Goal: Task Accomplishment & Management: Use online tool/utility

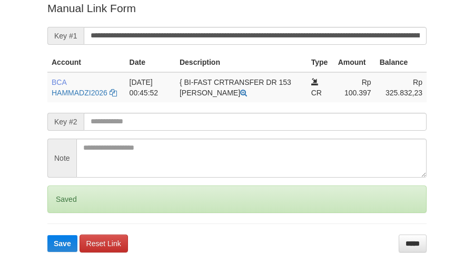
click at [47, 235] on button "Save" at bounding box center [62, 243] width 30 height 17
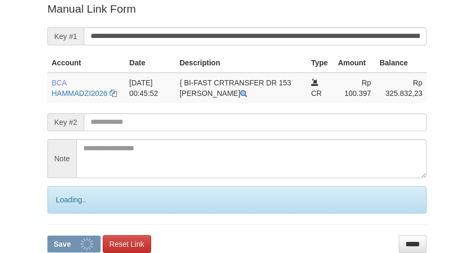
click at [47, 236] on button "Save" at bounding box center [73, 244] width 53 height 17
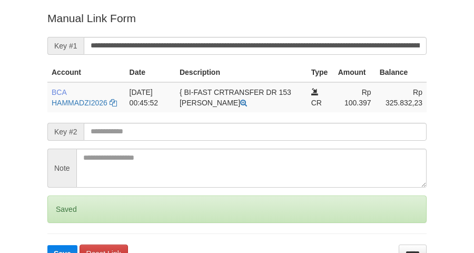
click at [47, 245] on button "Save" at bounding box center [62, 253] width 30 height 17
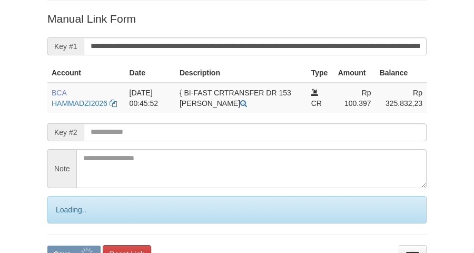
click at [47, 246] on button "Save" at bounding box center [73, 254] width 53 height 17
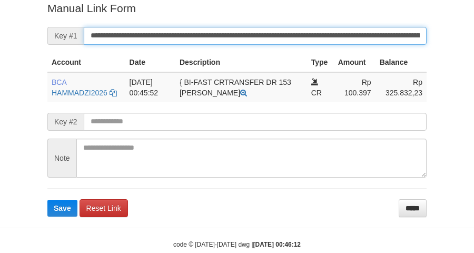
click at [47, 200] on button "Save" at bounding box center [62, 208] width 30 height 17
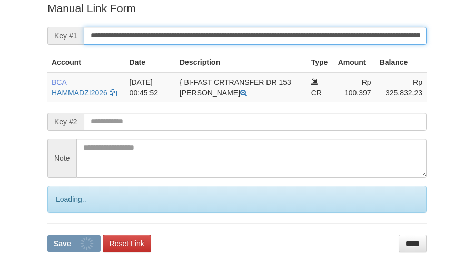
click at [47, 235] on button "Save" at bounding box center [73, 243] width 53 height 17
drag, startPoint x: 0, startPoint y: 0, endPoint x: 261, endPoint y: 40, distance: 264.5
click at [261, 40] on input "**********" at bounding box center [255, 36] width 343 height 18
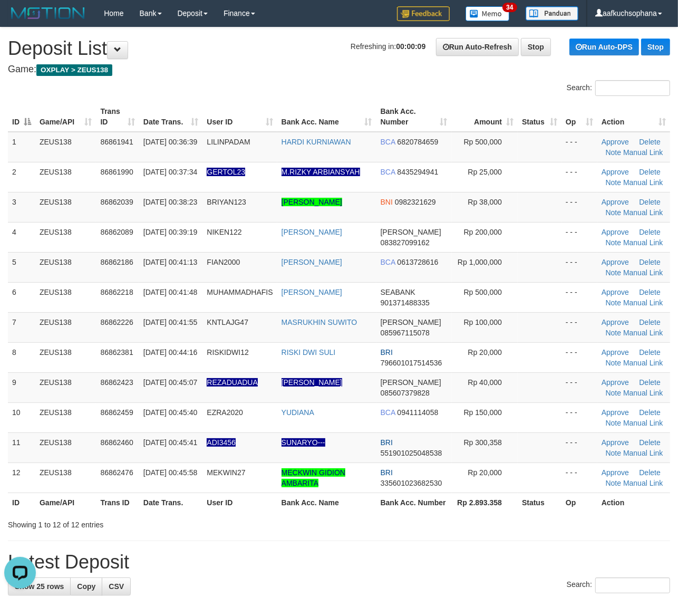
drag, startPoint x: 568, startPoint y: 508, endPoint x: 687, endPoint y: 501, distance: 119.3
click at [576, 508] on th "Op" at bounding box center [579, 502] width 36 height 20
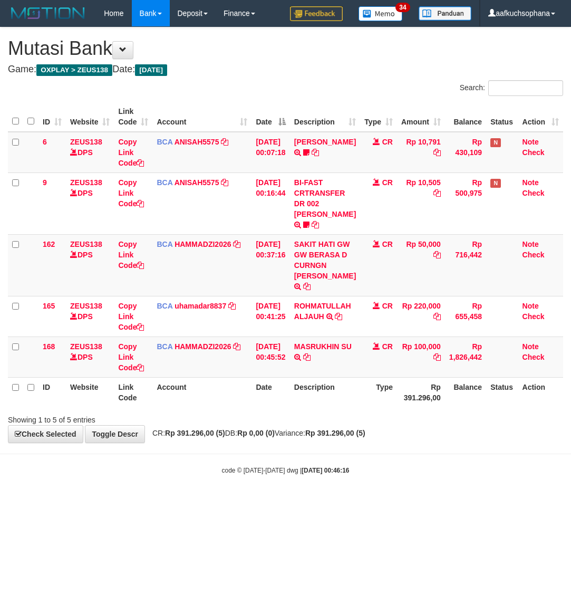
click at [343, 501] on body "Toggle navigation Home Bank Account List Load By Website Group [OXPLAY] ZEUS138…" at bounding box center [285, 250] width 571 height 501
click at [311, 361] on icon at bounding box center [306, 356] width 7 height 7
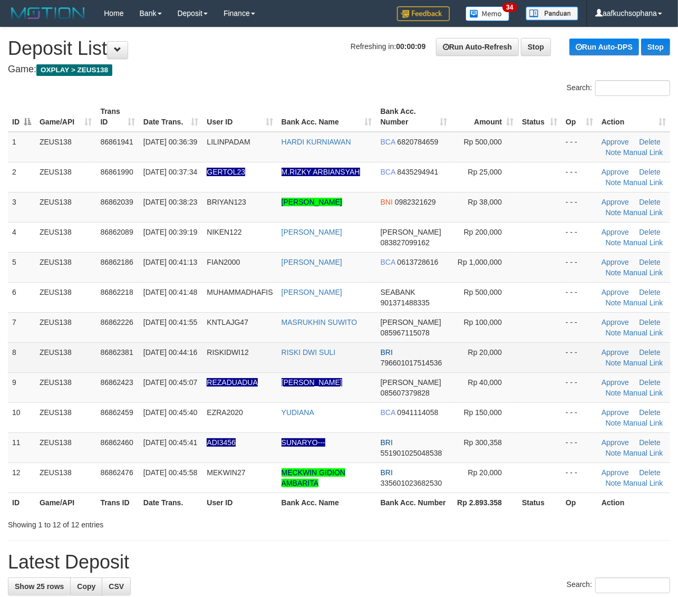
drag, startPoint x: 522, startPoint y: 348, endPoint x: 547, endPoint y: 342, distance: 25.7
click at [523, 348] on td at bounding box center [540, 357] width 44 height 30
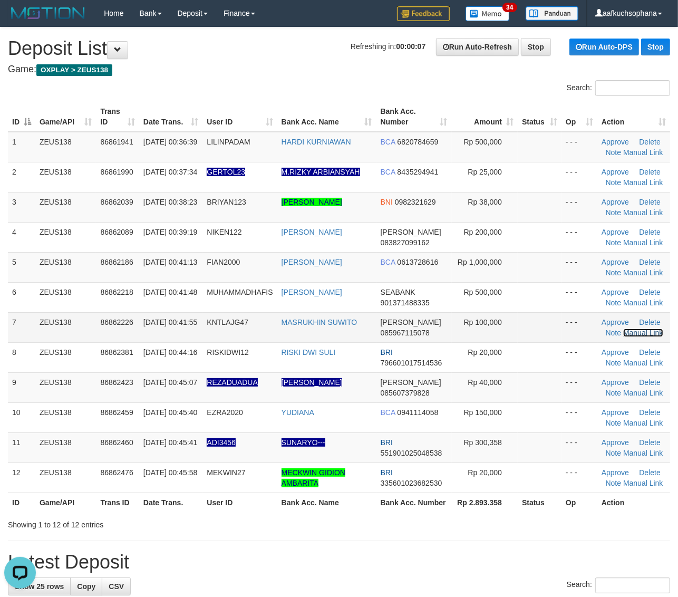
click at [637, 332] on link "Manual Link" at bounding box center [643, 332] width 40 height 8
click at [623, 328] on link "Manual Link" at bounding box center [643, 332] width 40 height 8
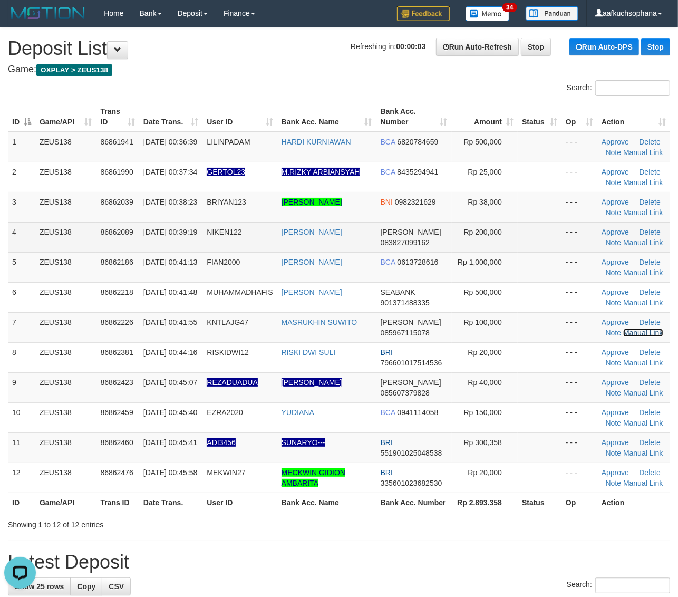
click at [623, 328] on link "Manual Link" at bounding box center [643, 332] width 40 height 8
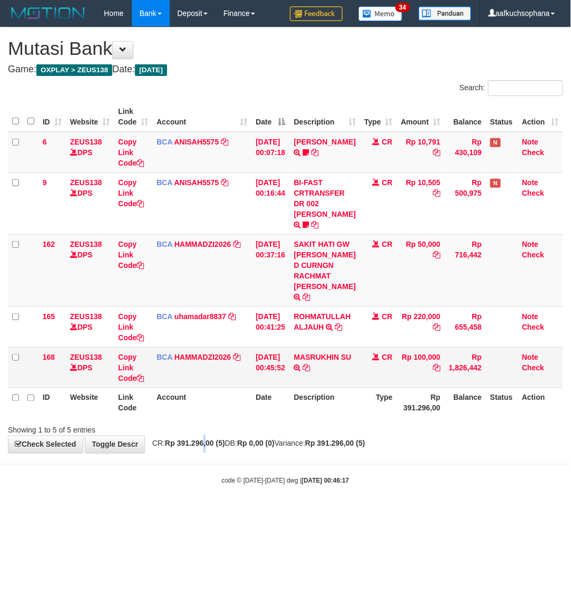
drag, startPoint x: 211, startPoint y: 447, endPoint x: 139, endPoint y: 373, distance: 103.6
click at [198, 433] on div "**********" at bounding box center [285, 239] width 571 height 425
click at [143, 375] on icon at bounding box center [140, 377] width 7 height 7
drag, startPoint x: 143, startPoint y: 375, endPoint x: 1, endPoint y: 349, distance: 145.3
click at [143, 375] on icon at bounding box center [140, 377] width 7 height 7
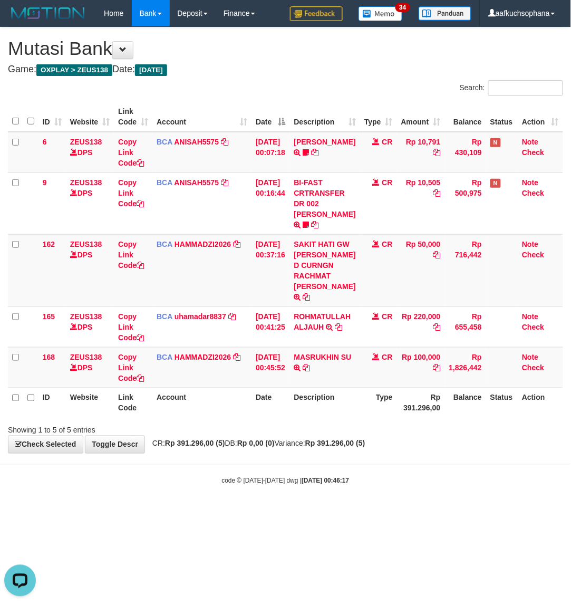
scroll to position [156, 0]
drag, startPoint x: 275, startPoint y: 389, endPoint x: 359, endPoint y: 351, distance: 92.2
click at [288, 382] on td "01/09/2025 00:45:52" at bounding box center [270, 367] width 38 height 41
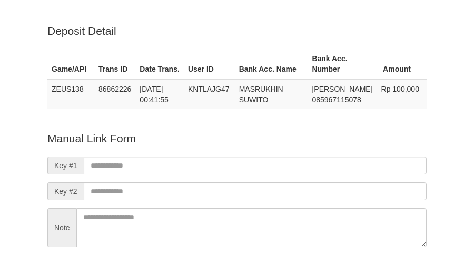
scroll to position [93, 0]
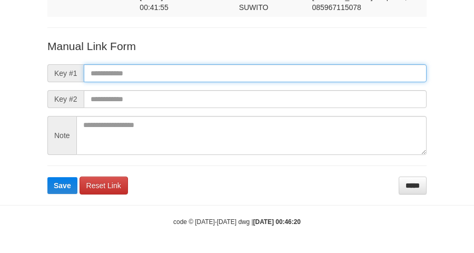
click at [243, 72] on input "text" at bounding box center [255, 73] width 343 height 18
paste input "**********"
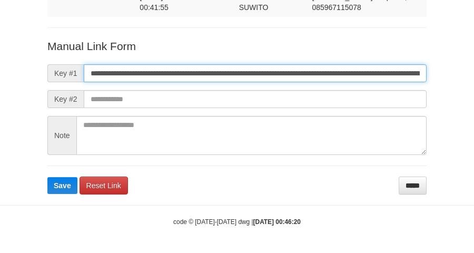
scroll to position [0, 713]
type input "**********"
click at [47, 177] on button "Save" at bounding box center [62, 185] width 30 height 17
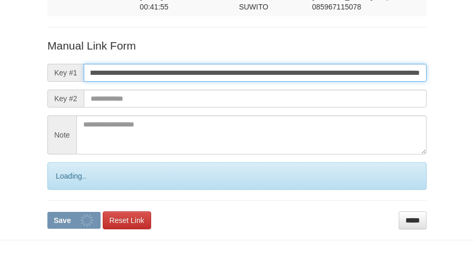
click at [47, 212] on button "Save" at bounding box center [73, 220] width 53 height 17
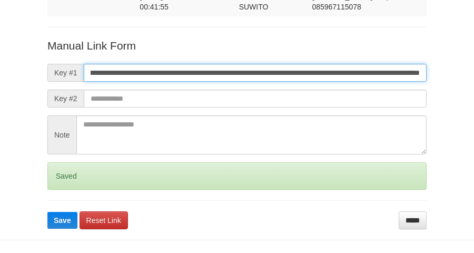
click at [47, 212] on button "Save" at bounding box center [62, 220] width 30 height 17
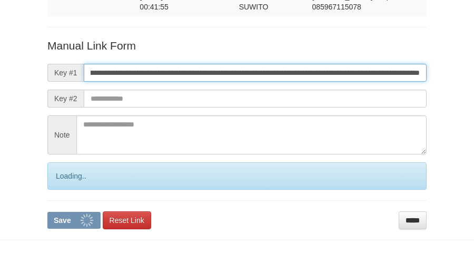
click at [47, 212] on button "Save" at bounding box center [73, 220] width 53 height 17
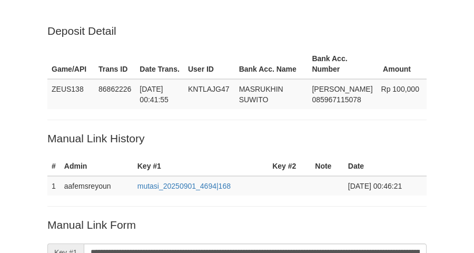
scroll to position [217, 0]
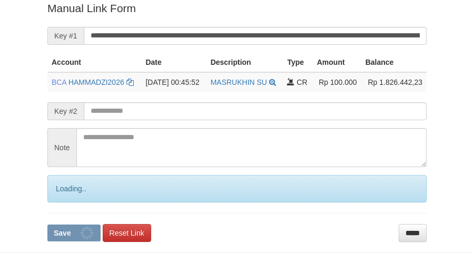
click at [219, 43] on input "**********" at bounding box center [255, 36] width 343 height 18
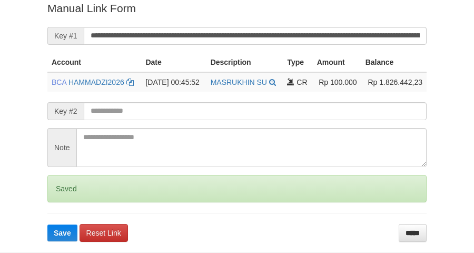
scroll to position [216, 0]
click at [47, 225] on button "Save" at bounding box center [62, 233] width 30 height 17
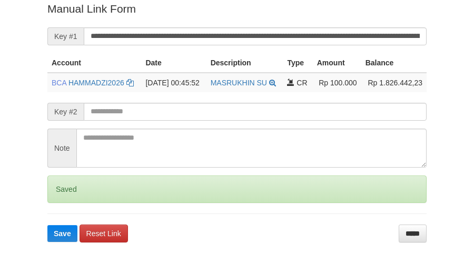
click at [47, 225] on button "Save" at bounding box center [62, 233] width 30 height 17
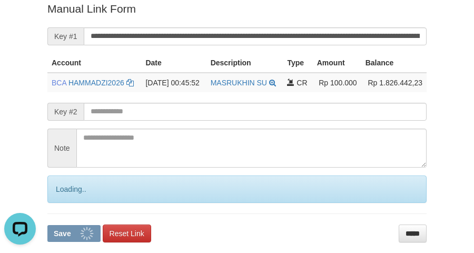
scroll to position [0, 0]
click at [217, 33] on input "**********" at bounding box center [255, 36] width 343 height 18
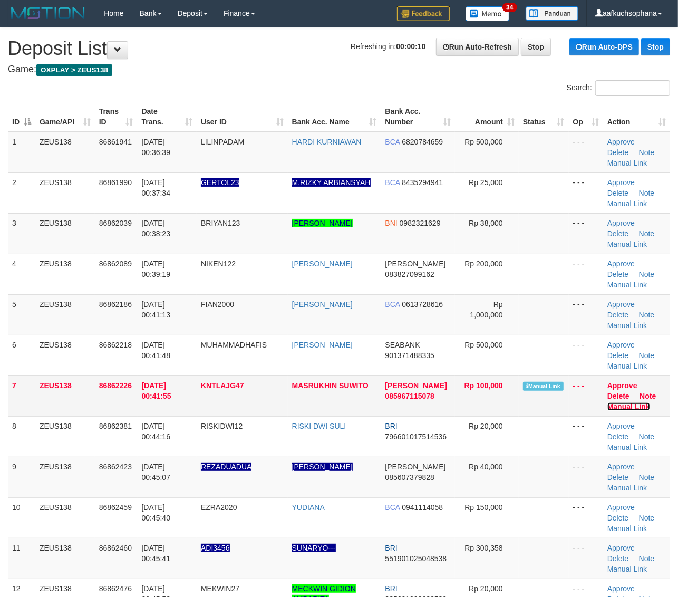
click at [639, 402] on link "Manual Link" at bounding box center [628, 406] width 43 height 8
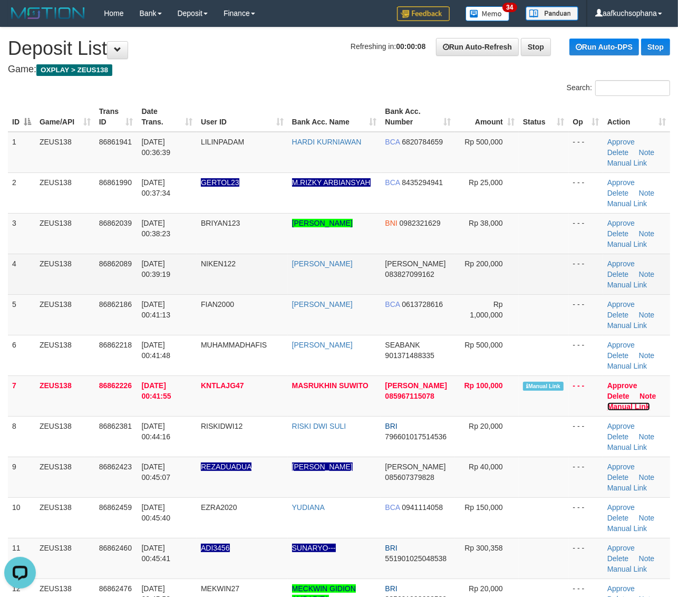
click at [607, 402] on link "Manual Link" at bounding box center [628, 406] width 43 height 8
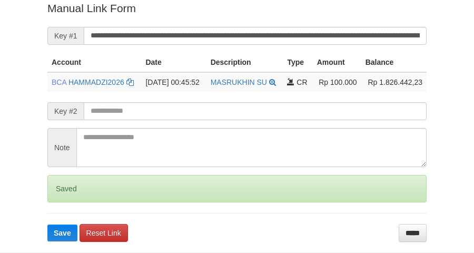
click at [212, 28] on input "**********" at bounding box center [255, 36] width 343 height 18
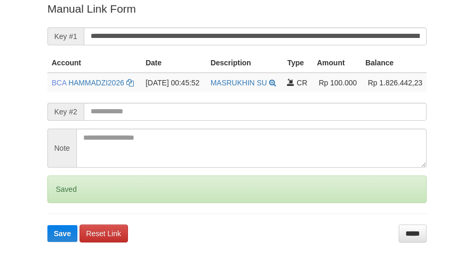
click at [47, 225] on button "Save" at bounding box center [62, 233] width 30 height 17
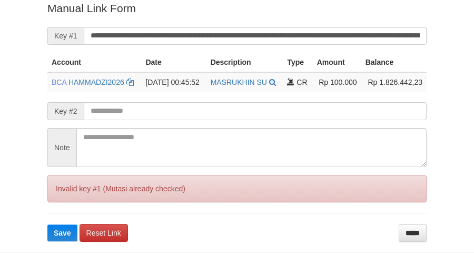
click at [47, 225] on button "Save" at bounding box center [62, 233] width 30 height 17
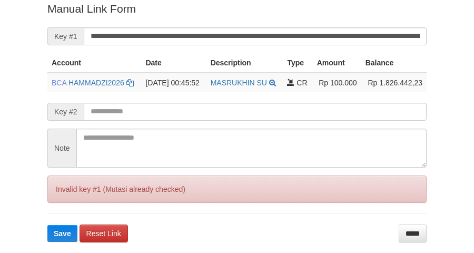
click at [256, 37] on input "**********" at bounding box center [255, 36] width 343 height 18
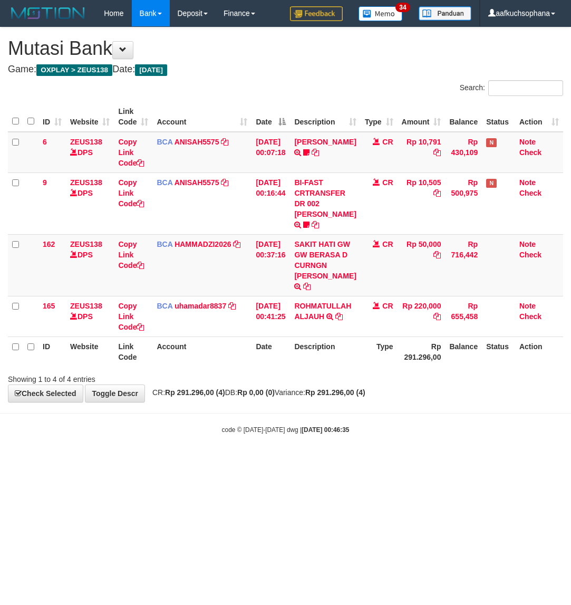
click at [416, 461] on html "Toggle navigation Home Bank Account List Load By Website Group [OXPLAY] ZEUS138…" at bounding box center [285, 230] width 571 height 461
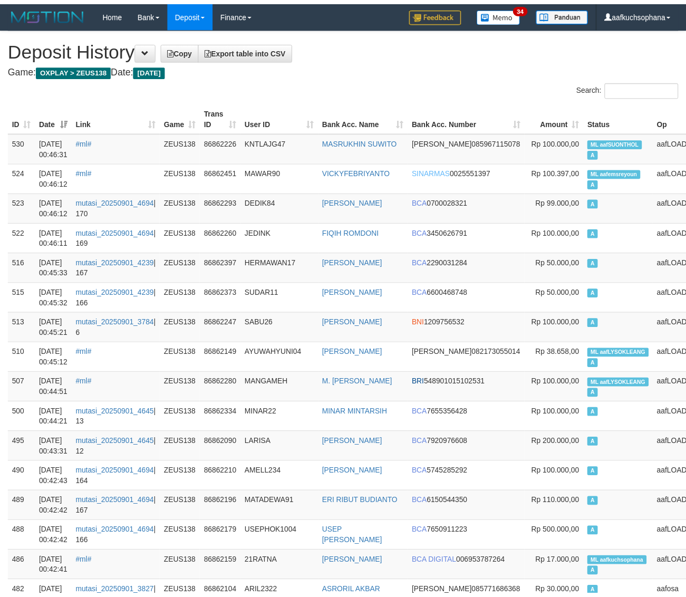
scroll to position [25, 0]
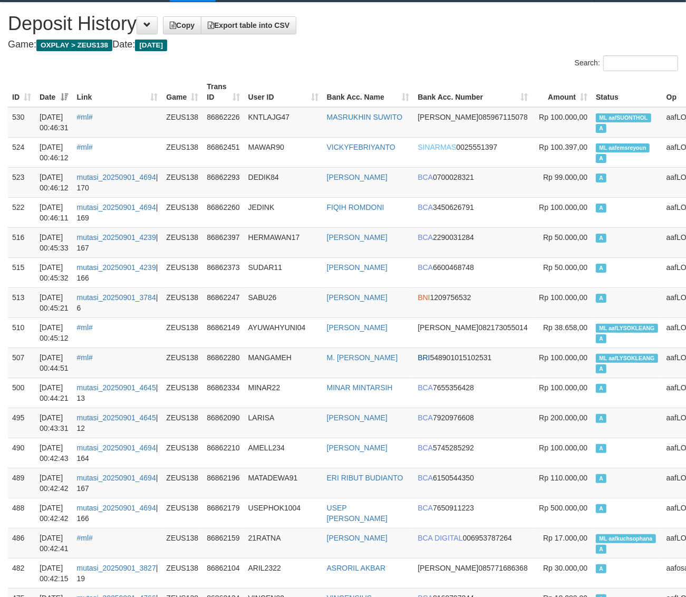
click at [435, 69] on div "Search:" at bounding box center [514, 64] width 327 height 18
click at [369, 58] on div "Search:" at bounding box center [514, 64] width 327 height 18
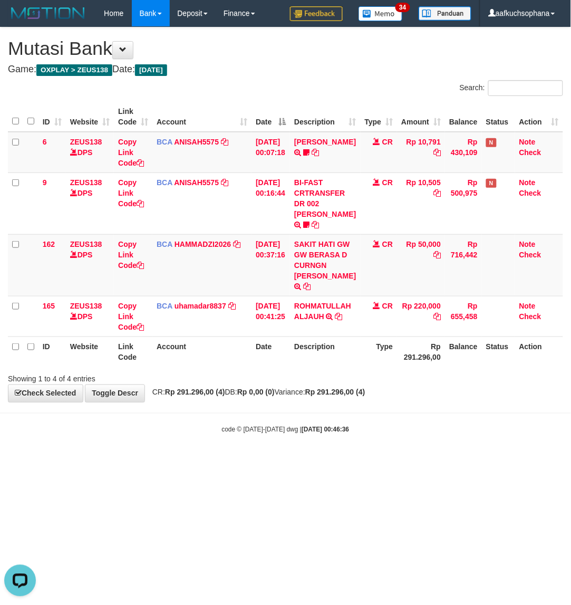
drag, startPoint x: 258, startPoint y: 502, endPoint x: 259, endPoint y: 516, distance: 13.2
click at [259, 461] on html "Toggle navigation Home Bank Account List Load By Website Group [OXPLAY] ZEUS138…" at bounding box center [285, 230] width 571 height 461
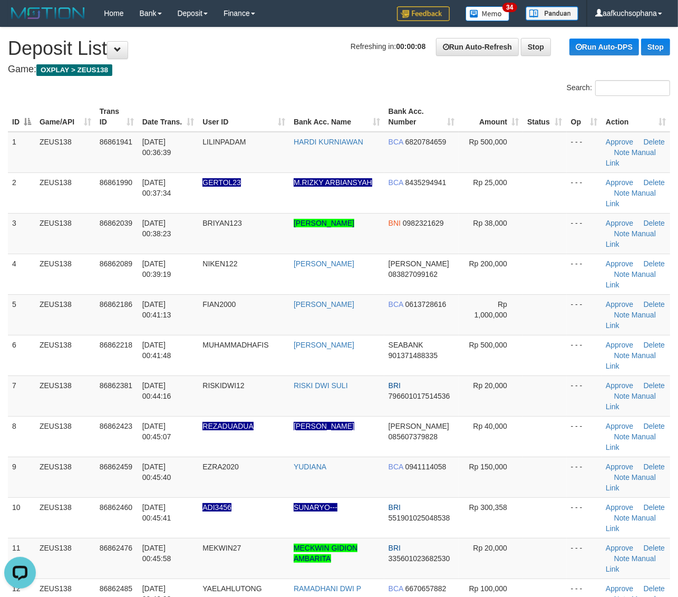
drag, startPoint x: 554, startPoint y: 421, endPoint x: 684, endPoint y: 439, distance: 132.0
click at [574, 497] on tr "10 ZEUS138 86862460 01/09/2025 00:45:41 ADI3456 SUNARYO--- BRI 551901025048538 …" at bounding box center [339, 517] width 662 height 41
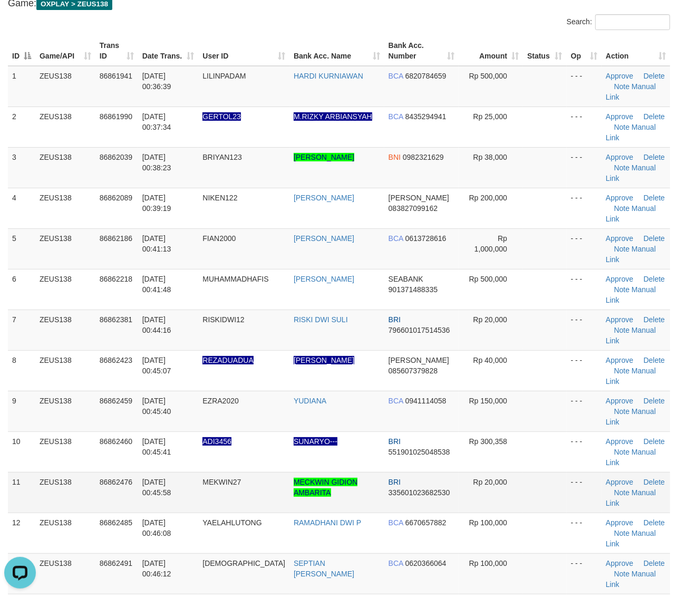
drag, startPoint x: 568, startPoint y: 379, endPoint x: 580, endPoint y: 381, distance: 11.9
click at [573, 472] on td "- - -" at bounding box center [584, 492] width 35 height 41
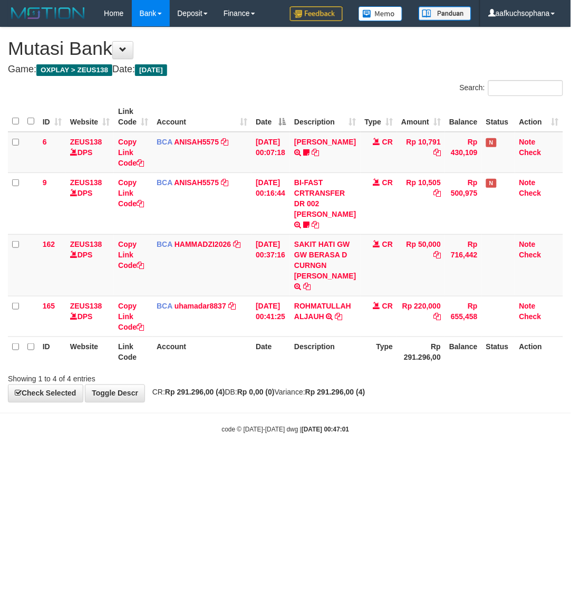
click at [314, 449] on body "Toggle navigation Home Bank Account List Load By Website Group [OXPLAY] ZEUS138…" at bounding box center [285, 230] width 571 height 461
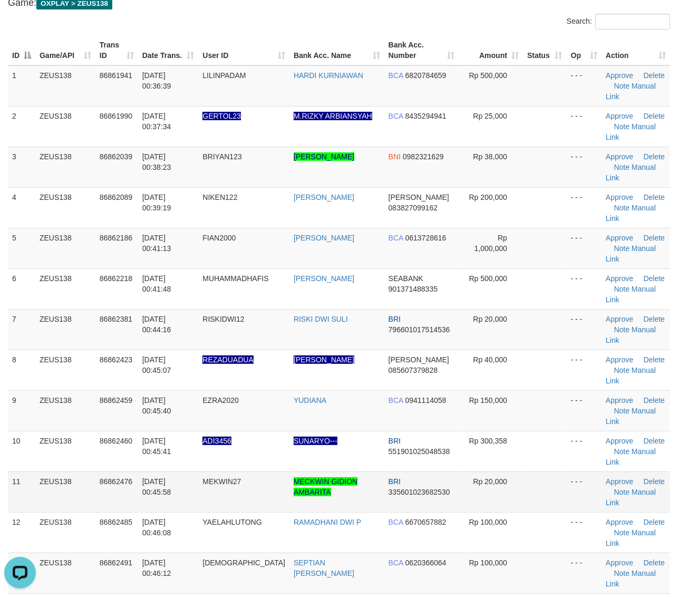
click at [551, 471] on td at bounding box center [545, 491] width 44 height 41
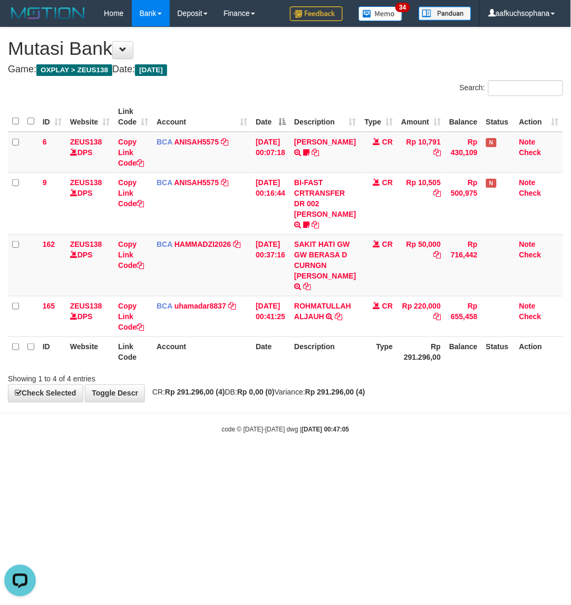
drag, startPoint x: 111, startPoint y: 572, endPoint x: 109, endPoint y: 551, distance: 21.2
click at [112, 461] on html "Toggle navigation Home Bank Account List Load By Website Group [OXPLAY] ZEUS138…" at bounding box center [285, 230] width 571 height 461
click at [344, 461] on html "Toggle navigation Home Bank Account List Load By Website Group [OXPLAY] ZEUS138…" at bounding box center [285, 230] width 571 height 461
drag, startPoint x: 149, startPoint y: 488, endPoint x: 98, endPoint y: 473, distance: 53.9
click at [141, 461] on html "Toggle navigation Home Bank Account List Load By Website Group [OXPLAY] ZEUS138…" at bounding box center [285, 230] width 571 height 461
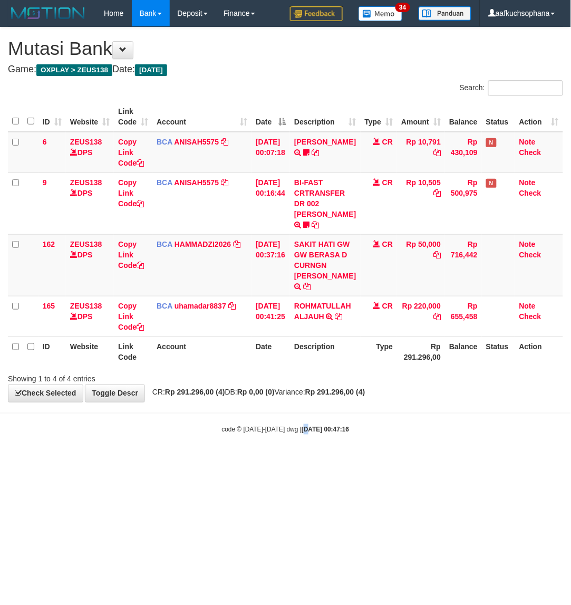
drag, startPoint x: 294, startPoint y: 486, endPoint x: 191, endPoint y: 465, distance: 104.9
click at [295, 461] on html "Toggle navigation Home Bank Account List Load By Website Group [OXPLAY] ZEUS138…" at bounding box center [285, 230] width 571 height 461
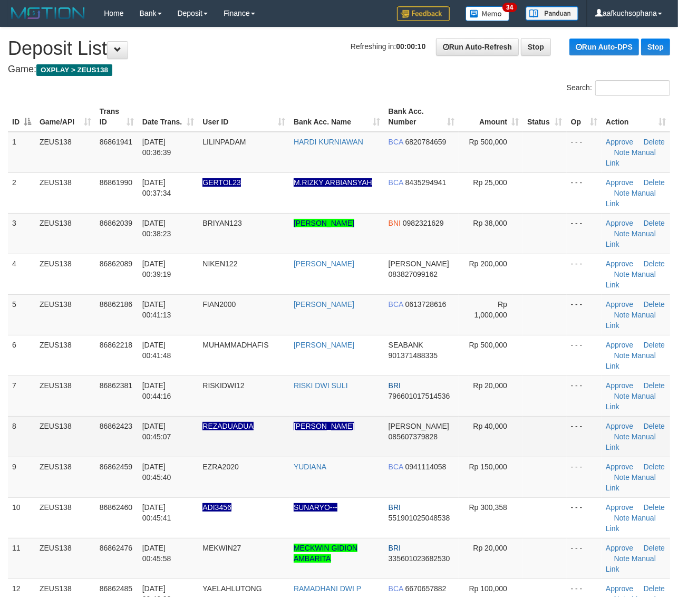
click at [541, 416] on td at bounding box center [545, 436] width 44 height 41
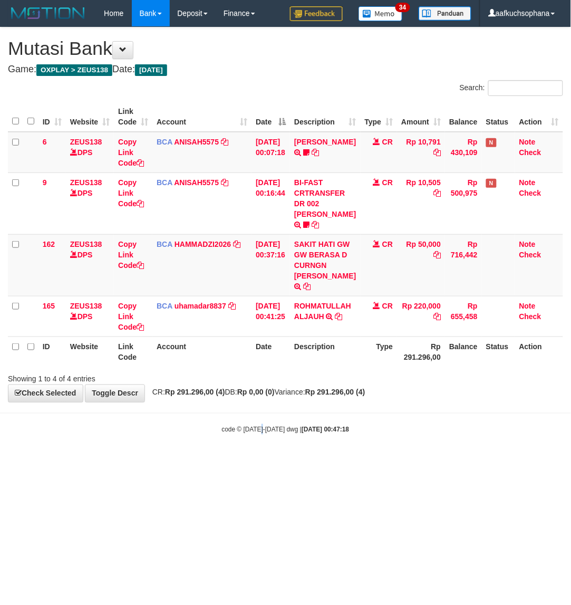
click at [261, 461] on html "Toggle navigation Home Bank Account List Load By Website Group [OXPLAY] ZEUS138…" at bounding box center [285, 230] width 571 height 461
drag, startPoint x: 254, startPoint y: 522, endPoint x: 171, endPoint y: 502, distance: 84.5
click at [253, 461] on html "Toggle navigation Home Bank Account List Load By Website Group [OXPLAY] ZEUS138…" at bounding box center [285, 230] width 571 height 461
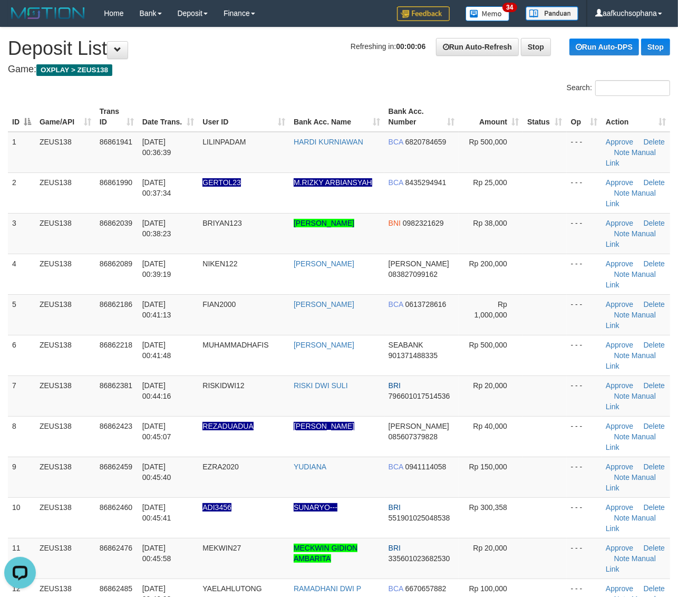
drag, startPoint x: 551, startPoint y: 352, endPoint x: 686, endPoint y: 383, distance: 138.6
click at [555, 416] on td at bounding box center [545, 436] width 44 height 41
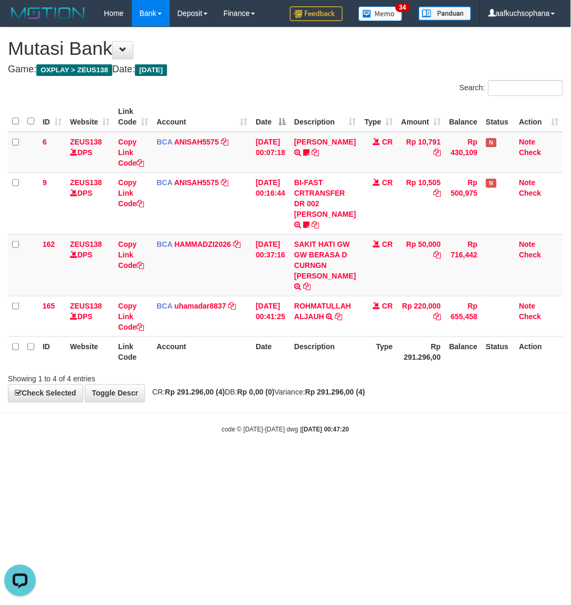
click at [204, 451] on body "Toggle navigation Home Bank Account List Load By Website Group [OXPLAY] ZEUS138…" at bounding box center [285, 230] width 571 height 461
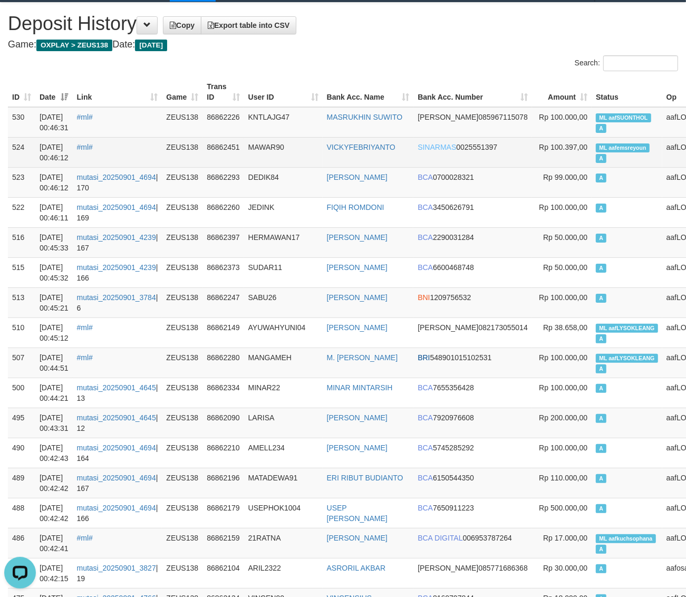
drag, startPoint x: 401, startPoint y: 74, endPoint x: 130, endPoint y: 162, distance: 285.6
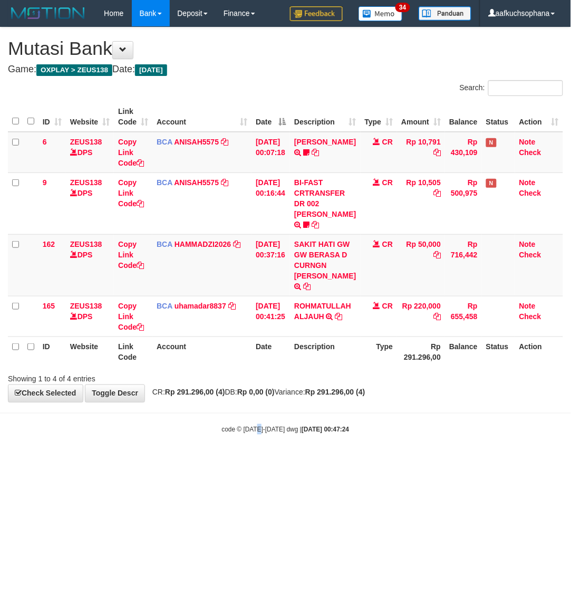
click at [256, 461] on html "Toggle navigation Home Bank Account List Load By Website Group [OXPLAY] ZEUS138…" at bounding box center [285, 230] width 571 height 461
drag, startPoint x: 407, startPoint y: 514, endPoint x: 399, endPoint y: 512, distance: 8.1
click at [404, 461] on html "Toggle navigation Home Bank Account List Load By Website Group [OXPLAY] ZEUS138…" at bounding box center [285, 230] width 571 height 461
click at [133, 454] on body "Toggle navigation Home Bank Account List Load By Website Group [OXPLAY] ZEUS138…" at bounding box center [285, 230] width 571 height 461
click at [294, 461] on html "Toggle navigation Home Bank Account List Load By Website Group [OXPLAY] ZEUS138…" at bounding box center [285, 230] width 571 height 461
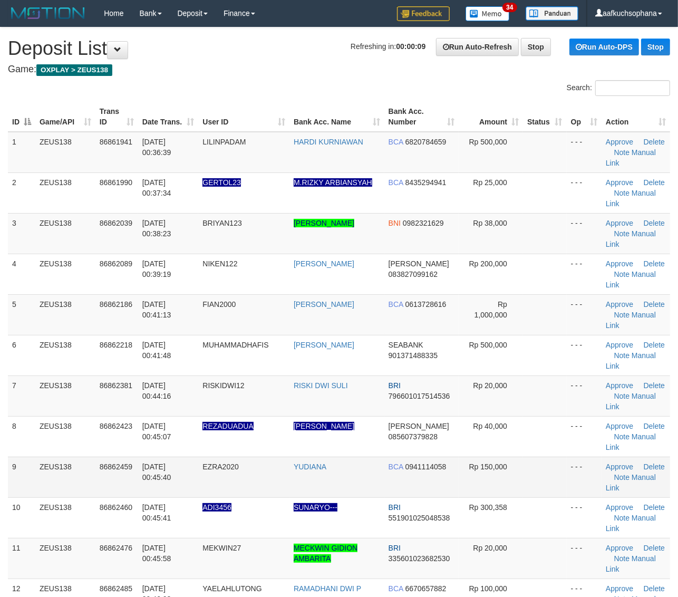
drag, startPoint x: 529, startPoint y: 391, endPoint x: 678, endPoint y: 418, distance: 151.5
click at [551, 457] on td at bounding box center [545, 477] width 44 height 41
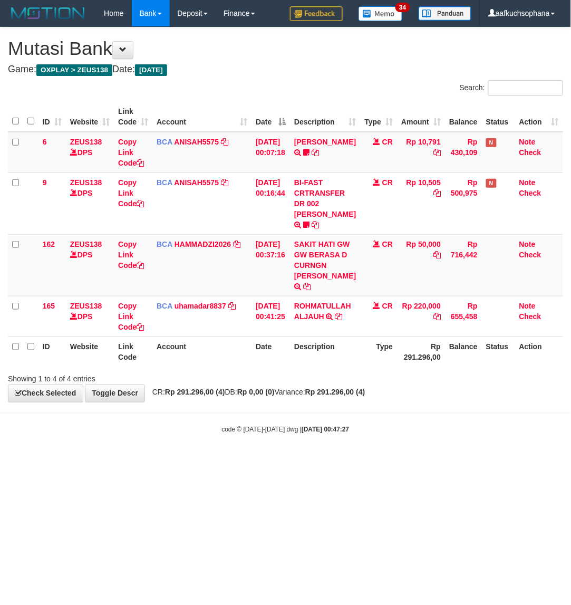
drag, startPoint x: 442, startPoint y: 476, endPoint x: 429, endPoint y: 456, distance: 24.0
click at [438, 461] on html "Toggle navigation Home Bank Account List Load By Website Group [OXPLAY] ZEUS138…" at bounding box center [285, 230] width 571 height 461
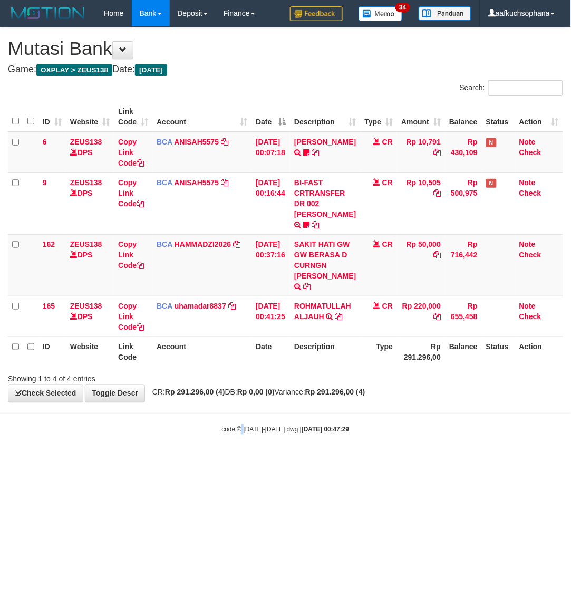
click at [240, 461] on html "Toggle navigation Home Bank Account List Load By Website Group [OXPLAY] ZEUS138…" at bounding box center [285, 230] width 571 height 461
click at [262, 461] on html "Toggle navigation Home Bank Account List Load By Website Group [OXPLAY] ZEUS138…" at bounding box center [285, 230] width 571 height 461
click at [259, 461] on html "Toggle navigation Home Bank Account List Load By Website Group [OXPLAY] ZEUS138…" at bounding box center [285, 230] width 571 height 461
click at [255, 461] on html "Toggle navigation Home Bank Account List Load By Website Group [OXPLAY] ZEUS138…" at bounding box center [285, 230] width 571 height 461
click at [327, 461] on html "Toggle navigation Home Bank Account List Load By Website Group [OXPLAY] ZEUS138…" at bounding box center [285, 230] width 571 height 461
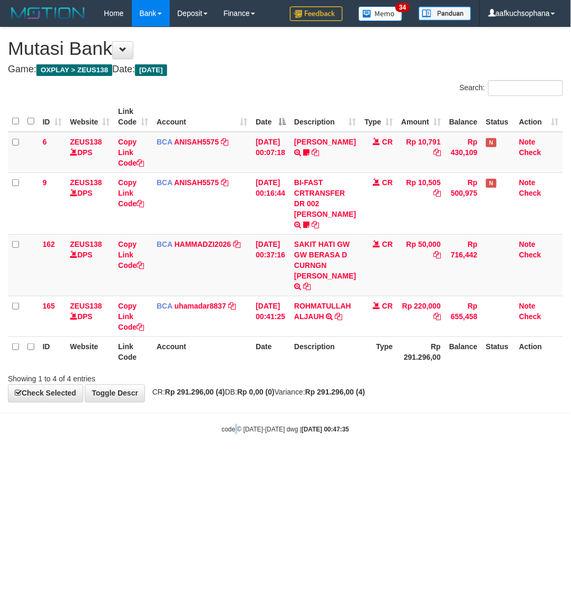
click at [234, 461] on html "Toggle navigation Home Bank Account List Load By Website Group [OXPLAY] ZEUS138…" at bounding box center [285, 230] width 571 height 461
click at [283, 461] on html "Toggle navigation Home Bank Account List Load By Website Group [OXPLAY] ZEUS138…" at bounding box center [285, 230] width 571 height 461
click at [286, 461] on html "Toggle navigation Home Bank Account List Load By Website Group [OXPLAY] ZEUS138…" at bounding box center [285, 230] width 571 height 461
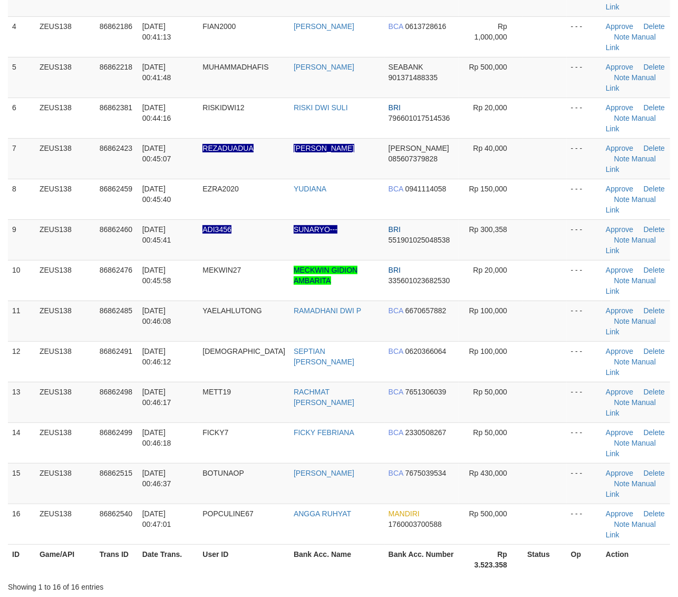
scroll to position [198, 0]
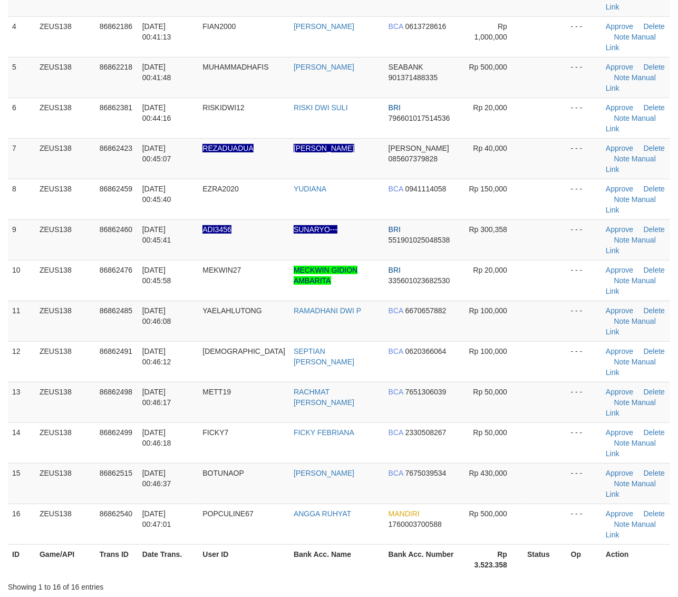
scroll to position [198, 0]
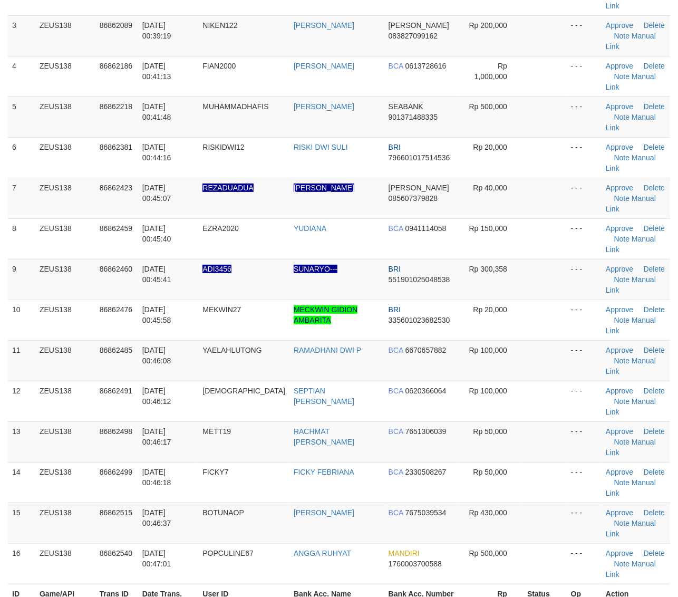
click at [628, 584] on th "Action" at bounding box center [636, 599] width 69 height 30
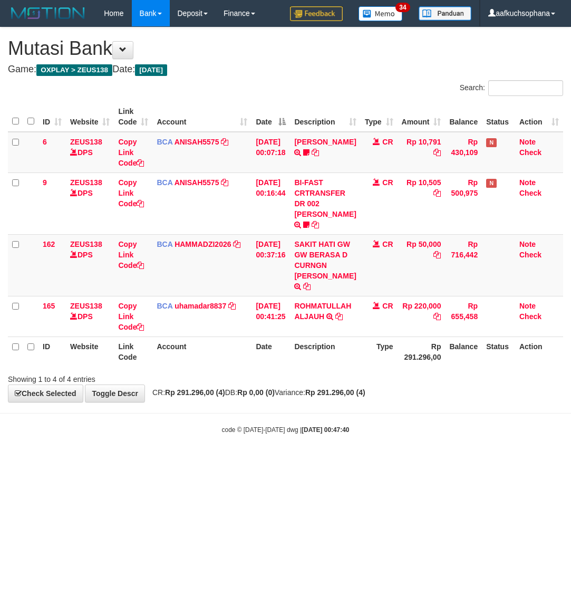
click at [237, 461] on html "Toggle navigation Home Bank Account List Load By Website Group [OXPLAY] ZEUS138…" at bounding box center [285, 230] width 571 height 461
click at [266, 461] on html "Toggle navigation Home Bank Account List Load By Website Group [OXPLAY] ZEUS138…" at bounding box center [285, 230] width 571 height 461
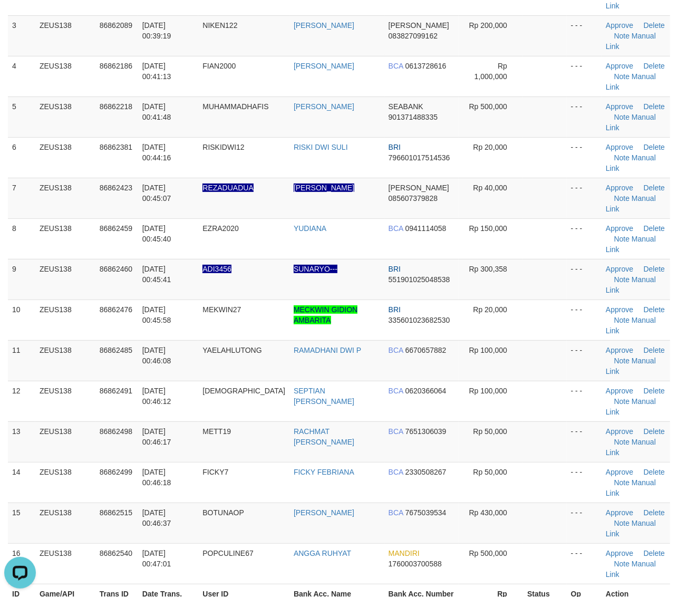
drag, startPoint x: 586, startPoint y: 458, endPoint x: 586, endPoint y: 452, distance: 5.8
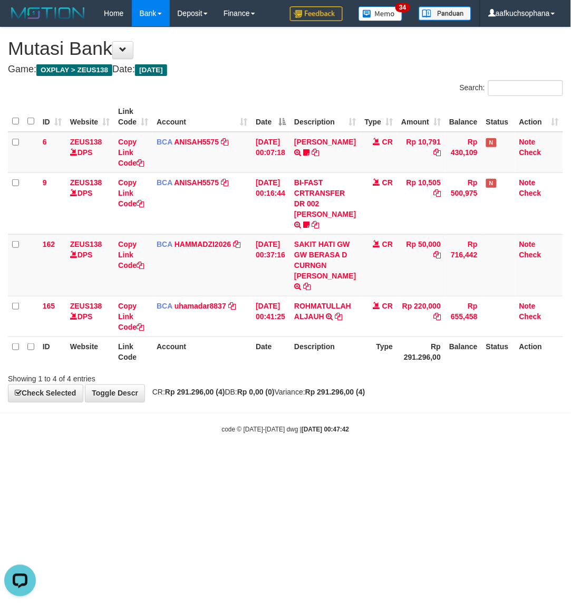
click at [243, 461] on body "Toggle navigation Home Bank Account List Load By Website Group [OXPLAY] ZEUS138…" at bounding box center [285, 230] width 571 height 461
click at [296, 461] on body "Toggle navigation Home Bank Account List Load By Website Group [OXPLAY] ZEUS138…" at bounding box center [285, 230] width 571 height 461
drag, startPoint x: 388, startPoint y: 485, endPoint x: 412, endPoint y: 483, distance: 24.9
click at [406, 461] on html "Toggle navigation Home Bank Account List Load By Website Group [OXPLAY] ZEUS138…" at bounding box center [285, 230] width 571 height 461
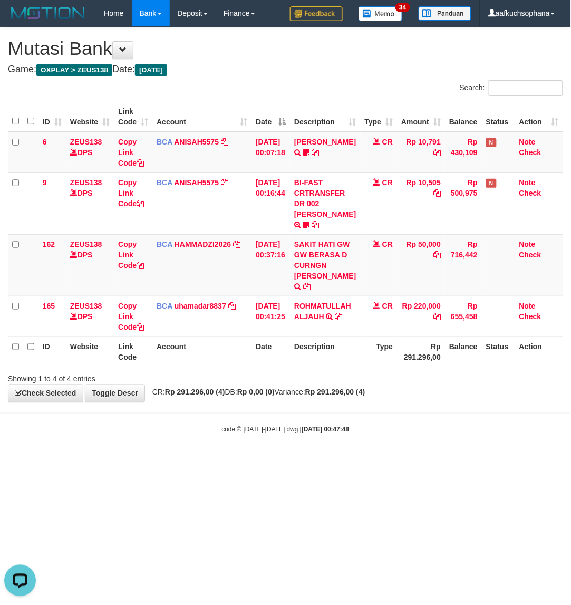
click at [157, 461] on body "Toggle navigation Home Bank Account List Load By Website Group [OXPLAY] ZEUS138…" at bounding box center [285, 230] width 571 height 461
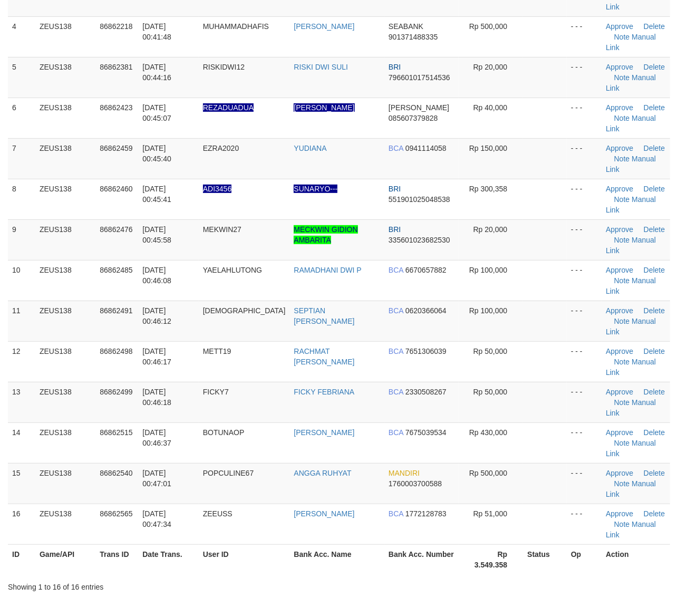
scroll to position [198, 0]
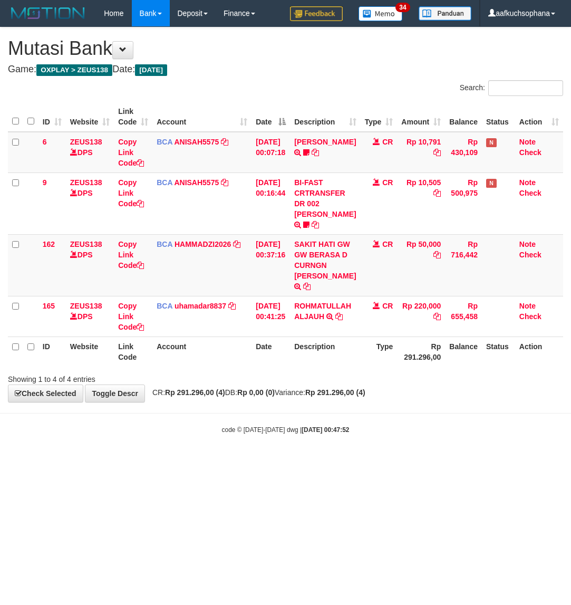
click at [219, 461] on html "Toggle navigation Home Bank Account List Load By Website Group [OXPLAY] ZEUS138…" at bounding box center [285, 230] width 571 height 461
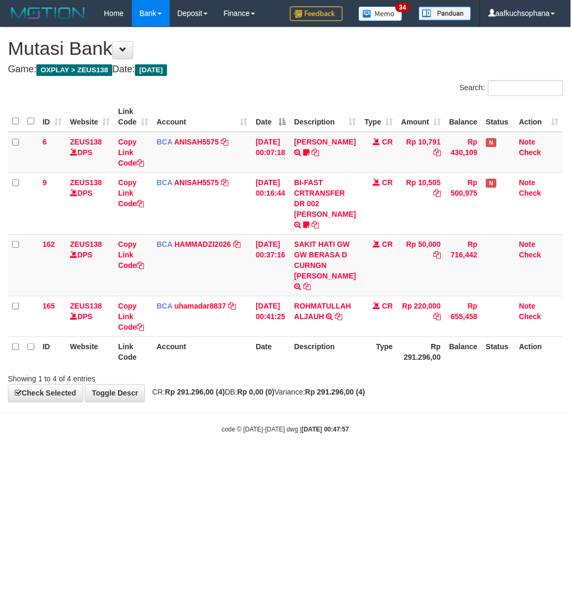
click at [232, 461] on body "Toggle navigation Home Bank Account List Load By Website Group [OXPLAY] ZEUS138…" at bounding box center [285, 230] width 571 height 461
click at [178, 461] on body "Toggle navigation Home Bank Account List Load By Website Group [OXPLAY] ZEUS138…" at bounding box center [285, 230] width 571 height 461
click at [178, 461] on html "Toggle navigation Home Bank Account List Load By Website Group [OXPLAY] ZEUS138…" at bounding box center [285, 230] width 571 height 461
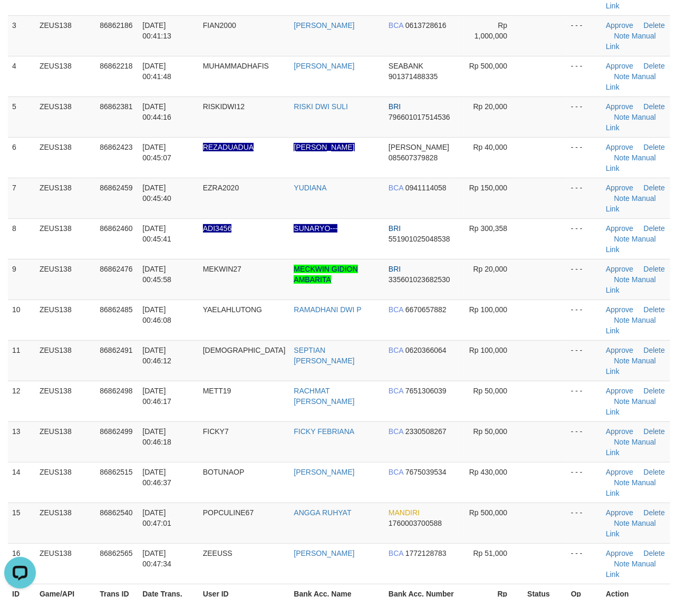
drag, startPoint x: 574, startPoint y: 473, endPoint x: 686, endPoint y: 469, distance: 112.9
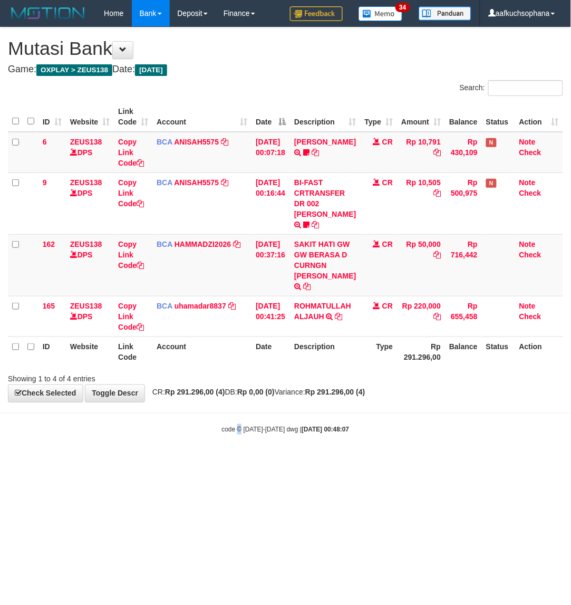
click at [240, 461] on html "Toggle navigation Home Bank Account List Load By Website Group [OXPLAY] ZEUS138…" at bounding box center [285, 230] width 571 height 461
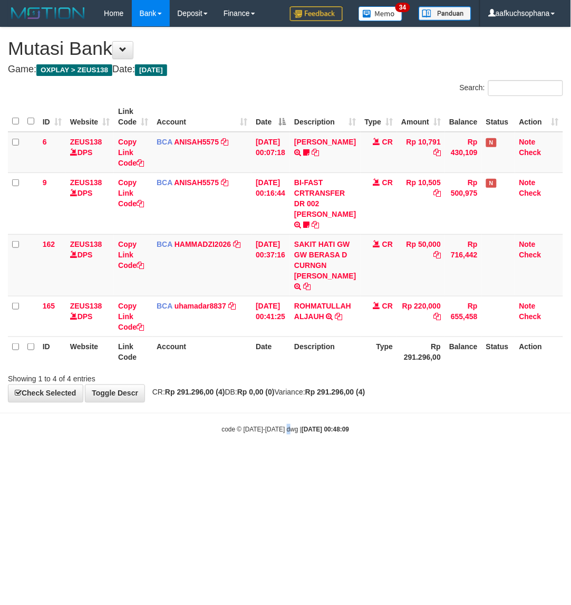
click at [288, 461] on html "Toggle navigation Home Bank Account List Load By Website Group [OXPLAY] ZEUS138…" at bounding box center [285, 230] width 571 height 461
click at [212, 461] on html "Toggle navigation Home Bank Account List Load By Website Group [OXPLAY] ZEUS138…" at bounding box center [285, 230] width 571 height 461
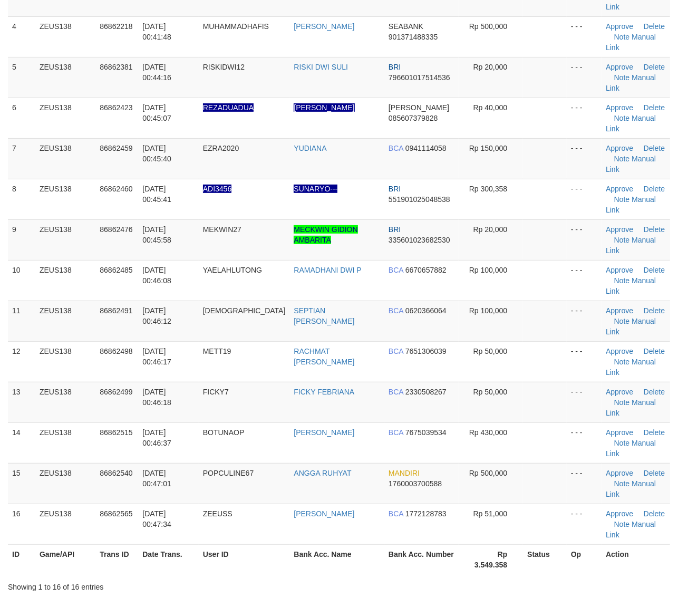
drag, startPoint x: 0, startPoint y: 0, endPoint x: 611, endPoint y: 438, distance: 751.1
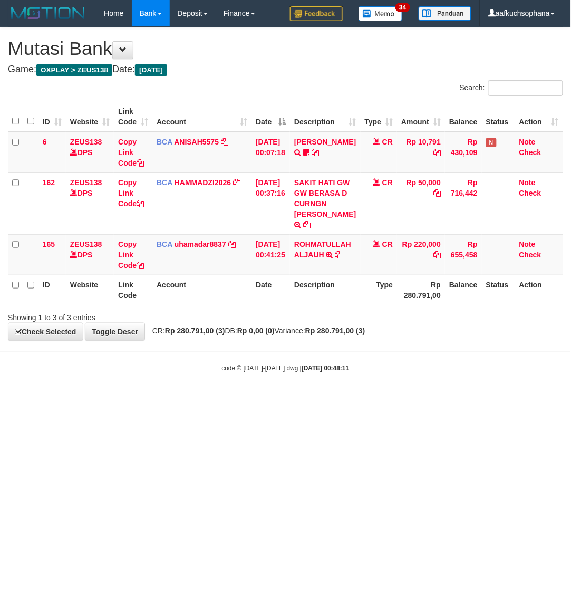
drag, startPoint x: 187, startPoint y: 461, endPoint x: 1, endPoint y: 412, distance: 193.1
click at [186, 399] on html "Toggle navigation Home Bank Account List Load By Website Group [OXPLAY] ZEUS138…" at bounding box center [285, 199] width 571 height 399
click at [230, 399] on html "Toggle navigation Home Bank Account List Load By Website Group [OXPLAY] ZEUS138…" at bounding box center [285, 199] width 571 height 399
drag, startPoint x: 241, startPoint y: 463, endPoint x: 568, endPoint y: 330, distance: 353.5
click at [241, 399] on html "Toggle navigation Home Bank Account List Load By Website Group [OXPLAY] ZEUS138…" at bounding box center [285, 199] width 571 height 399
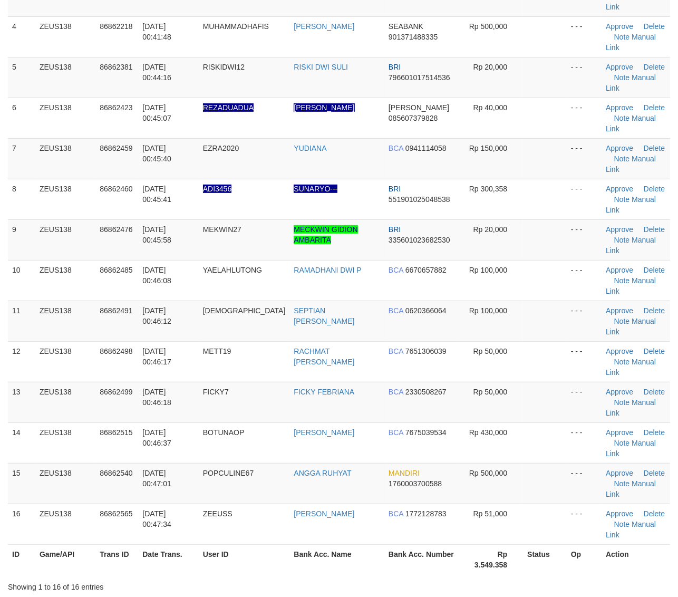
scroll to position [198, 0]
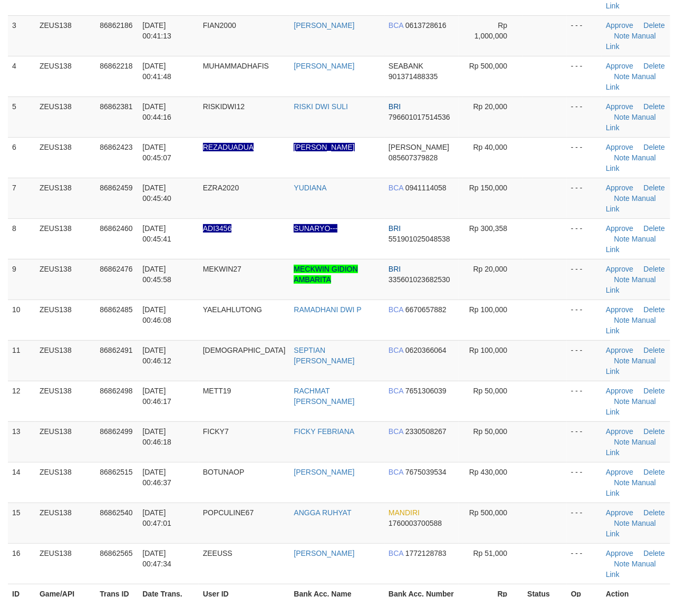
click at [568, 584] on th "Op" at bounding box center [584, 599] width 35 height 30
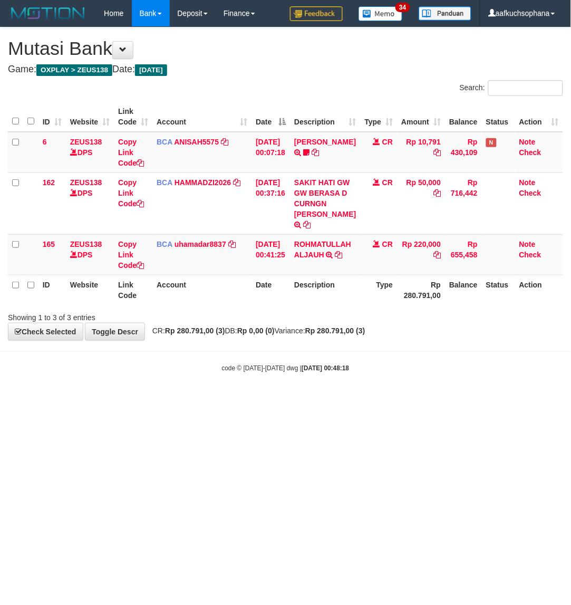
click at [370, 399] on html "Toggle navigation Home Bank Account List Load By Website Group [OXPLAY] ZEUS138…" at bounding box center [285, 199] width 571 height 399
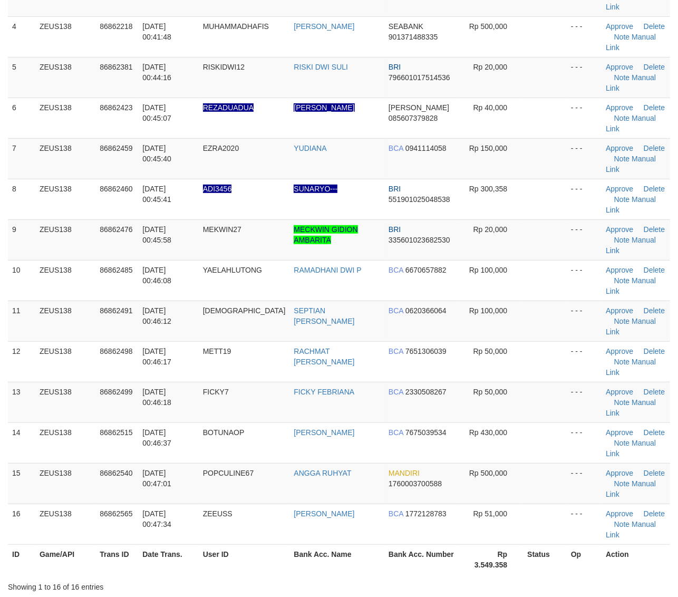
scroll to position [198, 0]
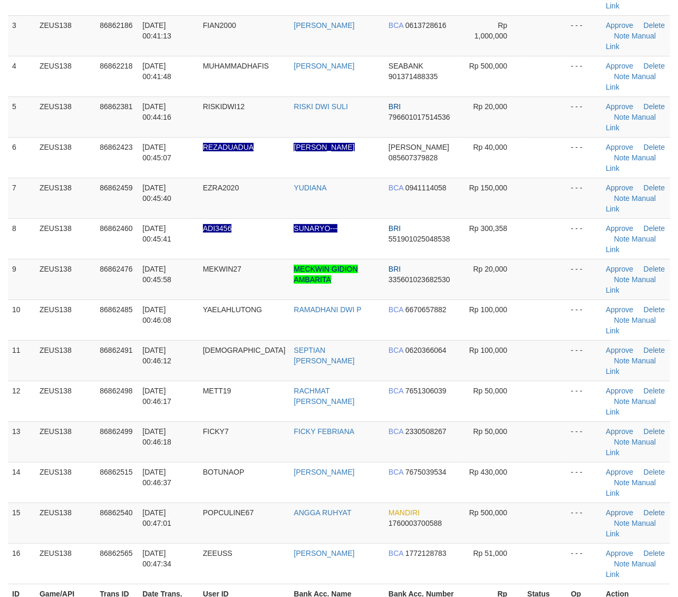
drag, startPoint x: 544, startPoint y: 419, endPoint x: 686, endPoint y: 446, distance: 145.4
click at [543, 584] on th "Status" at bounding box center [545, 599] width 44 height 30
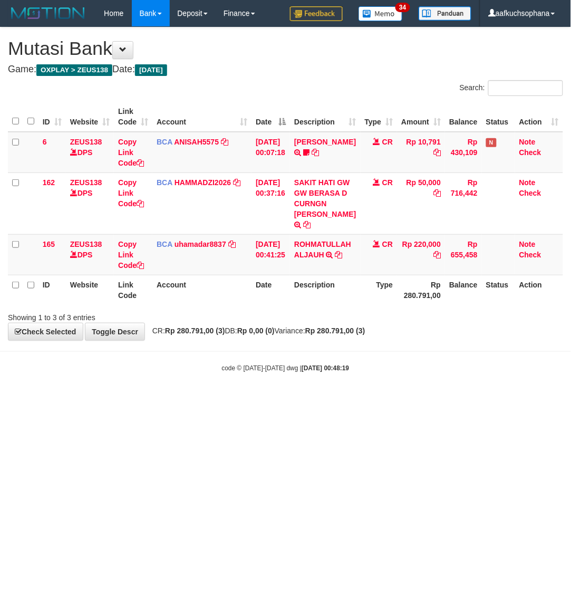
drag, startPoint x: 278, startPoint y: 452, endPoint x: 275, endPoint y: 459, distance: 7.3
click at [275, 399] on html "Toggle navigation Home Bank Account List Load By Website Group [OXPLAY] ZEUS138…" at bounding box center [285, 199] width 571 height 399
drag, startPoint x: 356, startPoint y: 443, endPoint x: 567, endPoint y: 360, distance: 226.7
click at [356, 399] on html "Toggle navigation Home Bank Account List Load By Website Group [OXPLAY] ZEUS138…" at bounding box center [285, 199] width 571 height 399
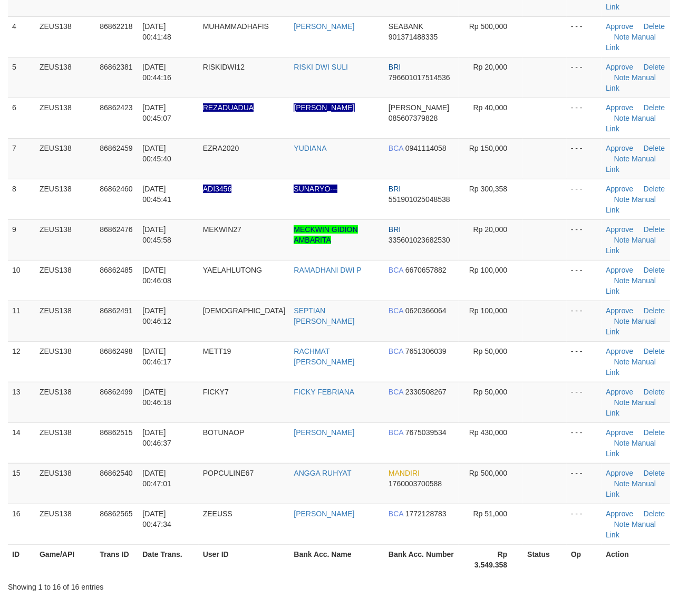
scroll to position [198, 0]
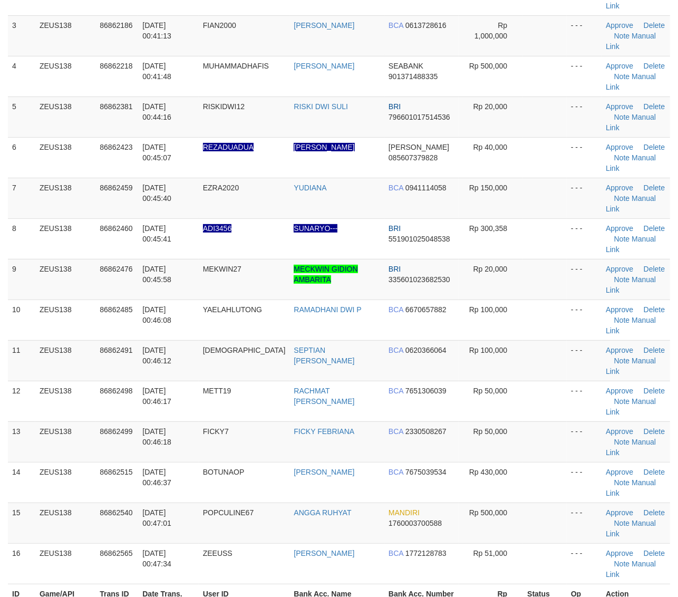
click at [563, 416] on table "ID Game/API Trans ID Date Trans. User ID Bank Acc. Name Bank Acc. Number Amount…" at bounding box center [339, 259] width 662 height 710
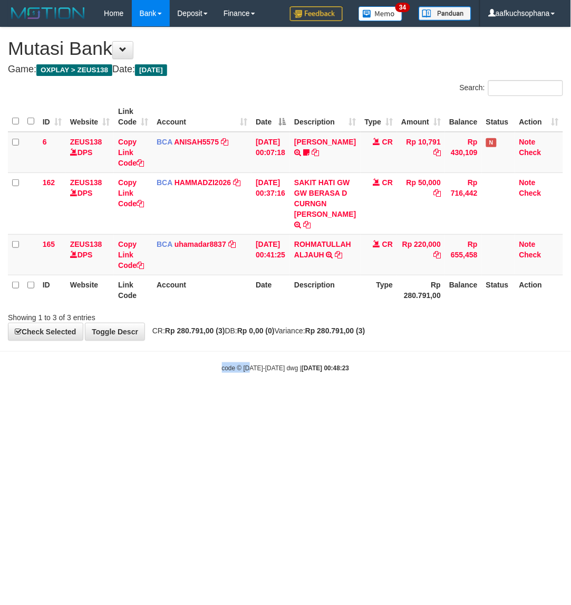
click at [211, 399] on html "Toggle navigation Home Bank Account List Load By Website Group [OXPLAY] ZEUS138…" at bounding box center [285, 199] width 571 height 399
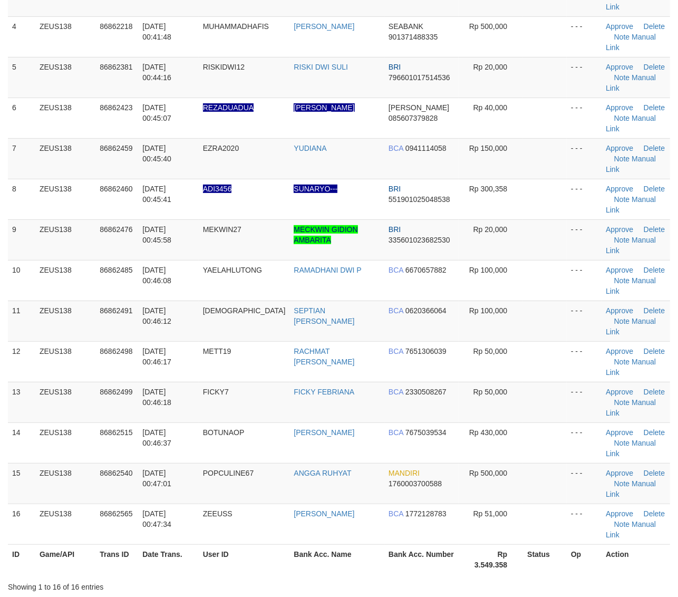
scroll to position [198, 0]
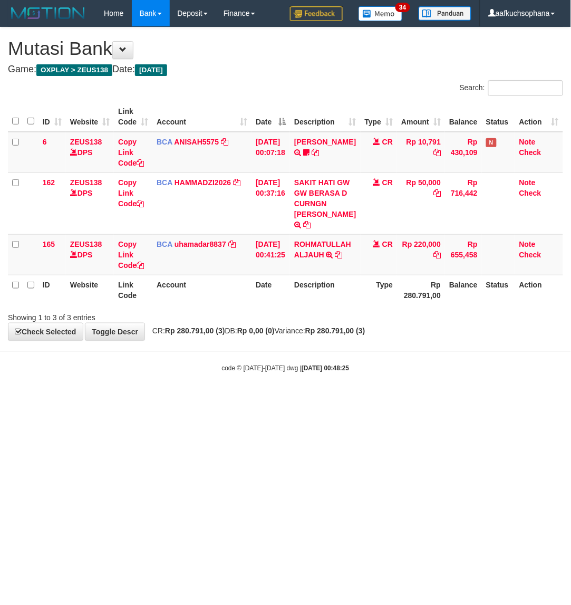
click at [20, 399] on html "Toggle navigation Home Bank Account List Load By Website Group [OXPLAY] ZEUS138…" at bounding box center [285, 199] width 571 height 399
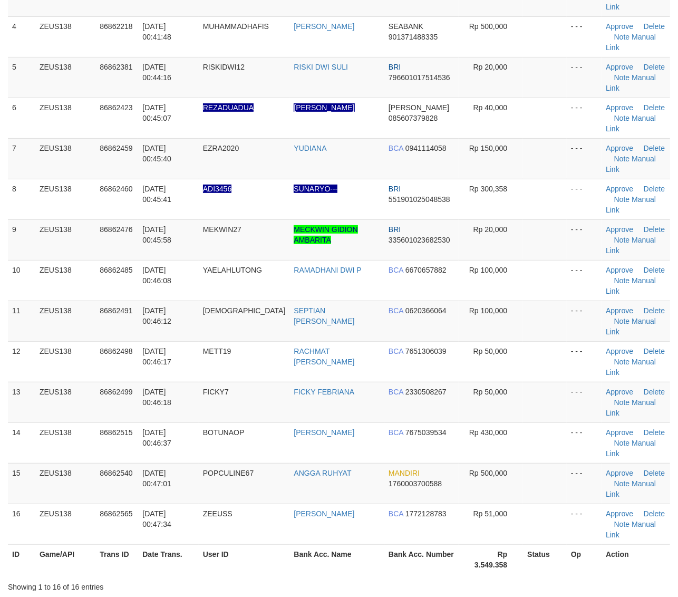
scroll to position [198, 0]
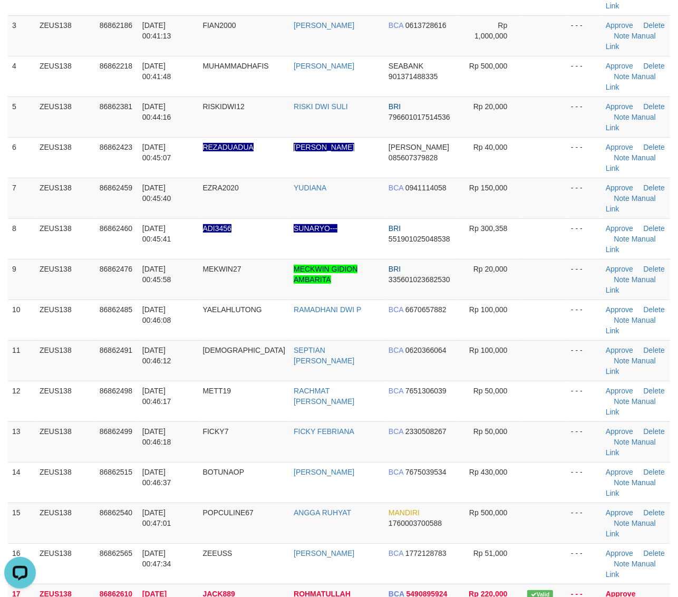
drag, startPoint x: 500, startPoint y: 517, endPoint x: 686, endPoint y: 497, distance: 187.2
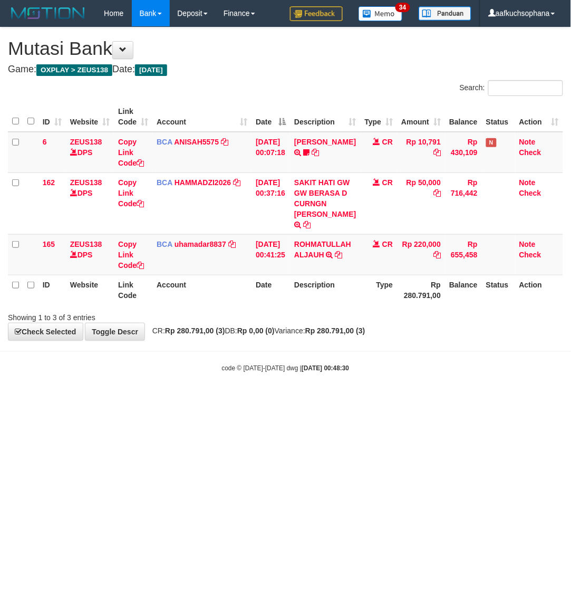
click at [220, 399] on html "Toggle navigation Home Bank Account List Load By Website Group [OXPLAY] ZEUS138…" at bounding box center [285, 199] width 571 height 399
click at [219, 399] on html "Toggle navigation Home Bank Account List Load By Website Group [OXPLAY] ZEUS138…" at bounding box center [285, 199] width 571 height 399
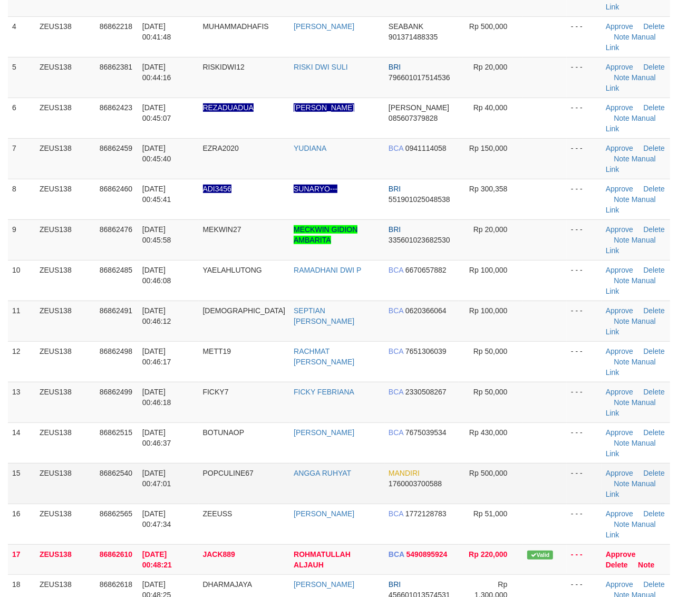
click at [568, 463] on td "- - -" at bounding box center [584, 483] width 35 height 41
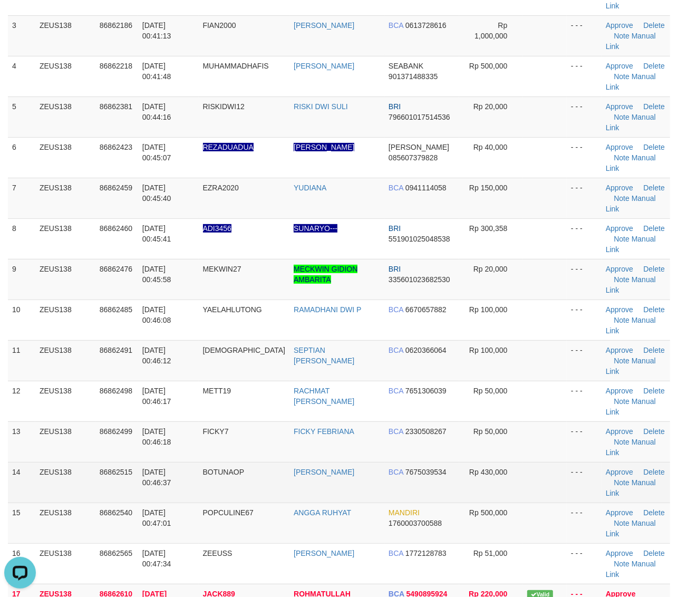
drag, startPoint x: 553, startPoint y: 346, endPoint x: 626, endPoint y: 375, distance: 79.3
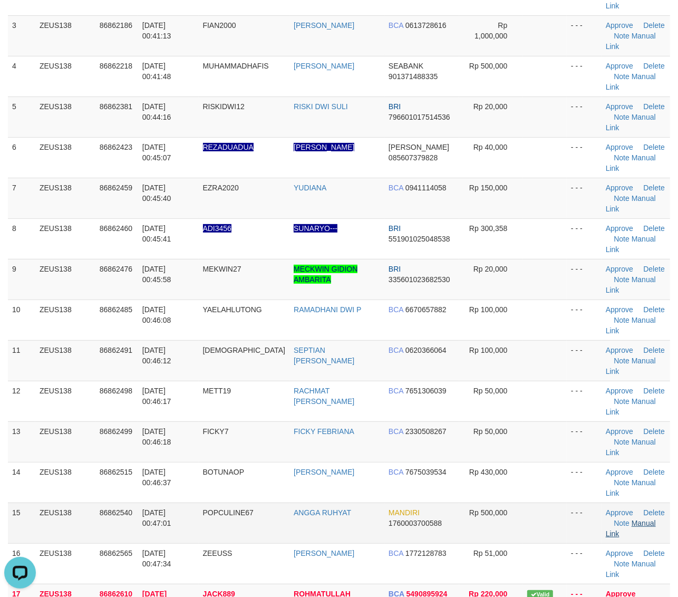
click at [553, 462] on td at bounding box center [545, 482] width 44 height 41
drag, startPoint x: 524, startPoint y: 515, endPoint x: 581, endPoint y: 505, distance: 58.3
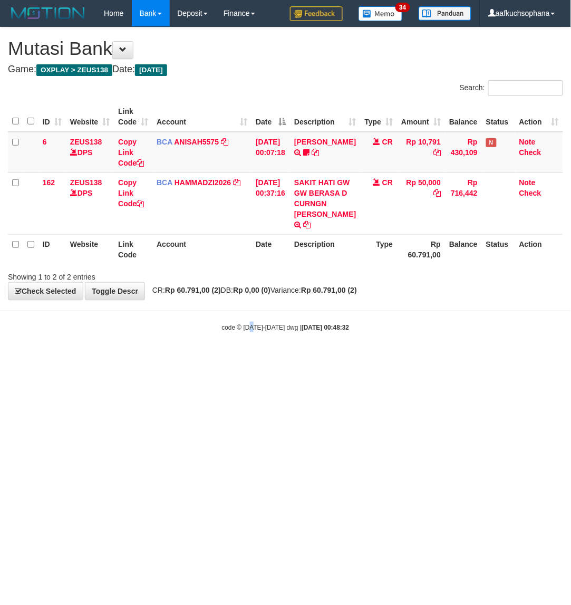
click at [252, 359] on html "Toggle navigation Home Bank Account List Load By Website Group [OXPLAY] ZEUS138…" at bounding box center [285, 179] width 571 height 359
drag, startPoint x: 67, startPoint y: 471, endPoint x: 119, endPoint y: 479, distance: 51.7
click at [72, 359] on html "Toggle navigation Home Bank Account List Load By Website Group [OXPLAY] ZEUS138…" at bounding box center [285, 179] width 571 height 359
drag, startPoint x: 185, startPoint y: 438, endPoint x: 0, endPoint y: 406, distance: 187.2
click at [177, 359] on html "Toggle navigation Home Bank Account List Load By Website Group [OXPLAY] ZEUS138…" at bounding box center [285, 179] width 571 height 359
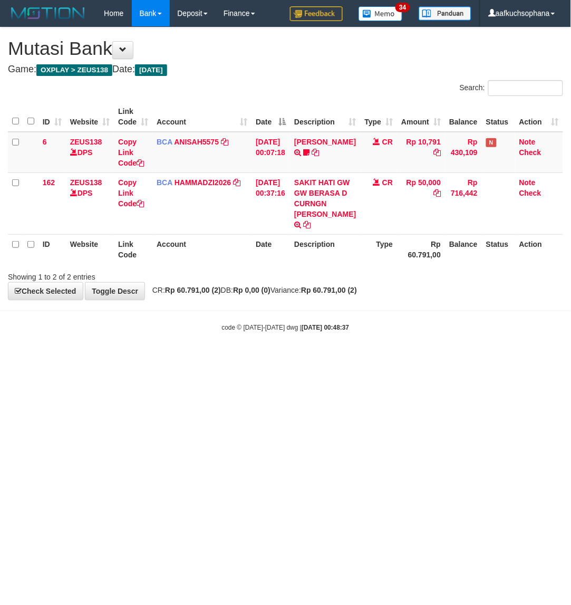
click at [253, 359] on html "Toggle navigation Home Bank Account List Load By Website Group [OXPLAY] ZEUS138…" at bounding box center [285, 179] width 571 height 359
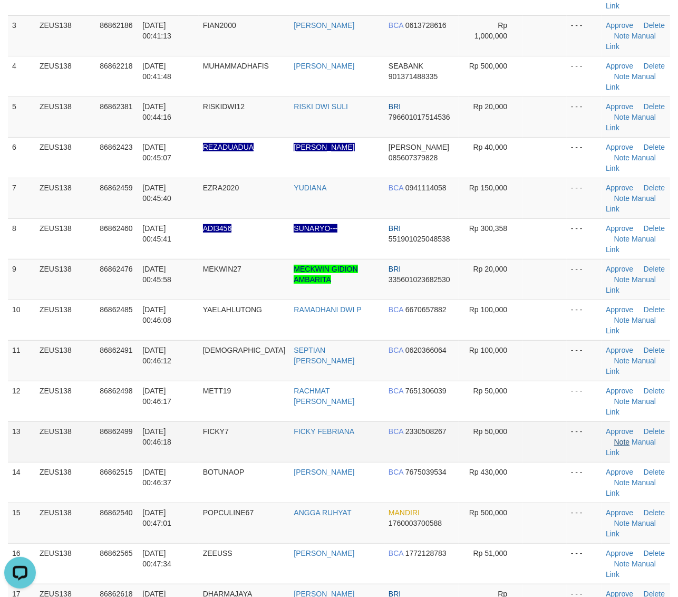
drag, startPoint x: 555, startPoint y: 304, endPoint x: 617, endPoint y: 317, distance: 63.6
click at [562, 421] on tr "13 ZEUS138 86862499 01/09/2025 00:46:18 FICKY7 FICKY FEBRIANA BCA 2330508267 Rp…" at bounding box center [339, 441] width 662 height 41
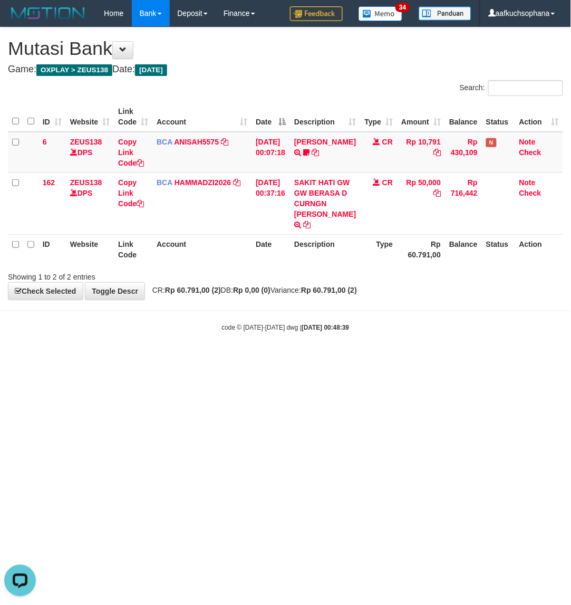
drag, startPoint x: 232, startPoint y: 374, endPoint x: 1, endPoint y: 335, distance: 234.2
click at [217, 359] on body "Toggle navigation Home Bank Account List Load By Website Group [OXPLAY] ZEUS138…" at bounding box center [285, 179] width 571 height 359
click at [240, 359] on html "Toggle navigation Home Bank Account List Load By Website Group [OXPLAY] ZEUS138…" at bounding box center [285, 179] width 571 height 359
click at [379, 359] on html "Toggle navigation Home Bank Account List Load By Website Group [OXPLAY] ZEUS138…" at bounding box center [285, 179] width 571 height 359
click at [207, 359] on html "Toggle navigation Home Bank Account List Load By Website Group [OXPLAY] ZEUS138…" at bounding box center [285, 179] width 571 height 359
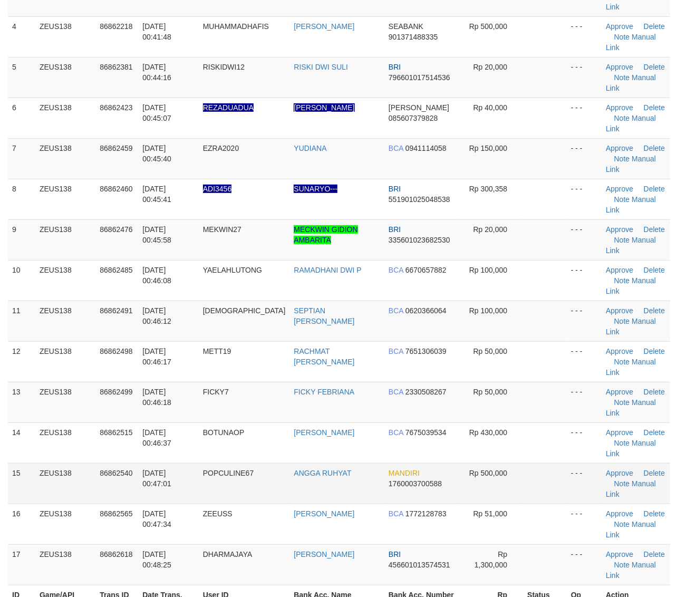
scroll to position [198, 0]
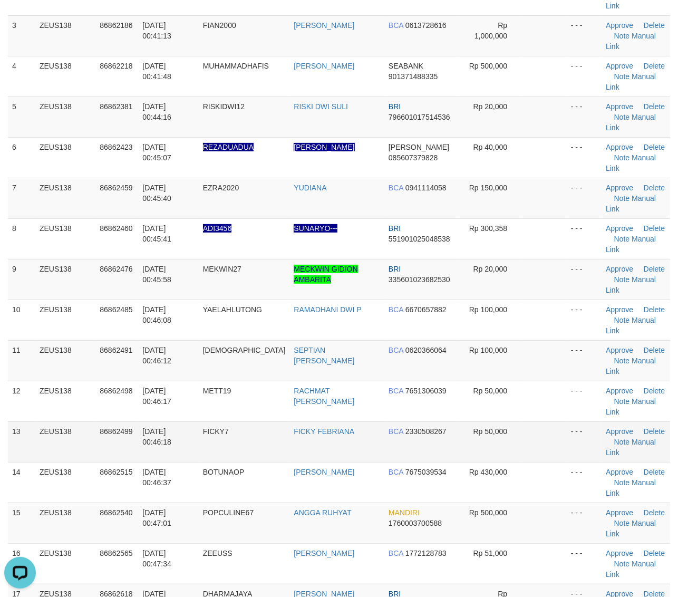
click at [534, 421] on td at bounding box center [545, 441] width 44 height 41
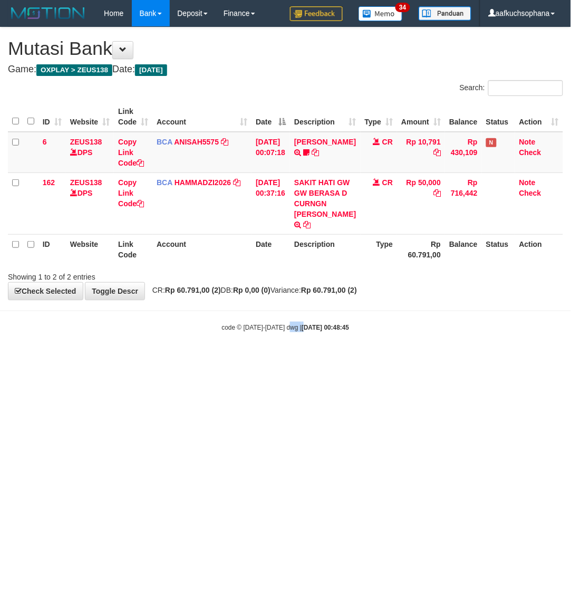
click at [282, 359] on html "Toggle navigation Home Bank Account List Load By Website Group [OXPLAY] ZEUS138…" at bounding box center [285, 179] width 571 height 359
click at [123, 359] on html "Toggle navigation Home Bank Account List Load By Website Group [OXPLAY] ZEUS138…" at bounding box center [285, 179] width 571 height 359
drag, startPoint x: 210, startPoint y: 393, endPoint x: 201, endPoint y: 394, distance: 9.0
click at [207, 359] on html "Toggle navigation Home Bank Account List Load By Website Group [OXPLAY] ZEUS138…" at bounding box center [285, 179] width 571 height 359
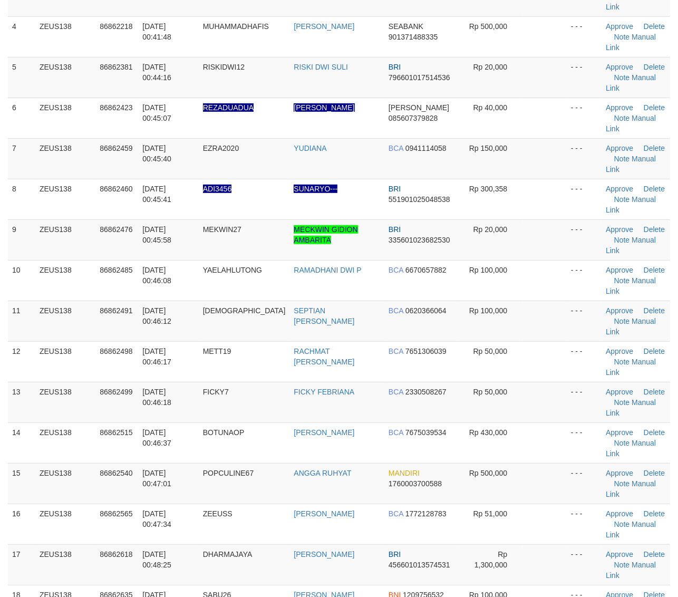
drag, startPoint x: 541, startPoint y: 339, endPoint x: 685, endPoint y: 360, distance: 145.5
click at [541, 463] on td at bounding box center [545, 483] width 44 height 41
drag, startPoint x: 553, startPoint y: 249, endPoint x: 686, endPoint y: 325, distance: 153.2
click at [552, 341] on td at bounding box center [545, 361] width 44 height 41
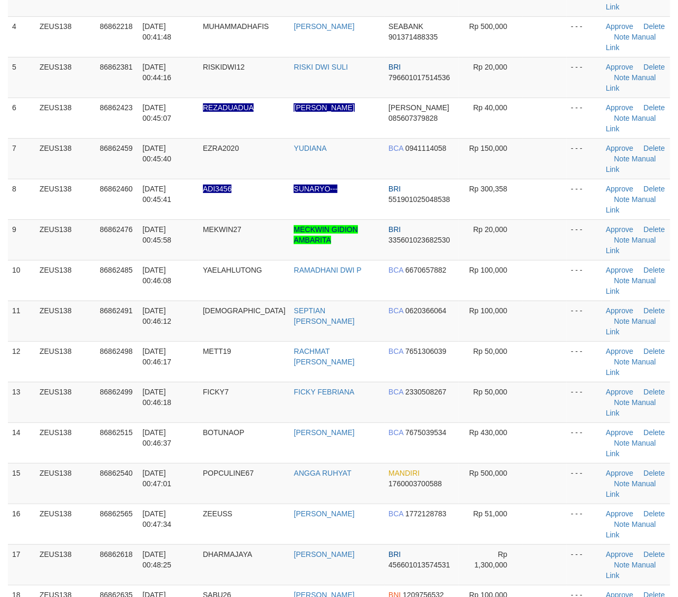
scroll to position [198, 0]
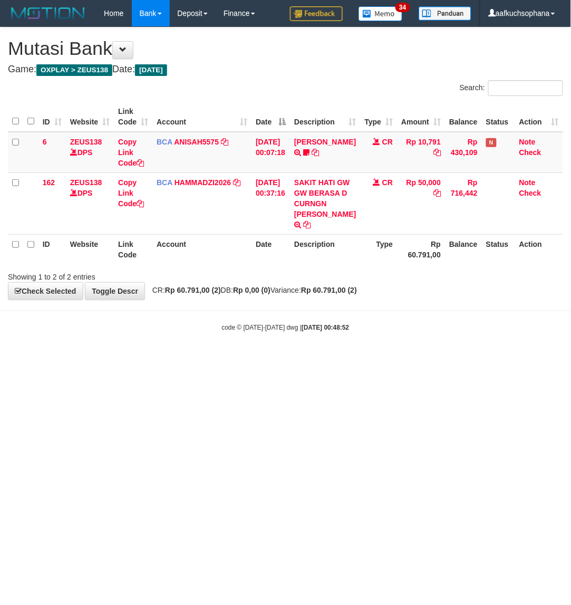
click at [327, 359] on html "Toggle navigation Home Bank Account List Load By Website Group [OXPLAY] ZEUS138…" at bounding box center [285, 179] width 571 height 359
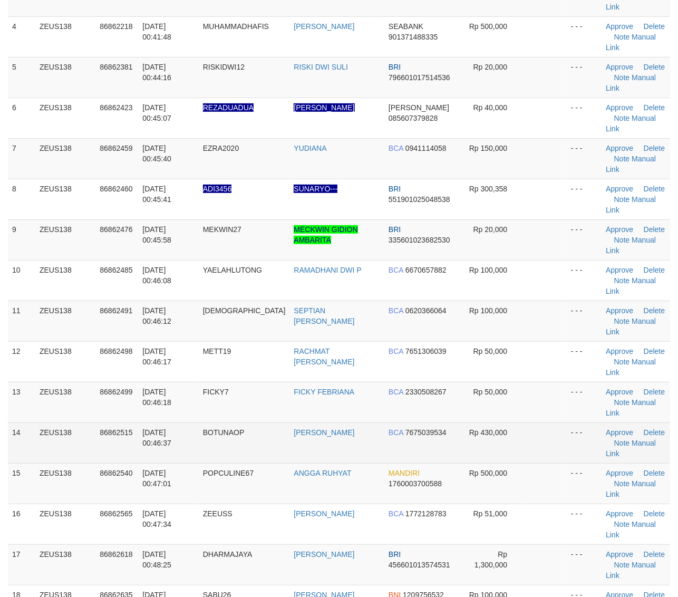
scroll to position [198, 0]
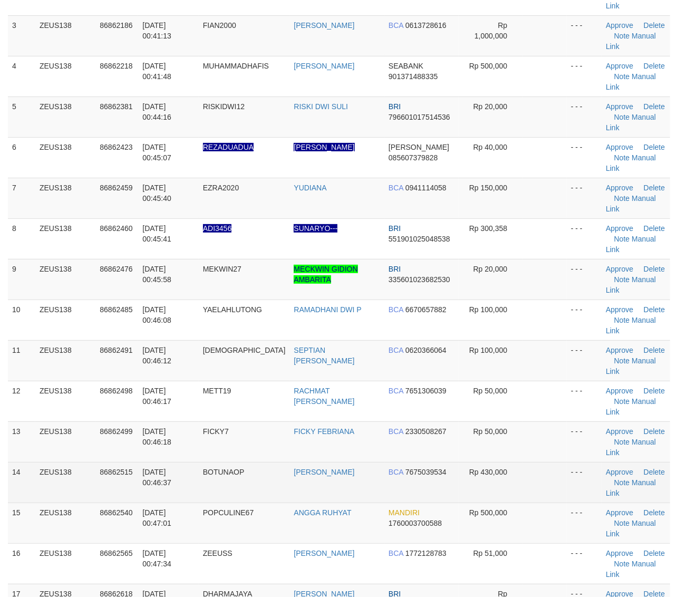
drag, startPoint x: 559, startPoint y: 341, endPoint x: 652, endPoint y: 351, distance: 93.9
click at [559, 462] on td at bounding box center [545, 482] width 44 height 41
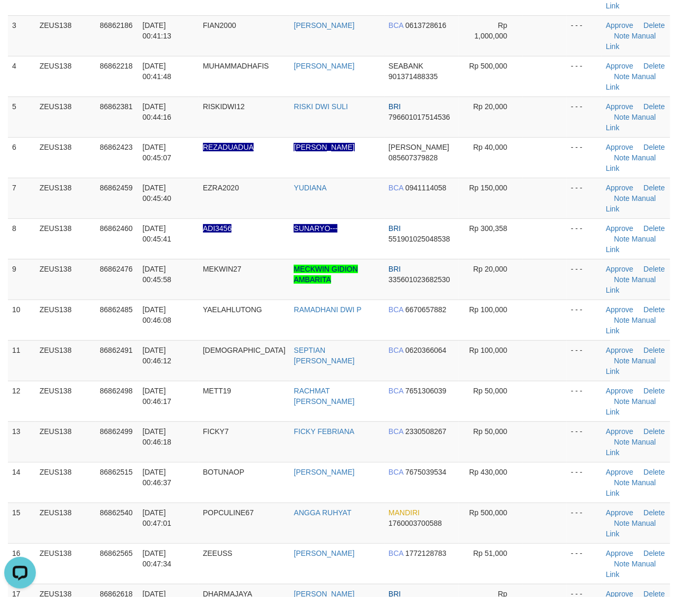
scroll to position [0, 0]
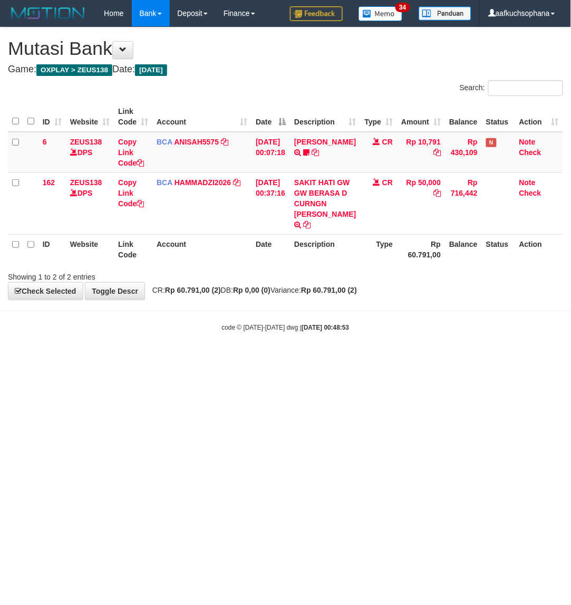
click at [130, 359] on html "Toggle navigation Home Bank Account List Load By Website Group [OXPLAY] ZEUS138…" at bounding box center [285, 179] width 571 height 359
click at [423, 359] on html "Toggle navigation Home Bank Account List Load By Website Group [OXPLAY] ZEUS138…" at bounding box center [285, 179] width 571 height 359
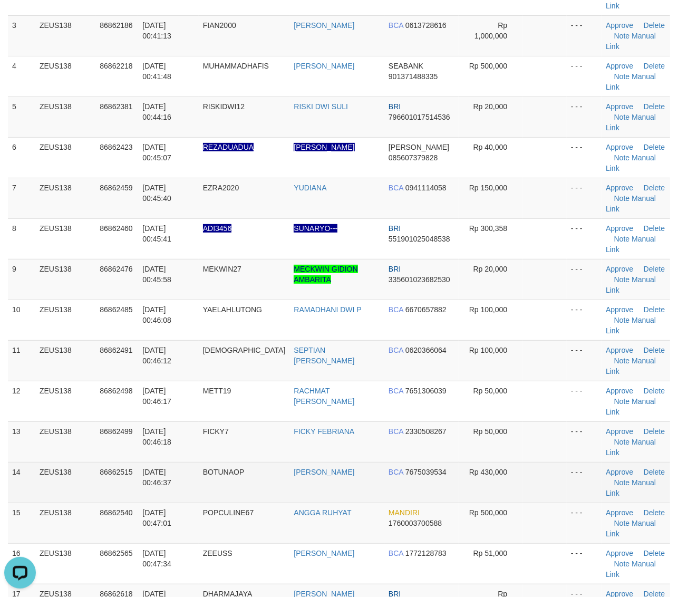
click at [491, 462] on td "Rp 430,000" at bounding box center [491, 482] width 64 height 41
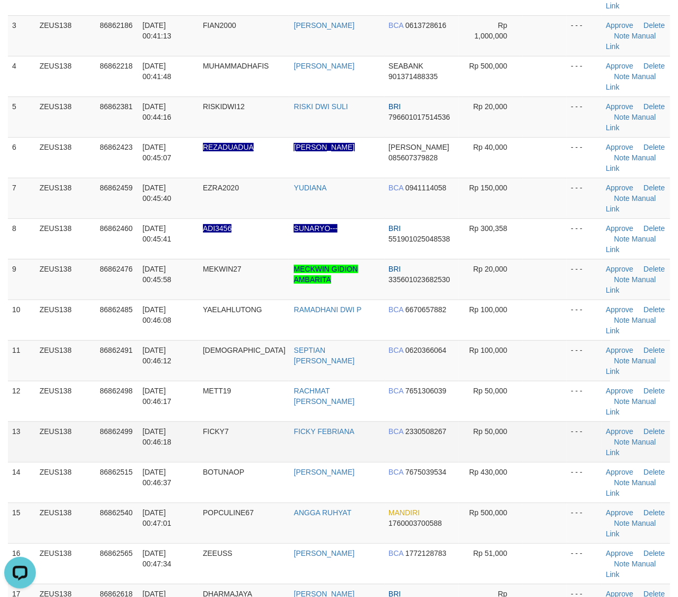
click at [539, 421] on td at bounding box center [545, 441] width 44 height 41
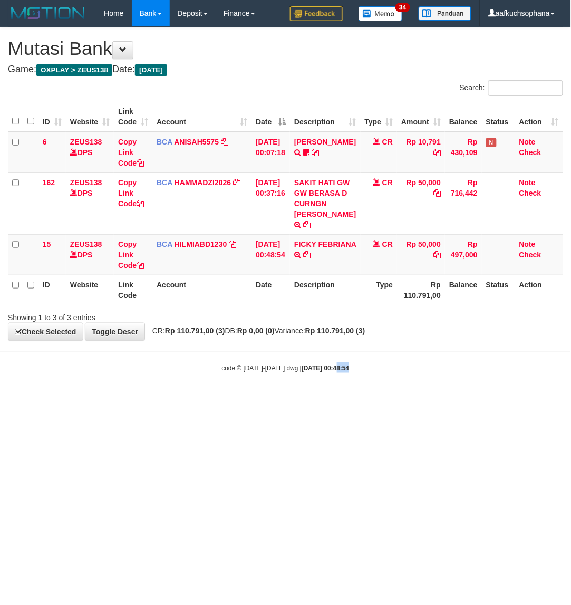
drag, startPoint x: 325, startPoint y: 428, endPoint x: 337, endPoint y: 441, distance: 18.3
click at [337, 399] on html "Toggle navigation Home Bank Account List Load By Website Group [OXPLAY] ZEUS138…" at bounding box center [285, 199] width 571 height 399
click at [306, 258] on icon at bounding box center [306, 254] width 7 height 7
click at [303, 258] on icon at bounding box center [306, 254] width 7 height 7
drag, startPoint x: 333, startPoint y: 511, endPoint x: 323, endPoint y: 507, distance: 11.6
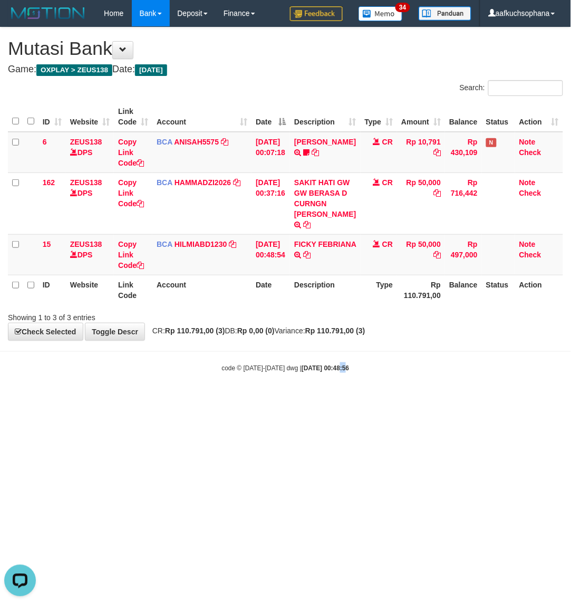
click at [330, 399] on html "Toggle navigation Home Bank Account List Load By Website Group [OXPLAY] ZEUS138…" at bounding box center [285, 199] width 571 height 399
drag, startPoint x: 323, startPoint y: 507, endPoint x: 323, endPoint y: 501, distance: 5.3
click at [324, 399] on html "Toggle navigation Home Bank Account List Load By Website Group [OXPLAY] ZEUS138…" at bounding box center [285, 199] width 571 height 399
click at [308, 399] on html "Toggle navigation Home Bank Account List Load By Website Group [OXPLAY] ZEUS138…" at bounding box center [285, 199] width 571 height 399
click at [145, 399] on html "Toggle navigation Home Bank Account List Load By Website Group [OXPLAY] ZEUS138…" at bounding box center [285, 199] width 571 height 399
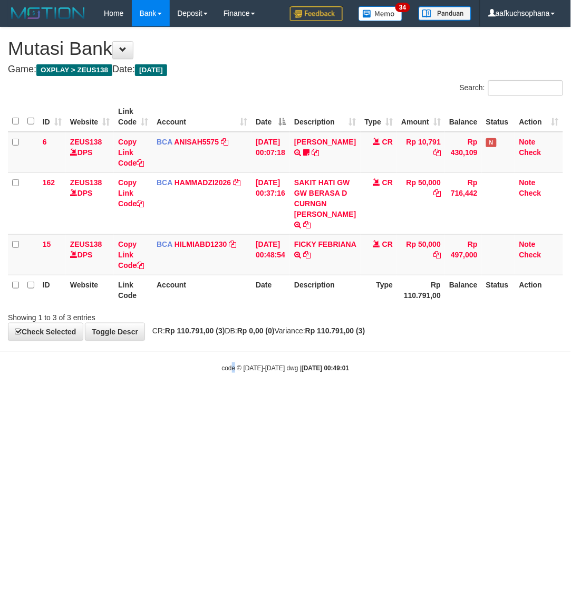
click at [230, 399] on html "Toggle navigation Home Bank Account List Load By Website Group [OXPLAY] ZEUS138…" at bounding box center [285, 199] width 571 height 399
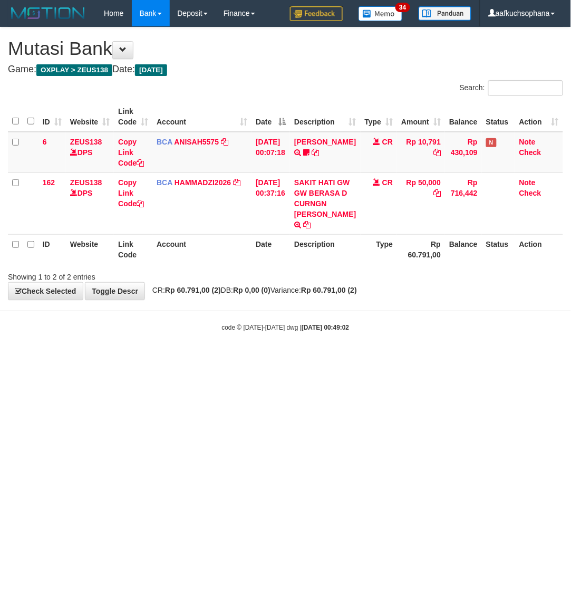
click at [190, 359] on html "Toggle navigation Home Bank Account List Load By Website Group [OXPLAY] ZEUS138…" at bounding box center [285, 179] width 571 height 359
click at [302, 359] on html "Toggle navigation Home Bank Account List Load By Website Group [OXPLAY] ZEUS138…" at bounding box center [285, 179] width 571 height 359
click at [287, 359] on html "Toggle navigation Home Bank Account List Load By Website Group [OXPLAY] ZEUS138…" at bounding box center [285, 179] width 571 height 359
click at [285, 359] on html "Toggle navigation Home Bank Account List Load By Website Group [OXPLAY] ZEUS138…" at bounding box center [285, 179] width 571 height 359
click at [280, 359] on html "Toggle navigation Home Bank Account List Load By Website Group [OXPLAY] ZEUS138…" at bounding box center [285, 179] width 571 height 359
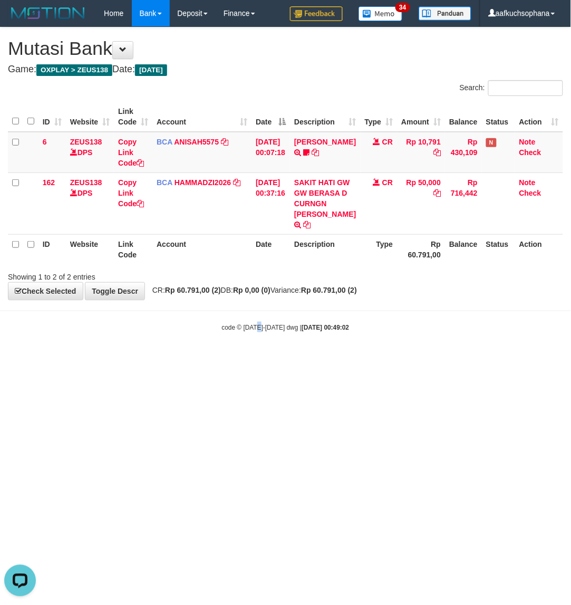
drag, startPoint x: 257, startPoint y: 447, endPoint x: 264, endPoint y: 443, distance: 7.5
click at [261, 359] on html "Toggle navigation Home Bank Account List Load By Website Group [OXPLAY] ZEUS138…" at bounding box center [285, 179] width 571 height 359
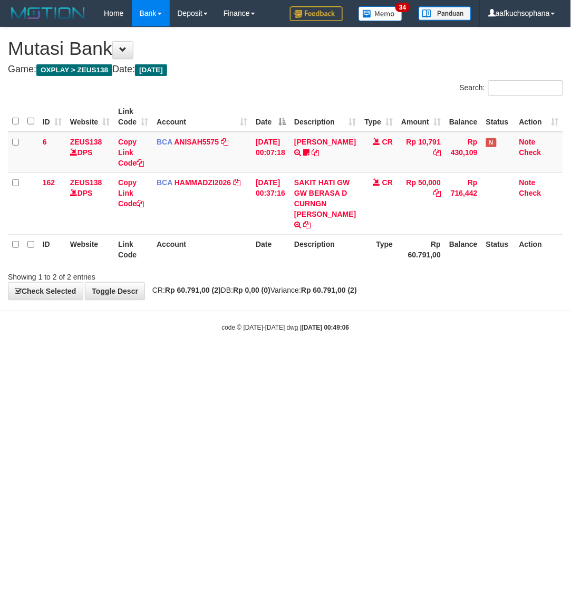
drag, startPoint x: 289, startPoint y: 457, endPoint x: 274, endPoint y: 448, distance: 17.0
click at [285, 359] on html "Toggle navigation Home Bank Account List Load By Website Group [OXPLAY] ZEUS138…" at bounding box center [285, 179] width 571 height 359
click at [172, 359] on html "Toggle navigation Home Bank Account List Load By Website Group [OXPLAY] ZEUS138…" at bounding box center [285, 179] width 571 height 359
drag, startPoint x: 165, startPoint y: 458, endPoint x: 160, endPoint y: 451, distance: 8.6
click at [161, 359] on html "Toggle navigation Home Bank Account List Load By Website Group [OXPLAY] ZEUS138…" at bounding box center [285, 179] width 571 height 359
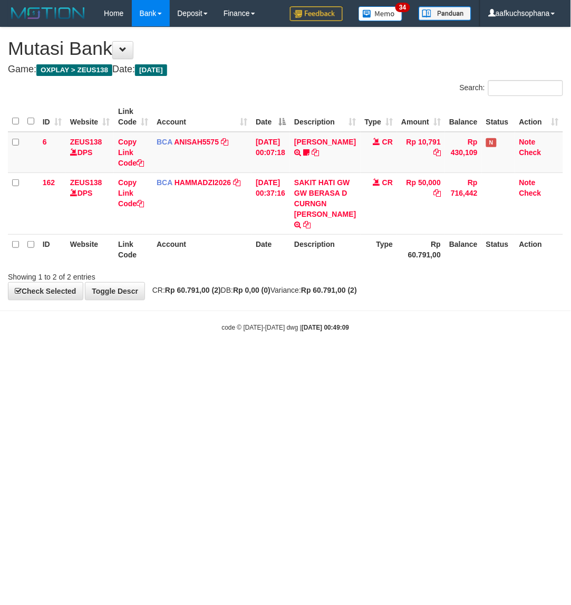
click at [160, 359] on html "Toggle navigation Home Bank Account List Load By Website Group [OXPLAY] ZEUS138…" at bounding box center [285, 179] width 571 height 359
click at [164, 359] on html "Toggle navigation Home Bank Account List Load By Website Group [OXPLAY] ZEUS138…" at bounding box center [285, 179] width 571 height 359
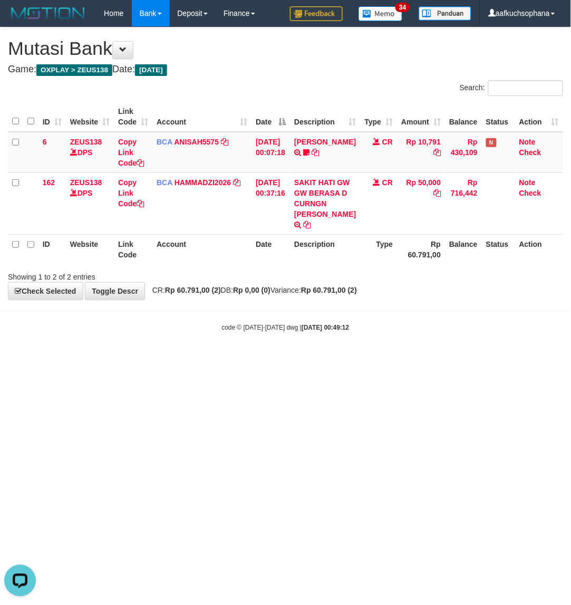
click at [236, 359] on html "Toggle navigation Home Bank Account List Load By Website Group [OXPLAY] ZEUS138…" at bounding box center [285, 179] width 571 height 359
click at [235, 359] on html "Toggle navigation Home Bank Account List Load By Website Group [OXPLAY] ZEUS138…" at bounding box center [285, 179] width 571 height 359
click at [222, 359] on html "Toggle navigation Home Bank Account List Load By Website Group [OXPLAY] ZEUS138…" at bounding box center [285, 179] width 571 height 359
drag, startPoint x: 306, startPoint y: 407, endPoint x: 230, endPoint y: 393, distance: 77.7
click at [296, 359] on html "Toggle navigation Home Bank Account List Load By Website Group [OXPLAY] ZEUS138…" at bounding box center [285, 179] width 571 height 359
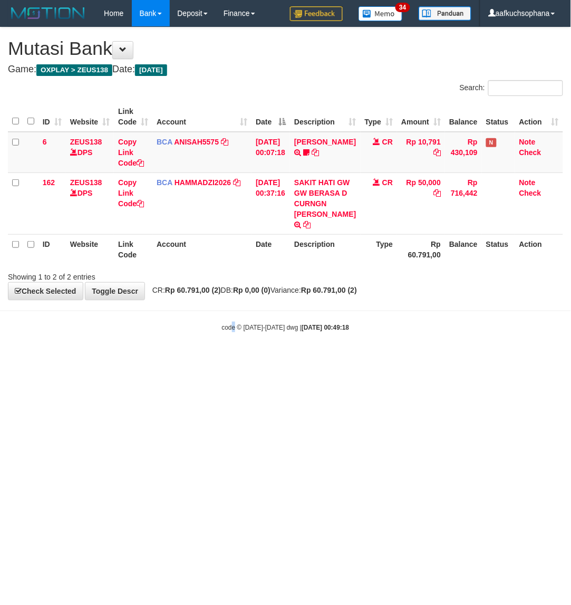
click at [235, 359] on html "Toggle navigation Home Bank Account List Load By Website Group [OXPLAY] ZEUS138…" at bounding box center [285, 179] width 571 height 359
click at [214, 359] on html "Toggle navigation Home Bank Account List Load By Website Group [OXPLAY] ZEUS138…" at bounding box center [285, 179] width 571 height 359
click at [201, 359] on html "Toggle navigation Home Bank Account List Load By Website Group [OXPLAY] ZEUS138…" at bounding box center [285, 179] width 571 height 359
click at [157, 359] on html "Toggle navigation Home Bank Account List Load By Website Group [OXPLAY] ZEUS138…" at bounding box center [285, 179] width 571 height 359
click at [135, 359] on html "Toggle navigation Home Bank Account List Load By Website Group [OXPLAY] ZEUS138…" at bounding box center [285, 179] width 571 height 359
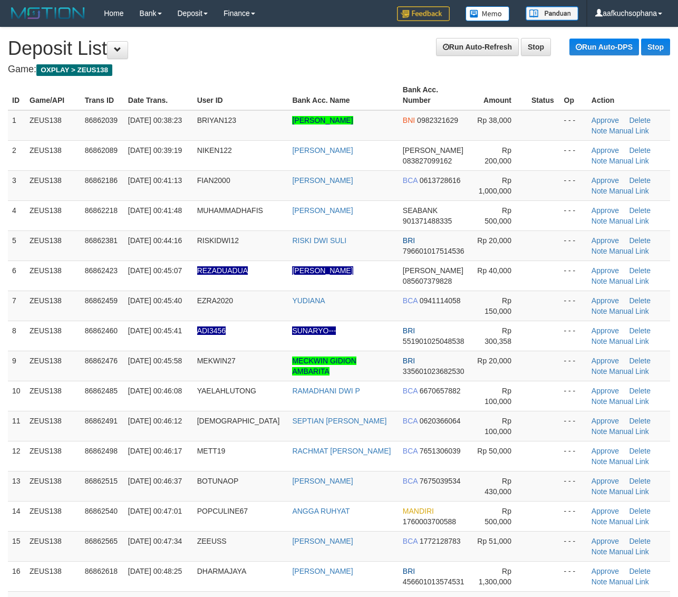
scroll to position [264, 0]
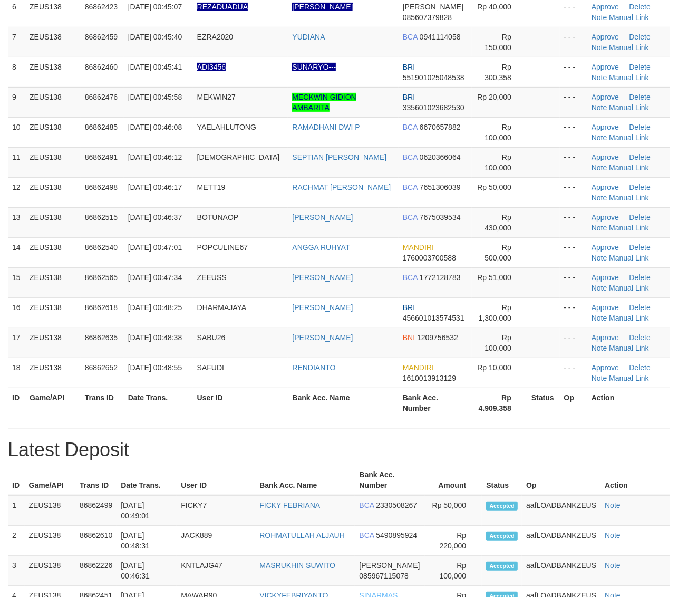
drag, startPoint x: 617, startPoint y: 406, endPoint x: 636, endPoint y: 397, distance: 20.5
click at [619, 403] on th "Action" at bounding box center [628, 403] width 83 height 30
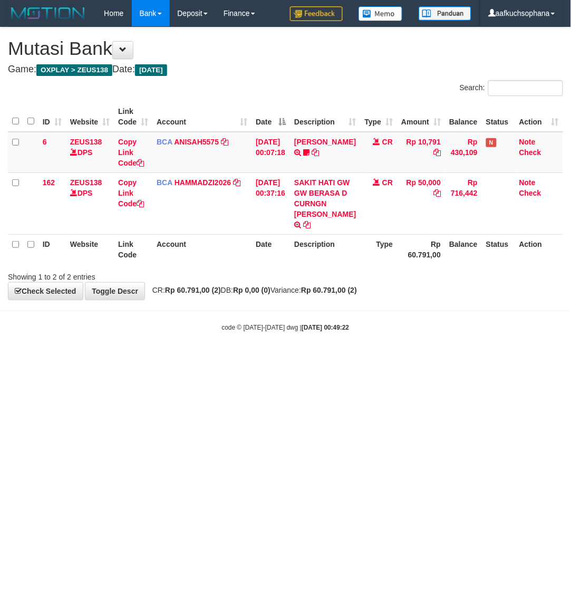
click at [144, 359] on html "Toggle navigation Home Bank Account List Load By Website Group [OXPLAY] ZEUS138…" at bounding box center [285, 179] width 571 height 359
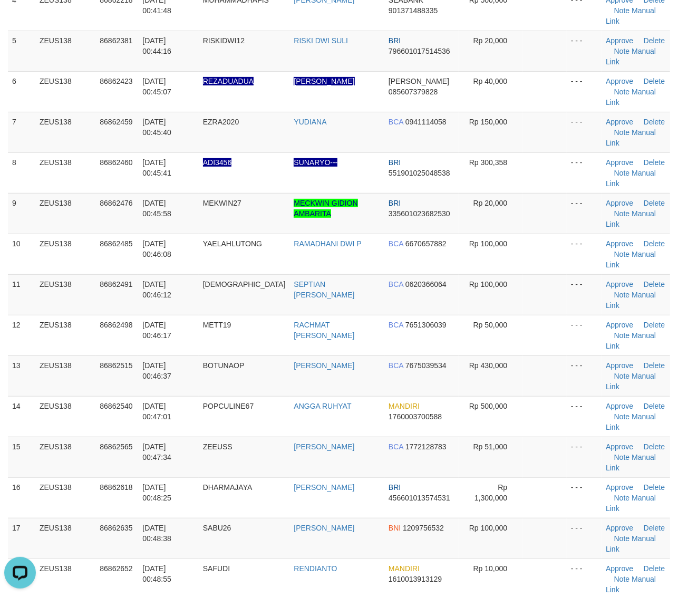
drag, startPoint x: 574, startPoint y: 461, endPoint x: 592, endPoint y: 457, distance: 18.4
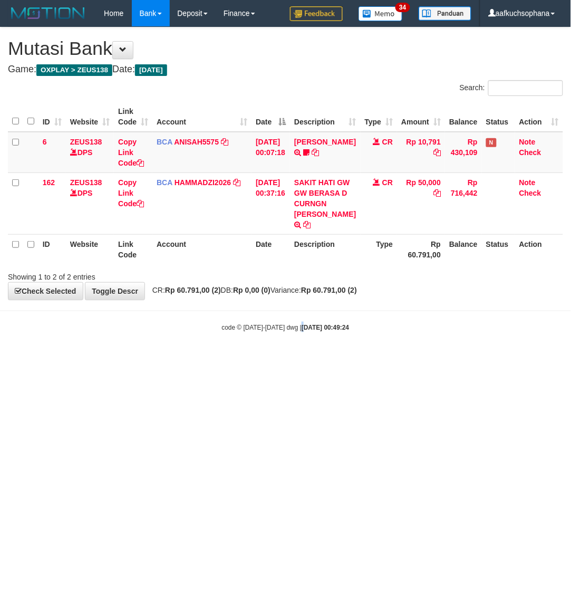
drag, startPoint x: 295, startPoint y: 395, endPoint x: 569, endPoint y: 298, distance: 290.8
click at [304, 359] on html "Toggle navigation Home Bank Account List Load By Website Group [OXPLAY] ZEUS138…" at bounding box center [285, 179] width 571 height 359
click at [333, 359] on html "Toggle navigation Home Bank Account List Load By Website Group [OXPLAY] ZEUS138…" at bounding box center [285, 179] width 571 height 359
click at [331, 359] on html "Toggle navigation Home Bank Account List Load By Website Group [OXPLAY] ZEUS138…" at bounding box center [285, 179] width 571 height 359
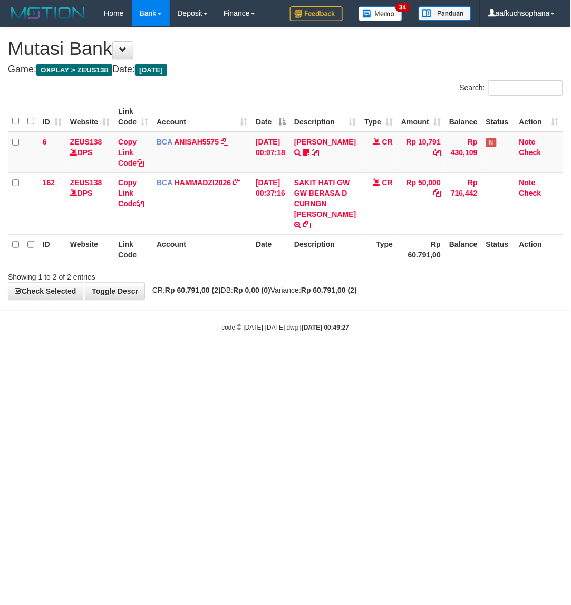
click at [294, 359] on html "Toggle navigation Home Bank Account List Load By Website Group [OXPLAY] ZEUS138…" at bounding box center [285, 179] width 571 height 359
drag, startPoint x: 294, startPoint y: 408, endPoint x: 246, endPoint y: 280, distance: 136.3
click at [293, 359] on html "Toggle navigation Home Bank Account List Load By Website Group [OXPLAY] ZEUS138…" at bounding box center [285, 179] width 571 height 359
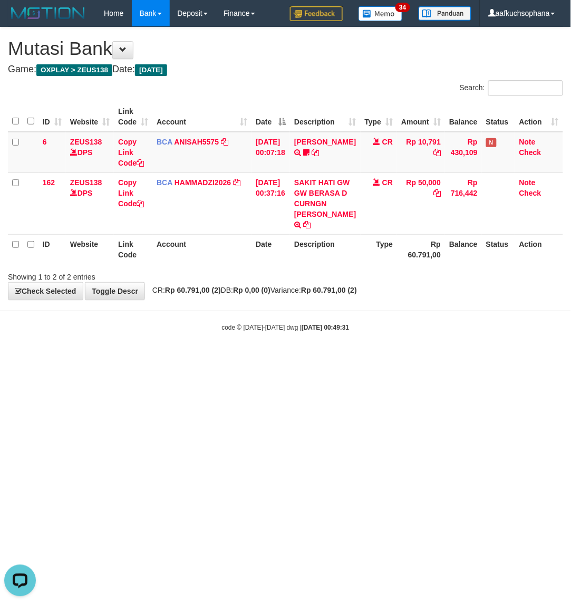
drag, startPoint x: 364, startPoint y: 447, endPoint x: 337, endPoint y: 454, distance: 27.4
click at [360, 359] on html "Toggle navigation Home Bank Account List Load By Website Group [OXPLAY] ZEUS138…" at bounding box center [285, 179] width 571 height 359
click at [322, 359] on html "Toggle navigation Home Bank Account List Load By Website Group [OXPLAY] ZEUS138…" at bounding box center [285, 179] width 571 height 359
drag, startPoint x: 257, startPoint y: 430, endPoint x: 256, endPoint y: 435, distance: 5.4
click at [257, 359] on html "Toggle navigation Home Bank Account List Load By Website Group [OXPLAY] ZEUS138…" at bounding box center [285, 179] width 571 height 359
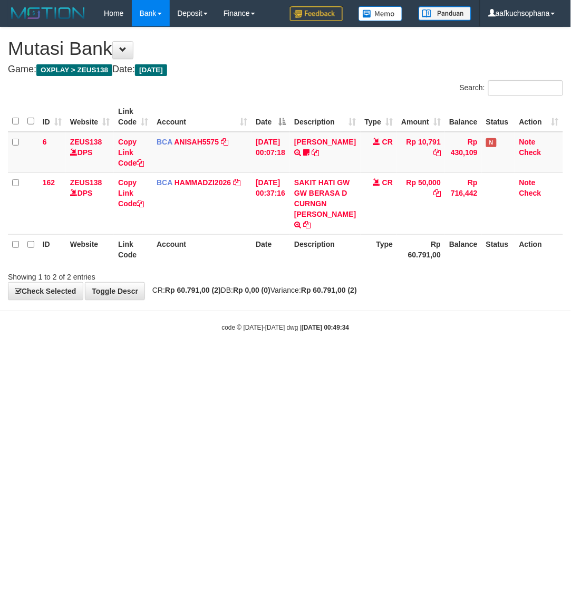
drag, startPoint x: 220, startPoint y: 431, endPoint x: 221, endPoint y: 441, distance: 10.1
click at [221, 359] on html "Toggle navigation Home Bank Account List Load By Website Group [OXPLAY] ZEUS138…" at bounding box center [285, 179] width 571 height 359
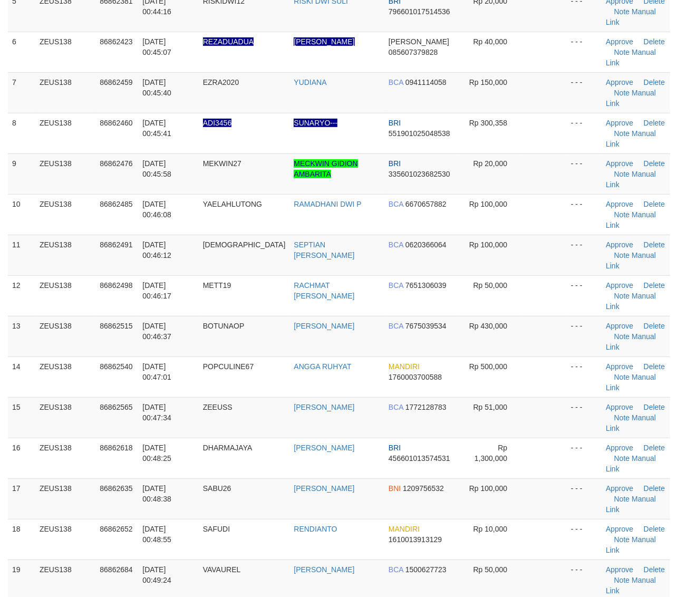
scroll to position [264, 0]
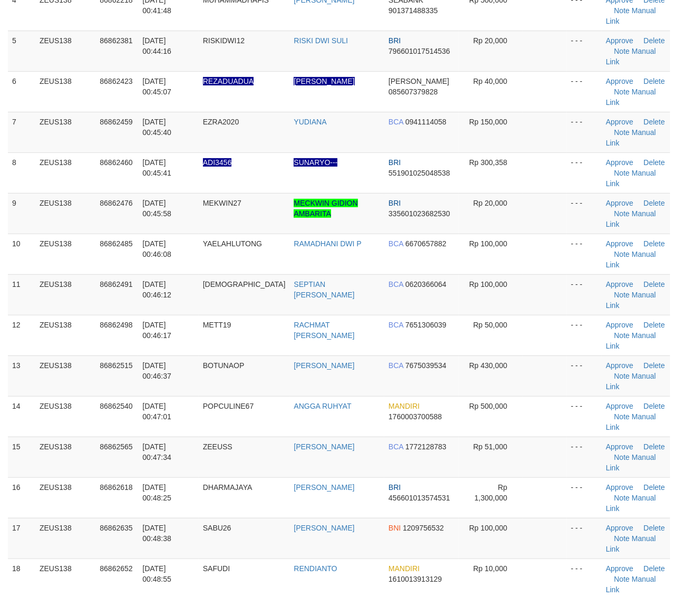
drag, startPoint x: 667, startPoint y: 442, endPoint x: 686, endPoint y: 432, distance: 20.7
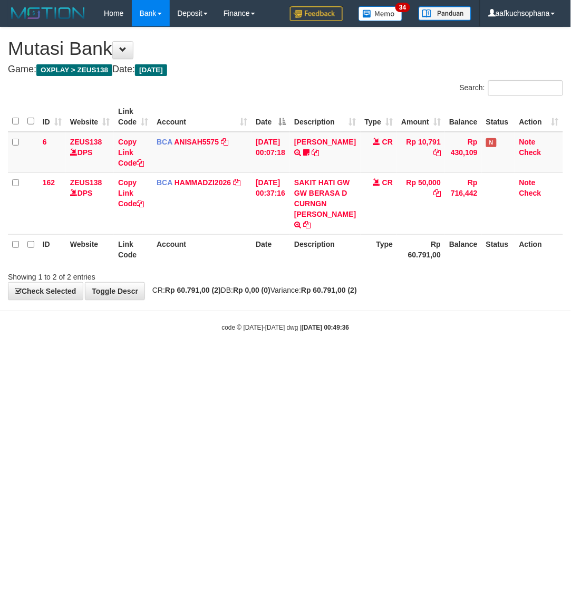
click at [178, 359] on html "Toggle navigation Home Bank Account List Load By Website Group [OXPLAY] ZEUS138…" at bounding box center [285, 179] width 571 height 359
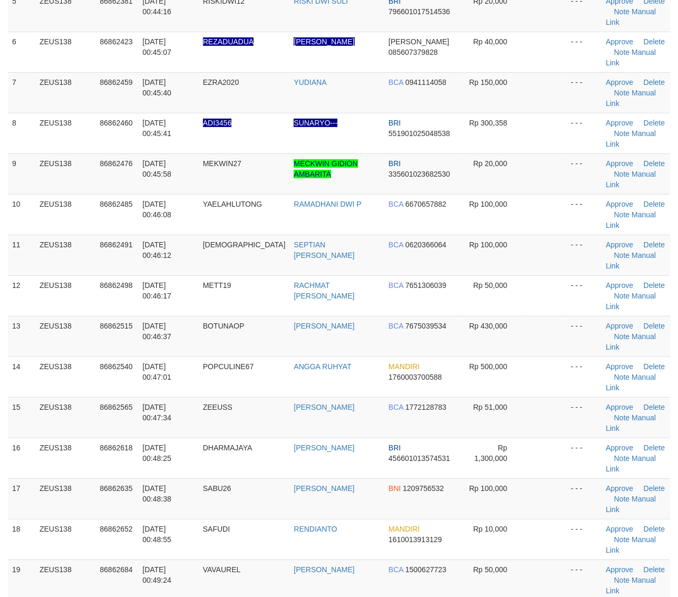
scroll to position [264, 0]
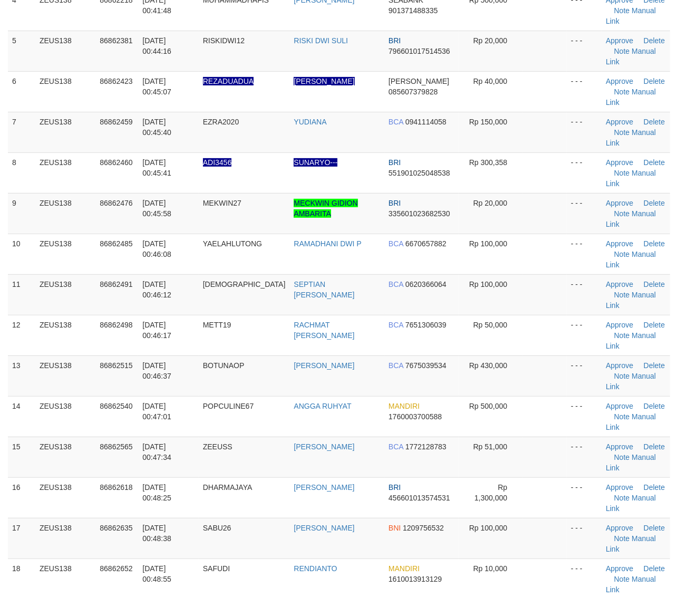
drag, startPoint x: 570, startPoint y: 465, endPoint x: 601, endPoint y: 459, distance: 31.1
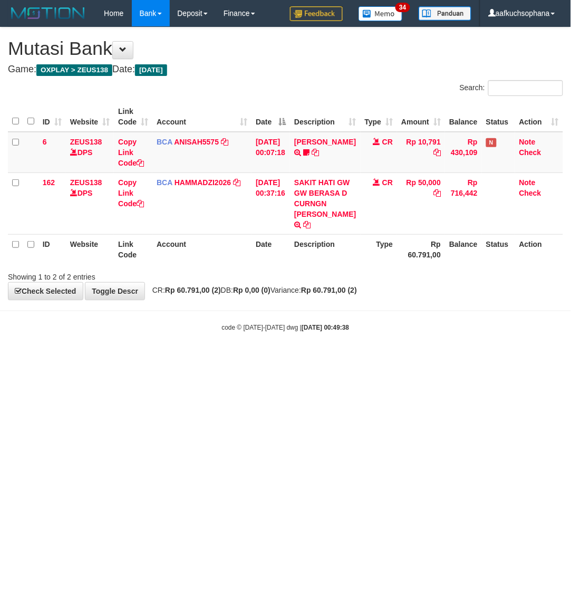
click at [207, 359] on html "Toggle navigation Home Bank Account List Load By Website Group [OXPLAY] ZEUS138…" at bounding box center [285, 179] width 571 height 359
click at [202, 359] on html "Toggle navigation Home Bank Account List Load By Website Group [OXPLAY] ZEUS138…" at bounding box center [285, 179] width 571 height 359
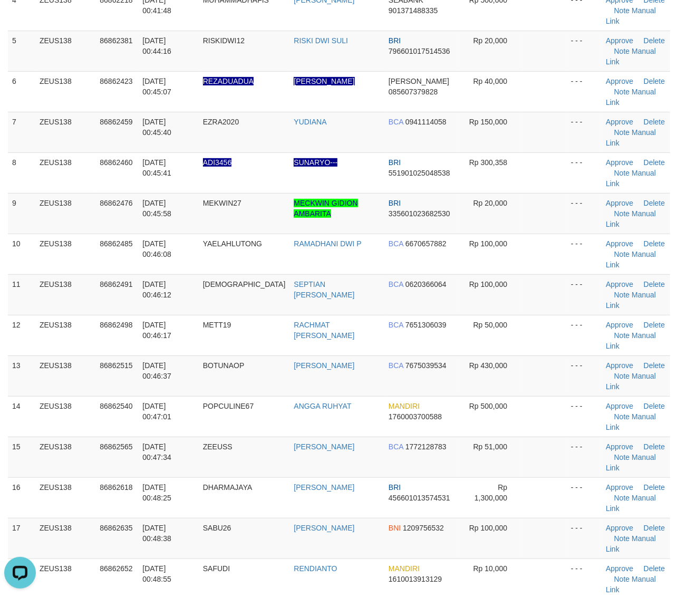
drag, startPoint x: 597, startPoint y: 478, endPoint x: 633, endPoint y: 471, distance: 36.0
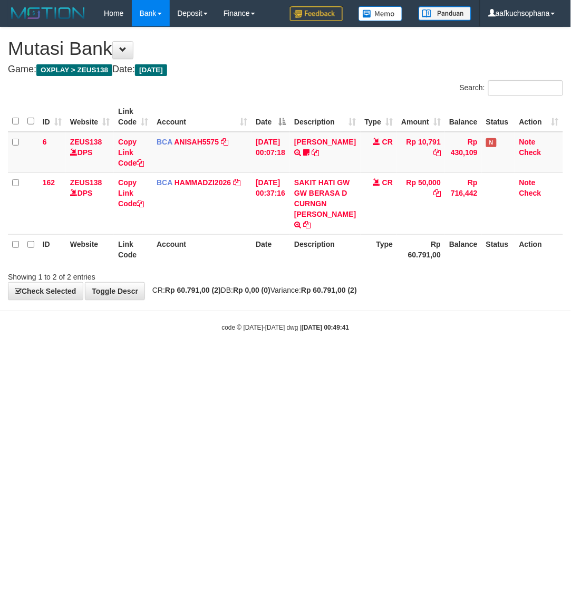
drag, startPoint x: 0, startPoint y: 0, endPoint x: 132, endPoint y: 448, distance: 467.3
click at [132, 359] on html "Toggle navigation Home Bank Account List Load By Website Group [OXPLAY] ZEUS138…" at bounding box center [285, 179] width 571 height 359
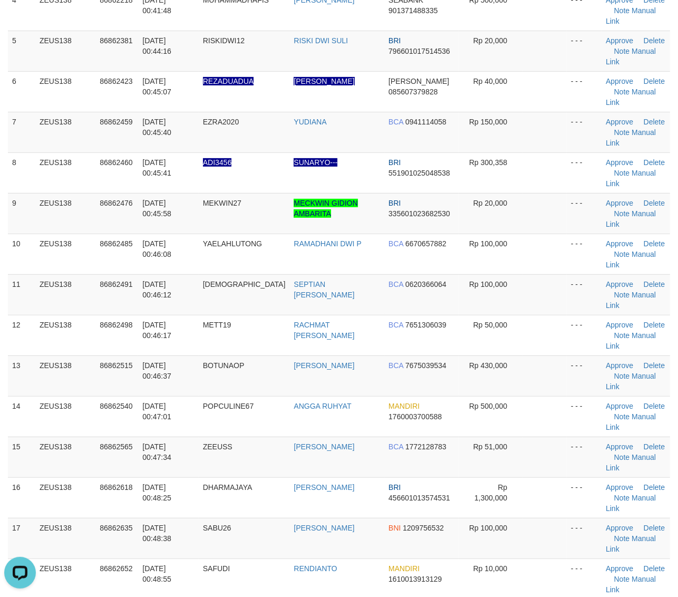
drag, startPoint x: 526, startPoint y: 443, endPoint x: 621, endPoint y: 444, distance: 94.9
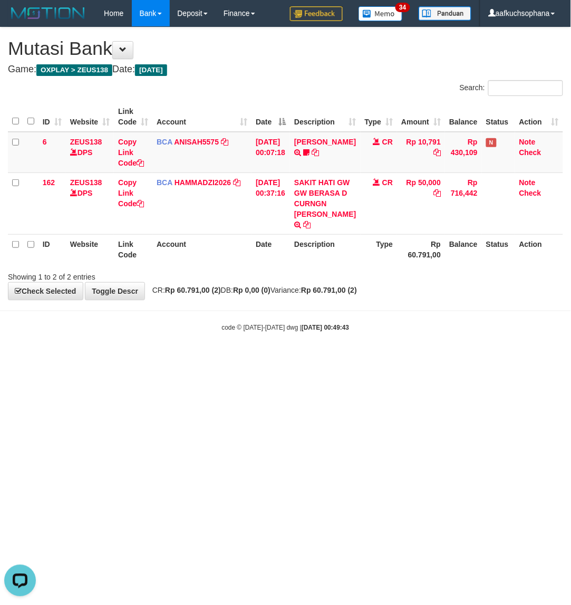
click at [116, 359] on html "Toggle navigation Home Bank Account List Load By Website Group [OXPLAY] ZEUS138…" at bounding box center [285, 179] width 571 height 359
click at [149, 359] on html "Toggle navigation Home Bank Account List Load By Website Group [OXPLAY] ZEUS138…" at bounding box center [285, 179] width 571 height 359
drag, startPoint x: 308, startPoint y: 394, endPoint x: 1, endPoint y: 415, distance: 308.6
click at [299, 359] on html "Toggle navigation Home Bank Account List Load By Website Group [OXPLAY] ZEUS138…" at bounding box center [285, 179] width 571 height 359
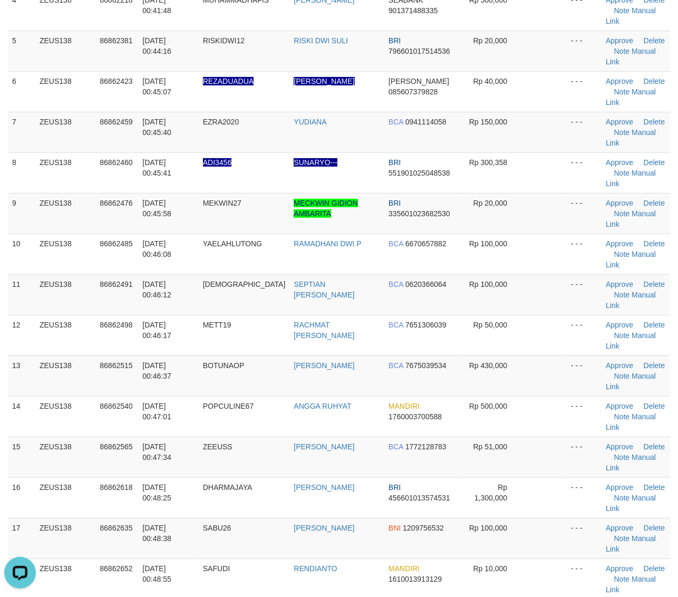
drag, startPoint x: 583, startPoint y: 454, endPoint x: 686, endPoint y: 418, distance: 109.7
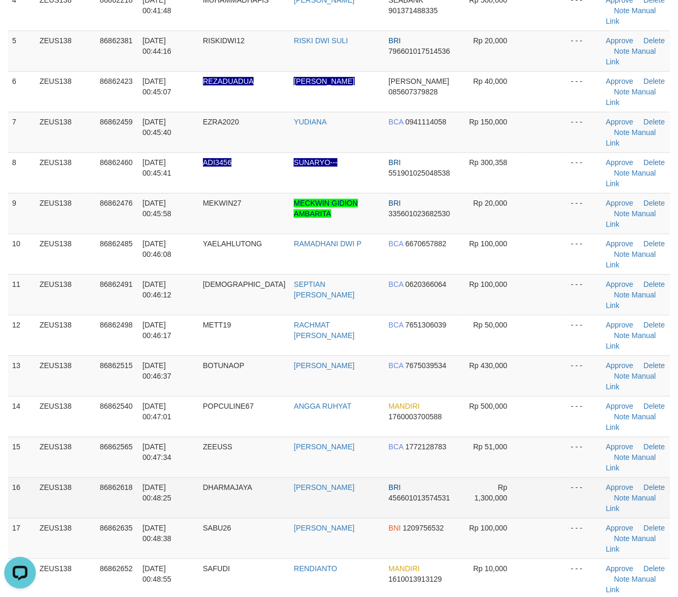
click at [558, 477] on td at bounding box center [545, 497] width 44 height 41
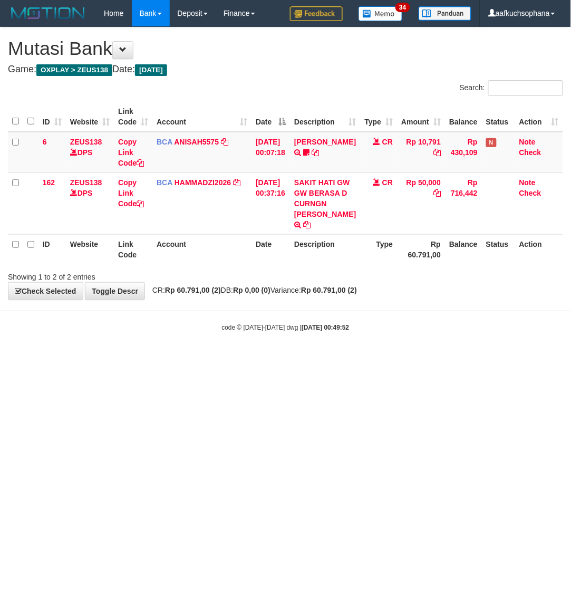
click at [275, 359] on html "Toggle navigation Home Bank Account List Load By Website Group [OXPLAY] ZEUS138…" at bounding box center [285, 179] width 571 height 359
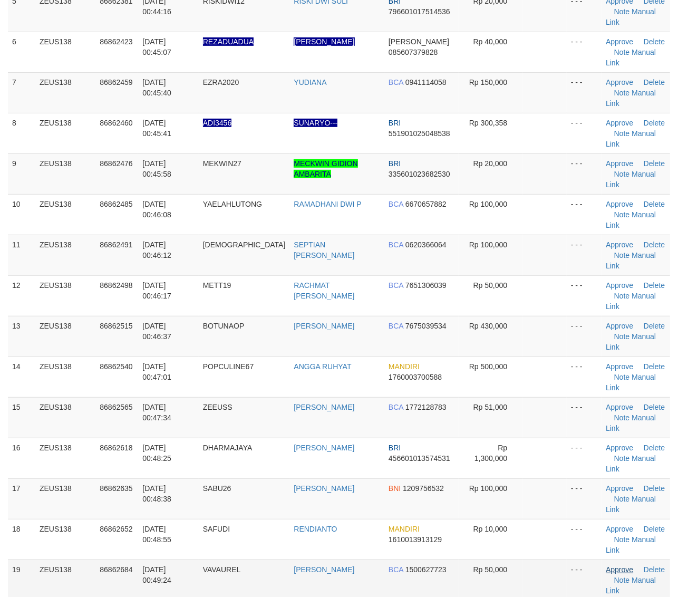
scroll to position [264, 0]
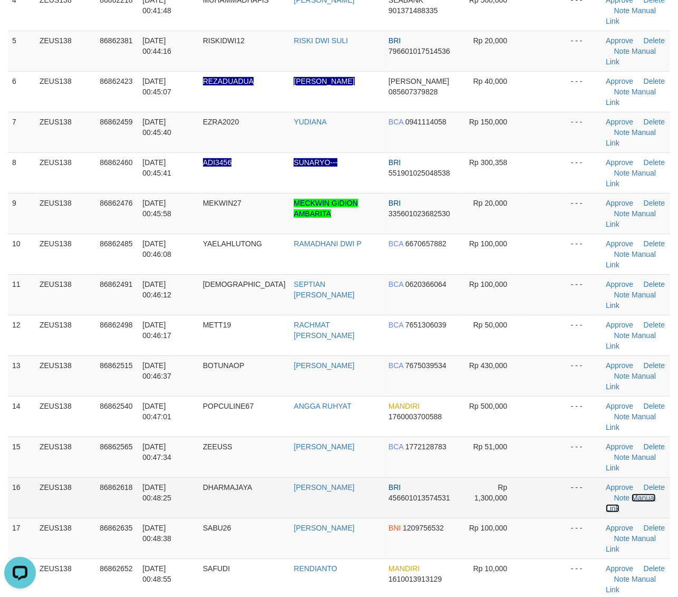
click at [632, 493] on link "Manual Link" at bounding box center [631, 502] width 50 height 19
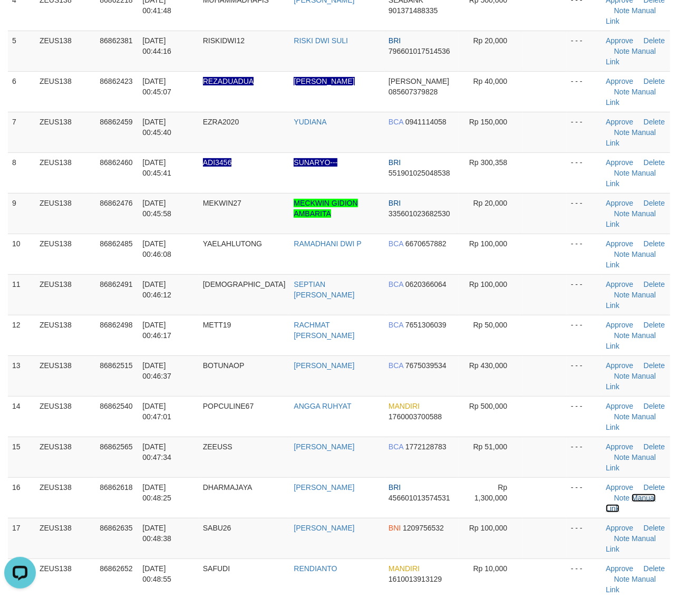
click at [606, 493] on link "Manual Link" at bounding box center [631, 502] width 50 height 19
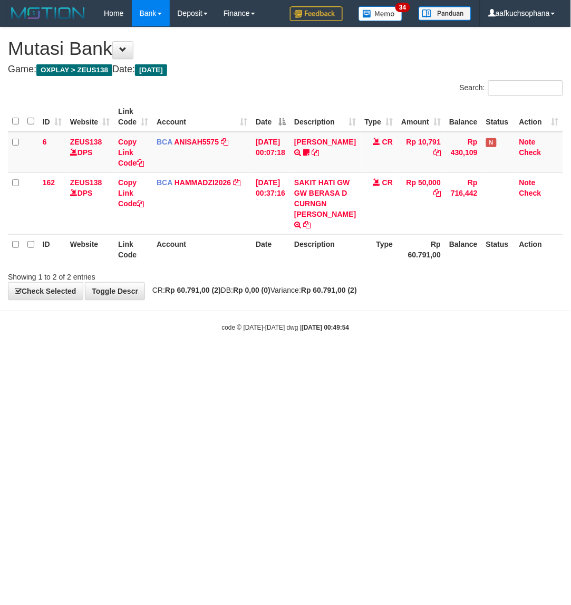
drag, startPoint x: 331, startPoint y: 444, endPoint x: 328, endPoint y: 451, distance: 7.5
click at [328, 359] on html "Toggle navigation Home Bank Account List Load By Website Group [OXPLAY] ZEUS138…" at bounding box center [285, 179] width 571 height 359
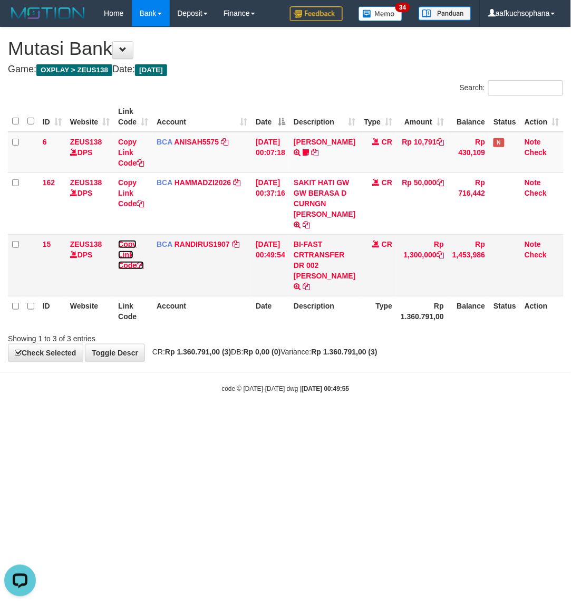
click at [139, 269] on icon at bounding box center [140, 264] width 7 height 7
click at [141, 269] on icon at bounding box center [140, 264] width 7 height 7
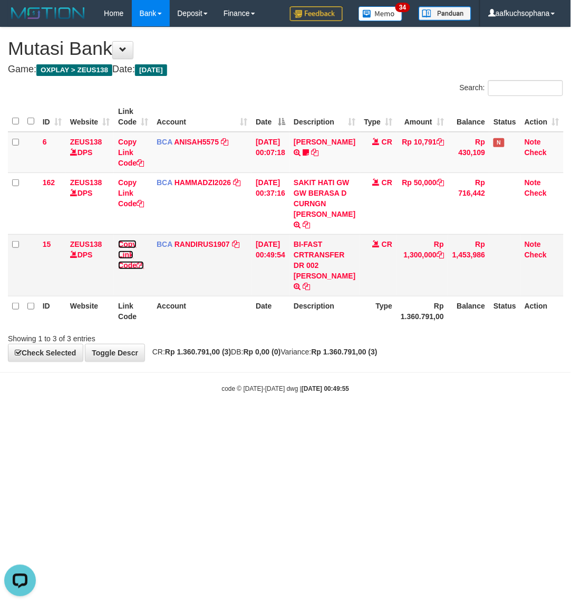
click at [141, 269] on icon at bounding box center [140, 264] width 7 height 7
click at [253, 420] on body "Toggle navigation Home Bank Account List Load By Website Group [OXPLAY] ZEUS138…" at bounding box center [285, 210] width 571 height 420
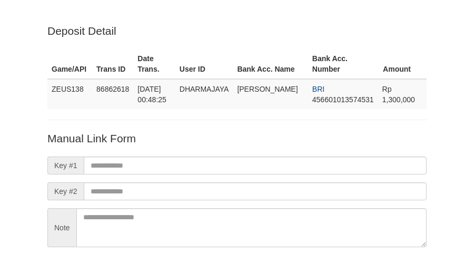
scroll to position [93, 0]
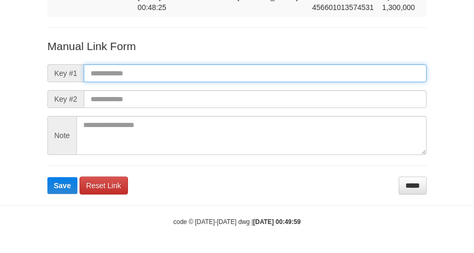
click at [257, 71] on input "text" at bounding box center [255, 73] width 343 height 18
paste input "**********"
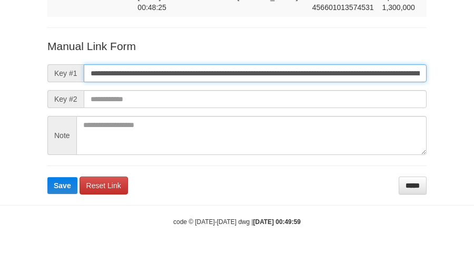
scroll to position [0, 597]
type input "**********"
click at [47, 177] on button "Save" at bounding box center [62, 185] width 30 height 17
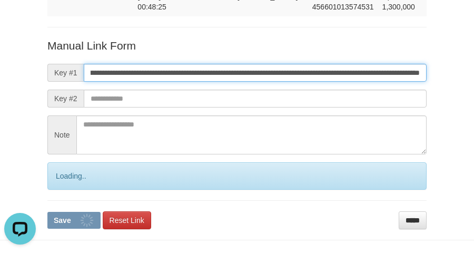
scroll to position [0, 0]
click at [47, 212] on button "Save" at bounding box center [73, 220] width 53 height 17
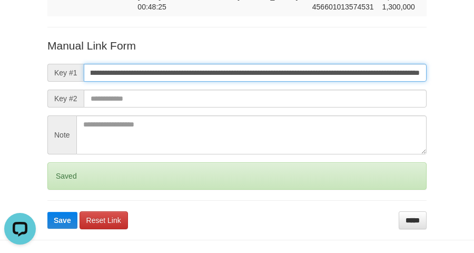
click at [47, 212] on button "Save" at bounding box center [62, 220] width 30 height 17
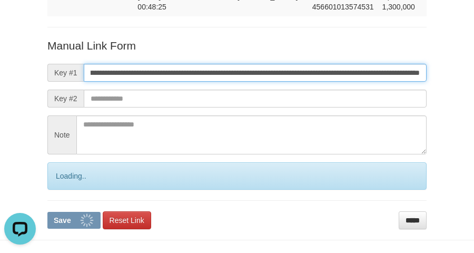
click at [47, 212] on button "Save" at bounding box center [73, 220] width 53 height 17
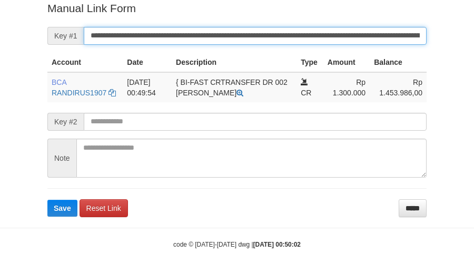
click at [47, 200] on button "Save" at bounding box center [62, 208] width 30 height 17
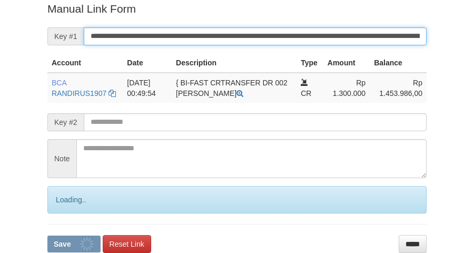
click at [47, 236] on button "Save" at bounding box center [73, 244] width 53 height 17
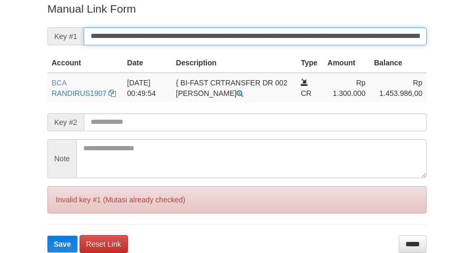
click at [47, 236] on button "Save" at bounding box center [62, 244] width 30 height 17
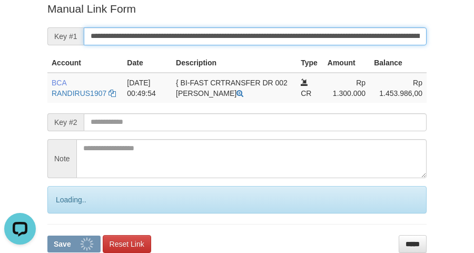
scroll to position [0, 0]
click at [251, 40] on input "**********" at bounding box center [255, 36] width 343 height 18
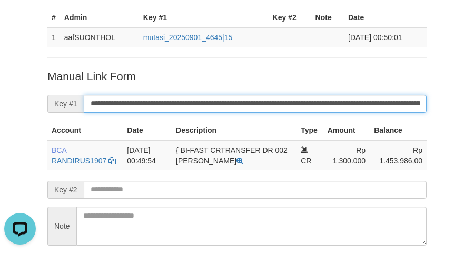
scroll to position [84, 0]
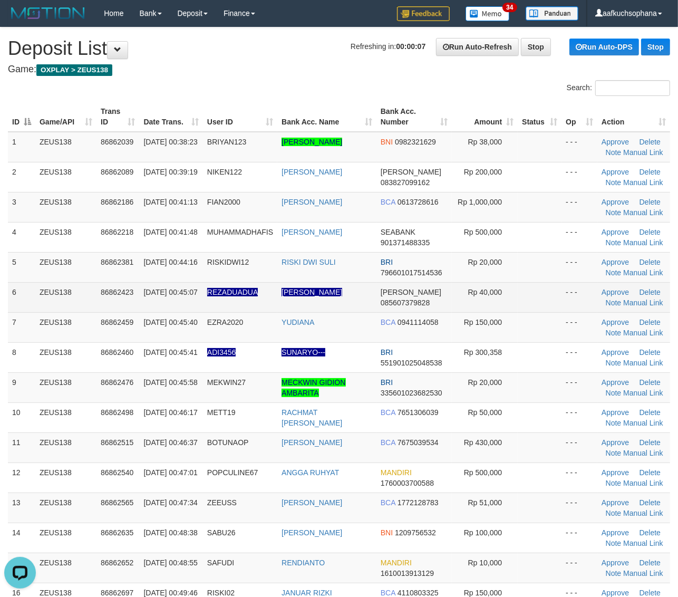
drag, startPoint x: 455, startPoint y: 306, endPoint x: 464, endPoint y: 309, distance: 10.2
click at [457, 306] on td "Rp 40,000" at bounding box center [485, 297] width 66 height 30
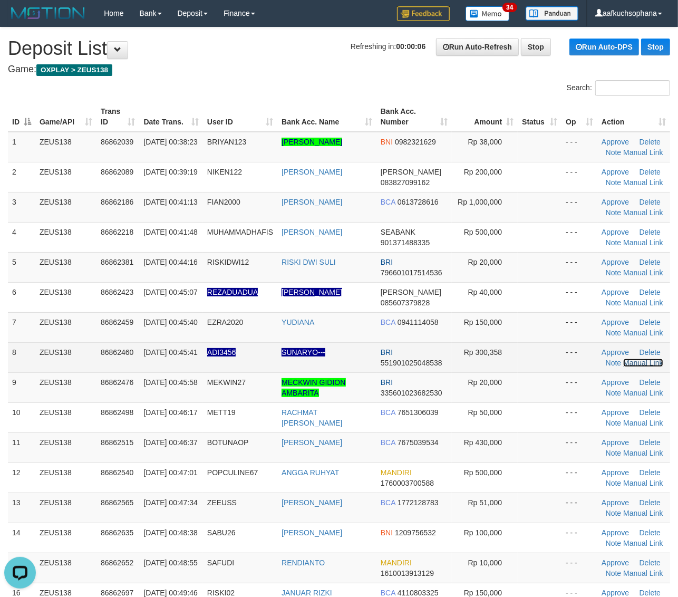
click at [637, 361] on link "Manual Link" at bounding box center [643, 363] width 40 height 8
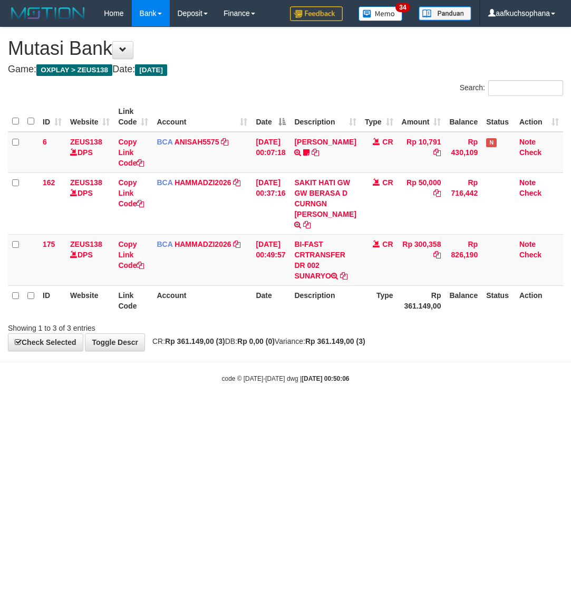
click at [334, 410] on html "Toggle navigation Home Bank Account List Load By Website Group [OXPLAY] ZEUS138…" at bounding box center [285, 205] width 571 height 410
drag, startPoint x: 435, startPoint y: 273, endPoint x: 1, endPoint y: 294, distance: 435.5
click at [434, 258] on icon at bounding box center [436, 254] width 7 height 7
drag, startPoint x: 348, startPoint y: 435, endPoint x: 455, endPoint y: 391, distance: 115.3
click at [433, 401] on body "Toggle navigation Home Bank Account List Load By Website Group [OXPLAY] ZEUS138…" at bounding box center [285, 205] width 571 height 410
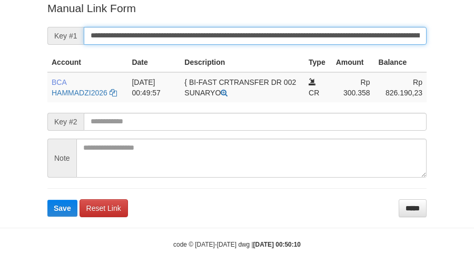
click at [47, 200] on button "Save" at bounding box center [62, 208] width 30 height 17
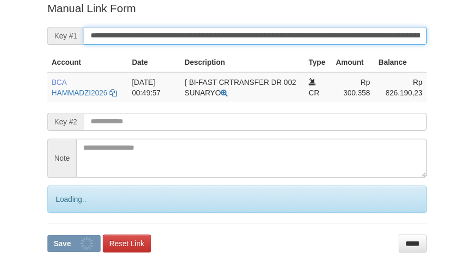
scroll to position [216, 0]
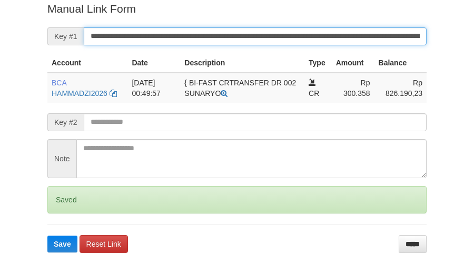
click at [47, 236] on button "Save" at bounding box center [62, 244] width 30 height 17
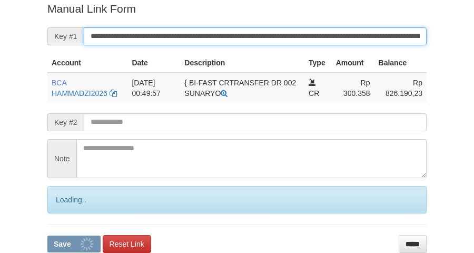
click at [47, 236] on button "Save" at bounding box center [73, 244] width 53 height 17
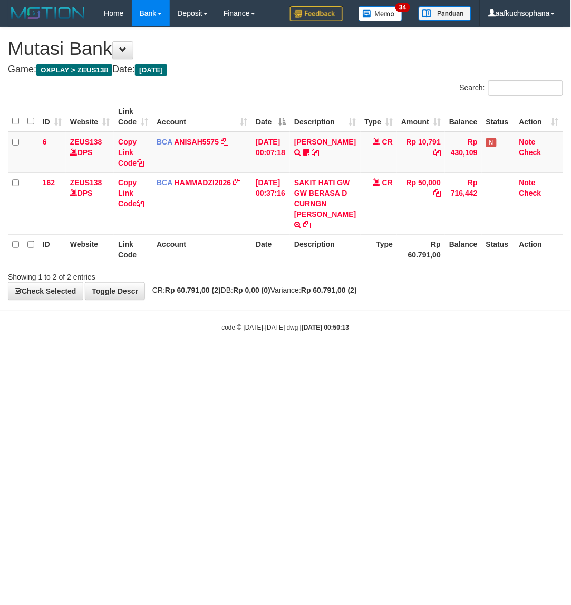
click at [390, 359] on html "Toggle navigation Home Bank Account List Load By Website Group [OXPLAY] ZEUS138…" at bounding box center [285, 179] width 571 height 359
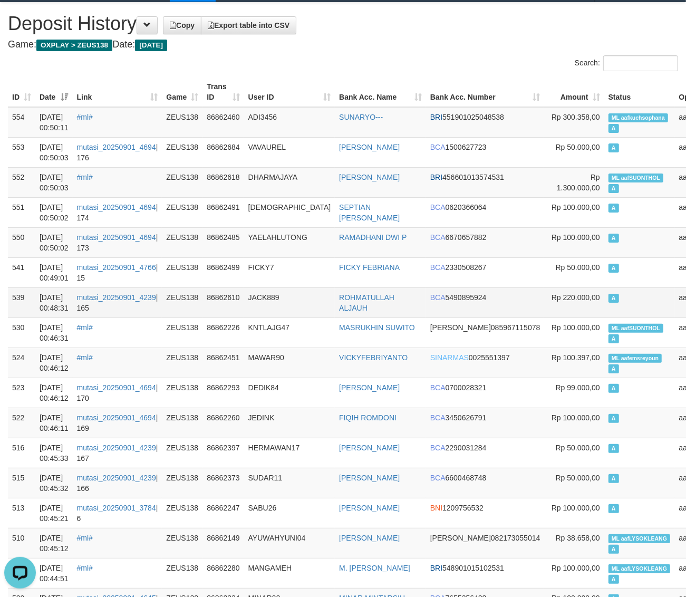
drag, startPoint x: 413, startPoint y: 72, endPoint x: 47, endPoint y: 294, distance: 427.5
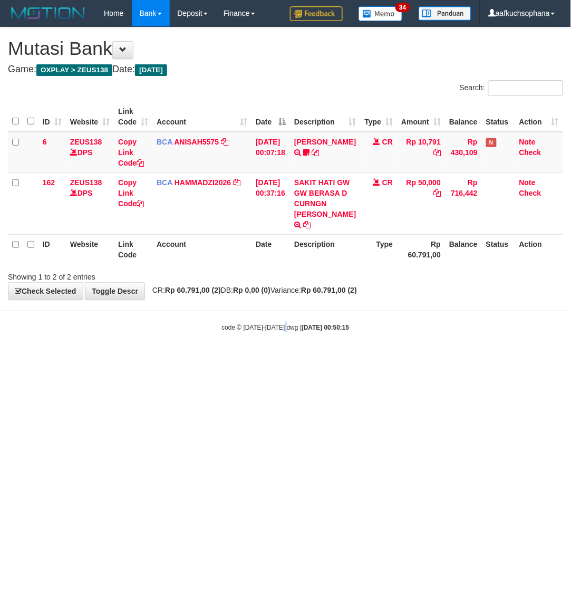
click at [284, 359] on html "Toggle navigation Home Bank Account List Load By Website Group [OXPLAY] ZEUS138…" at bounding box center [285, 179] width 571 height 359
drag, startPoint x: 377, startPoint y: 409, endPoint x: 470, endPoint y: 370, distance: 101.1
click at [389, 359] on html "Toggle navigation Home Bank Account List Load By Website Group [OXPLAY] ZEUS138…" at bounding box center [285, 179] width 571 height 359
drag, startPoint x: 230, startPoint y: 505, endPoint x: 367, endPoint y: 399, distance: 173.7
click at [235, 359] on html "Toggle navigation Home Bank Account List Load By Website Group [OXPLAY] ZEUS138…" at bounding box center [285, 179] width 571 height 359
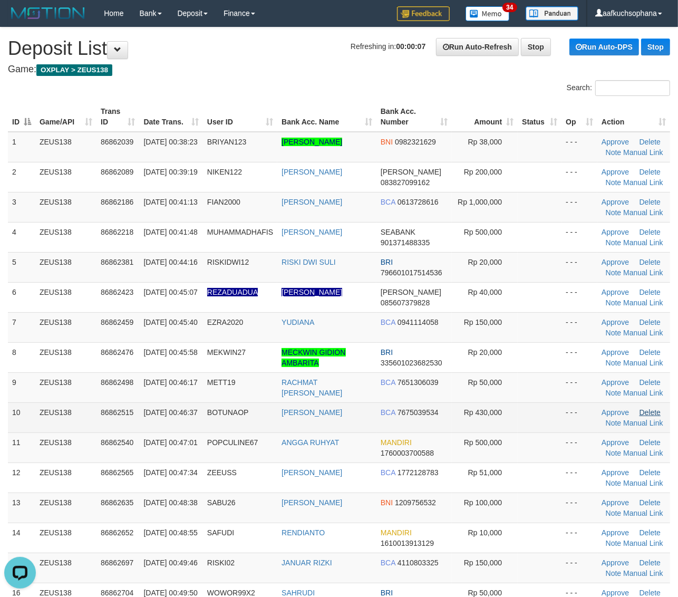
drag, startPoint x: 549, startPoint y: 401, endPoint x: 654, endPoint y: 415, distance: 105.9
click at [555, 402] on tbody "1 ZEUS138 86862039 01/09/2025 00:38:23 BRIYAN123 ICHSAN BRIYAN PRATAMA BNI 0982…" at bounding box center [339, 387] width 662 height 511
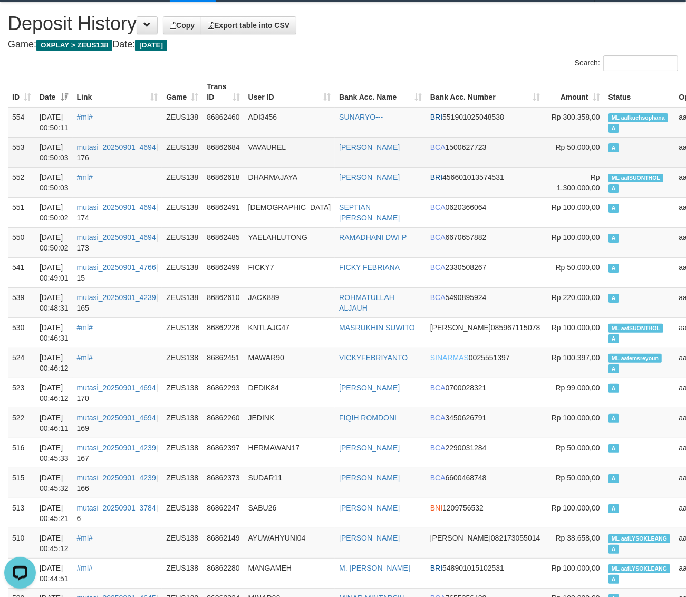
click at [426, 146] on td "BCA 1500627723" at bounding box center [485, 152] width 119 height 30
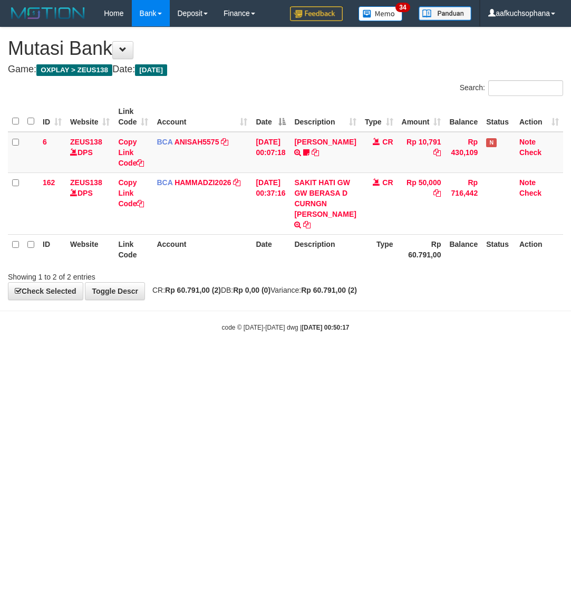
click at [313, 359] on html "Toggle navigation Home Bank Account List Load By Website Group [OXPLAY] ZEUS138…" at bounding box center [285, 179] width 571 height 359
click at [310, 359] on html "Toggle navigation Home Bank Account List Load By Website Group [OXPLAY] ZEUS138…" at bounding box center [285, 179] width 571 height 359
click at [264, 359] on html "Toggle navigation Home Bank Account List Load By Website Group [OXPLAY] ZEUS138…" at bounding box center [285, 179] width 571 height 359
click at [160, 359] on html "Toggle navigation Home Bank Account List Load By Website Group [OXPLAY] ZEUS138…" at bounding box center [285, 179] width 571 height 359
drag, startPoint x: 313, startPoint y: 428, endPoint x: 275, endPoint y: 406, distance: 43.7
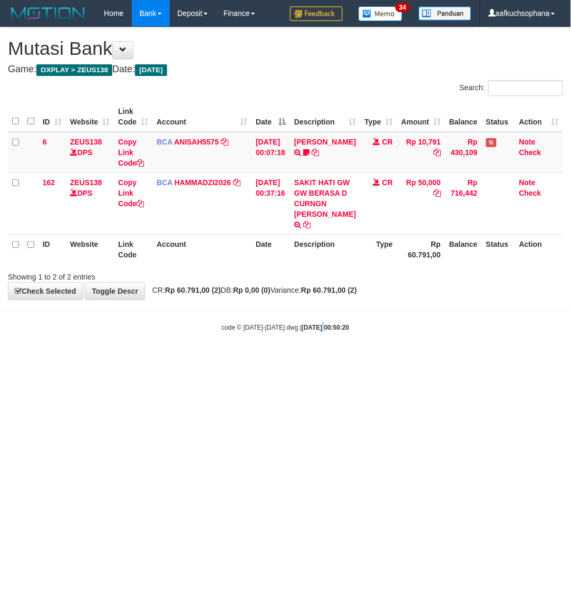
click at [310, 359] on html "Toggle navigation Home Bank Account List Load By Website Group [OXPLAY] ZEUS138…" at bounding box center [285, 179] width 571 height 359
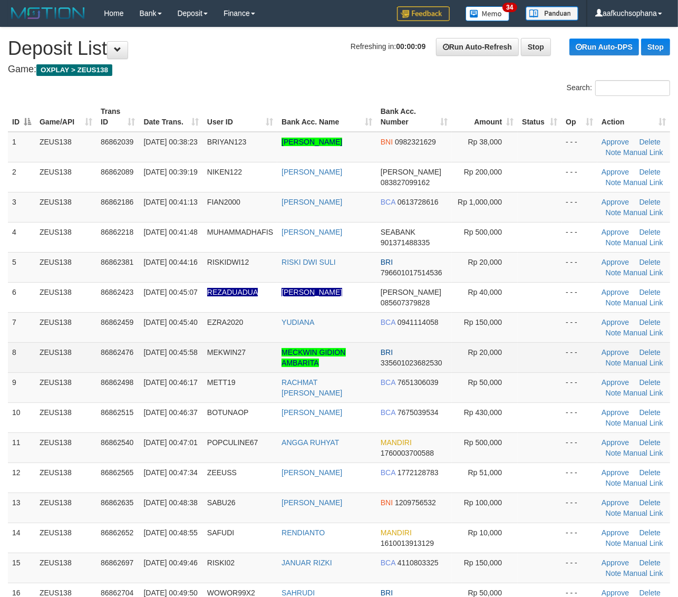
drag, startPoint x: 551, startPoint y: 344, endPoint x: 684, endPoint y: 377, distance: 137.1
click at [554, 344] on td at bounding box center [540, 357] width 44 height 30
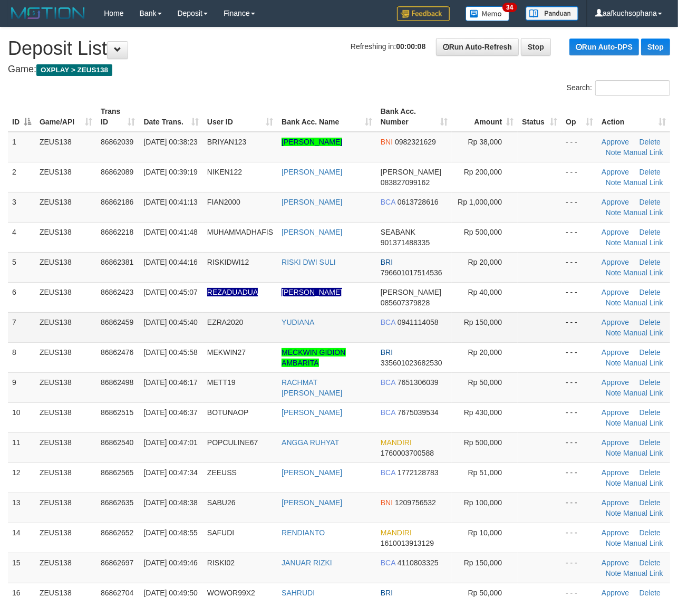
drag, startPoint x: 531, startPoint y: 335, endPoint x: 682, endPoint y: 375, distance: 155.9
click at [531, 335] on td at bounding box center [540, 327] width 44 height 30
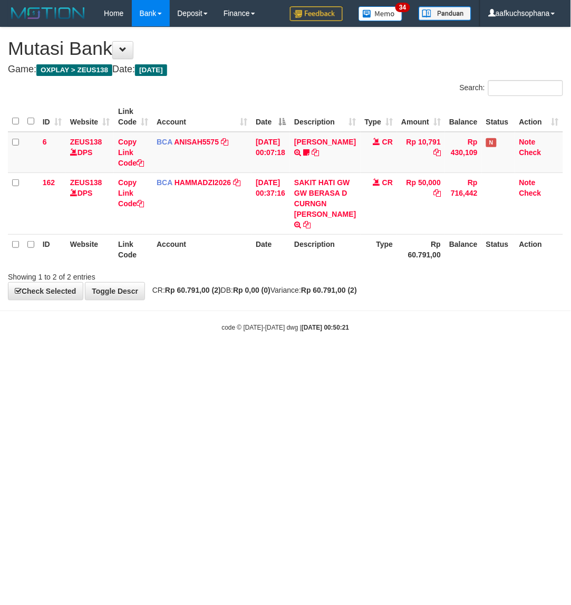
click at [339, 350] on body "Toggle navigation Home Bank Account List Load By Website Group [OXPLAY] ZEUS138…" at bounding box center [285, 179] width 571 height 359
drag, startPoint x: 246, startPoint y: 431, endPoint x: 227, endPoint y: 433, distance: 19.1
click at [248, 359] on html "Toggle navigation Home Bank Account List Load By Website Group [OXPLAY] ZEUS138…" at bounding box center [285, 179] width 571 height 359
click at [210, 359] on html "Toggle navigation Home Bank Account List Load By Website Group [OXPLAY] ZEUS138…" at bounding box center [285, 179] width 571 height 359
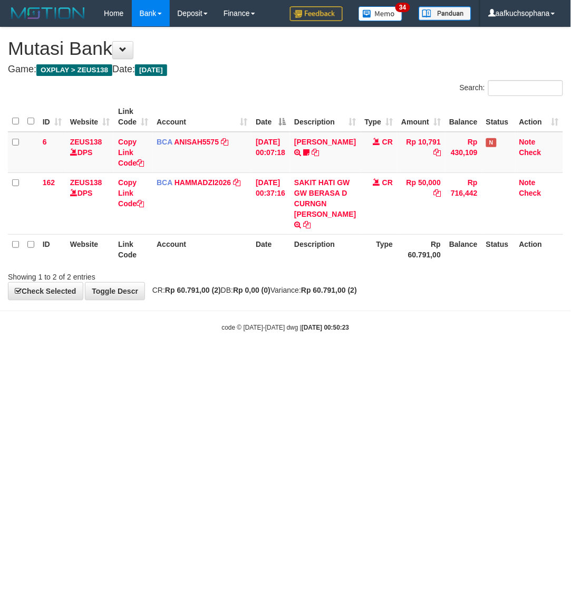
click at [209, 359] on html "Toggle navigation Home Bank Account List Load By Website Group [OXPLAY] ZEUS138…" at bounding box center [285, 179] width 571 height 359
click at [210, 359] on html "Toggle navigation Home Bank Account List Load By Website Group [OXPLAY] ZEUS138…" at bounding box center [285, 179] width 571 height 359
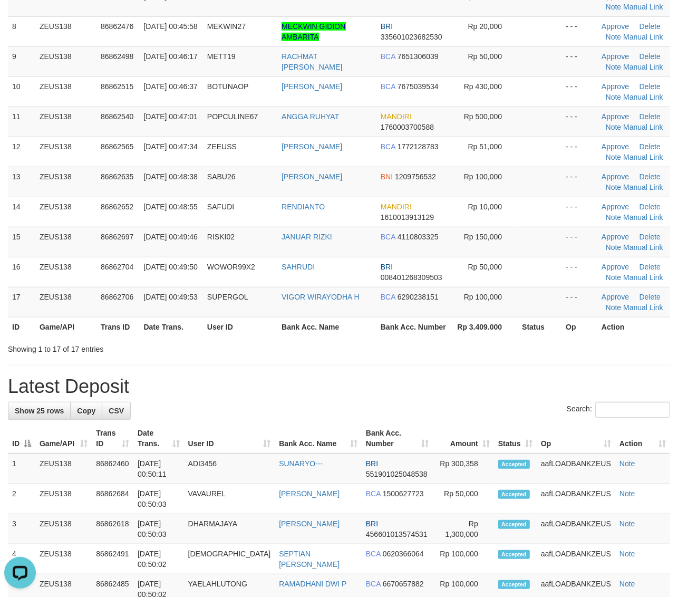
click at [484, 336] on th "Rp 3.409.000" at bounding box center [485, 327] width 66 height 20
click at [615, 319] on table "ID Game/API Trans ID Date Trans. User ID Bank Acc. Name Bank Acc. Number Amount…" at bounding box center [339, 56] width 662 height 560
click at [613, 319] on th "Action" at bounding box center [633, 327] width 73 height 20
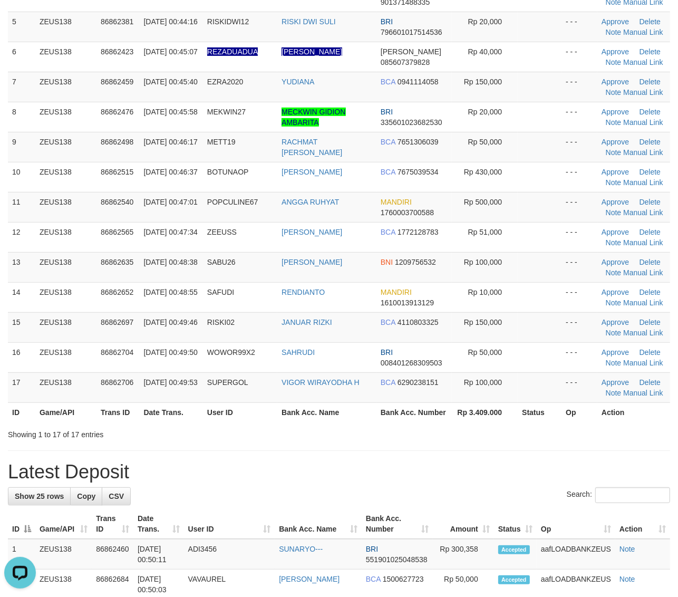
scroll to position [120, 0]
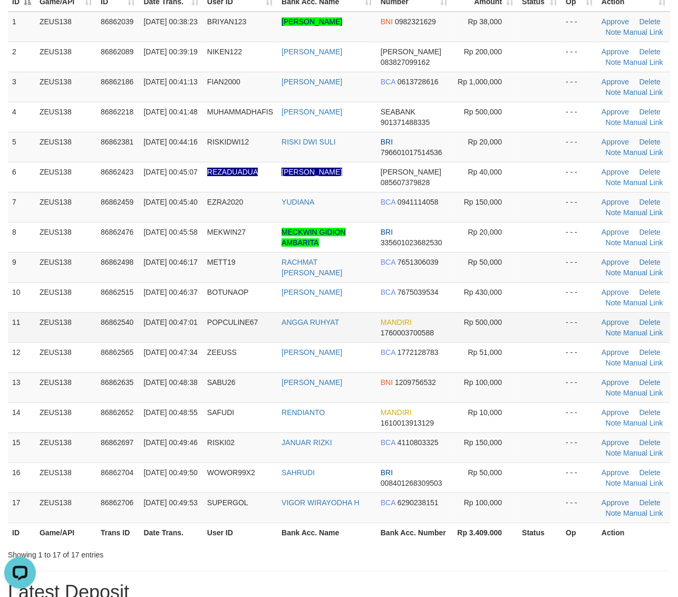
drag, startPoint x: 563, startPoint y: 313, endPoint x: 619, endPoint y: 314, distance: 56.4
click at [563, 312] on td "- - -" at bounding box center [579, 327] width 36 height 30
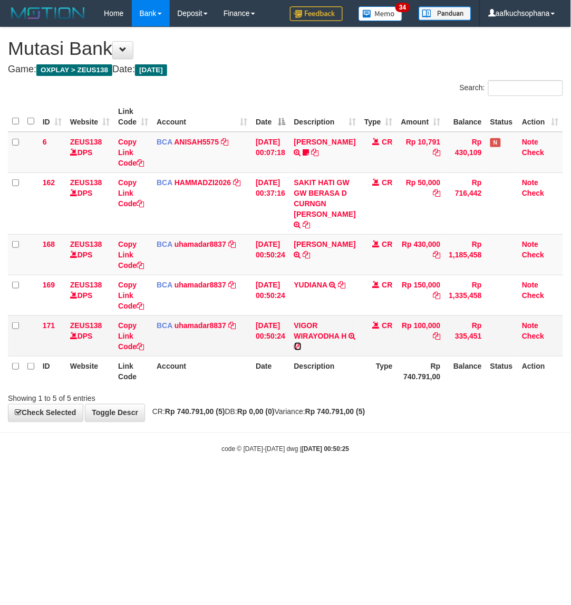
click at [302, 350] on icon at bounding box center [297, 346] width 7 height 7
click at [311, 258] on icon at bounding box center [306, 254] width 7 height 7
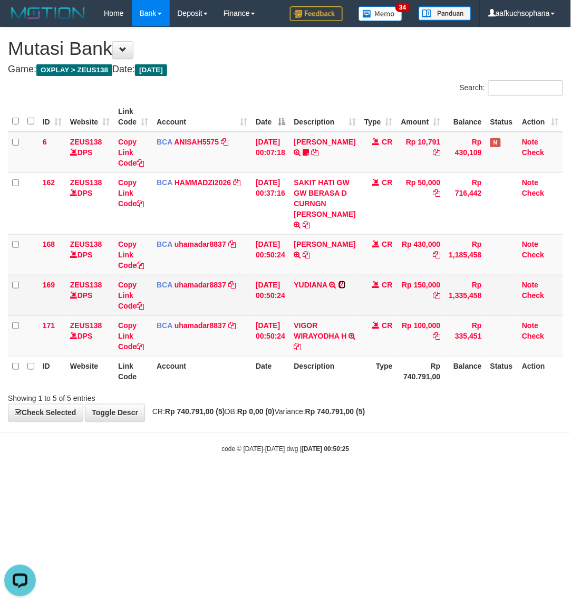
click at [346, 288] on icon at bounding box center [341, 284] width 7 height 7
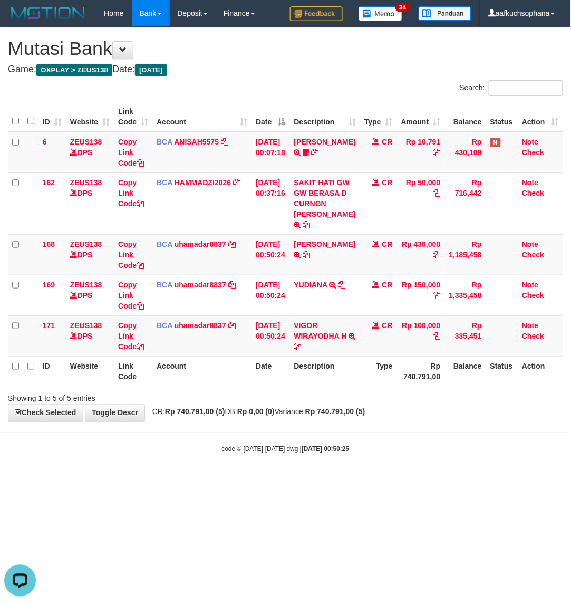
click at [301, 478] on body "Toggle navigation Home Bank Account List Load By Website Group [OXPLAY] ZEUS138…" at bounding box center [285, 240] width 571 height 480
click at [292, 454] on div "code © 2012-2018 dwg | 2025/09/01 00:50:25" at bounding box center [285, 448] width 571 height 11
drag, startPoint x: 281, startPoint y: 472, endPoint x: 258, endPoint y: 465, distance: 23.8
click at [277, 453] on small "code © 2012-2018 dwg | 2025/09/01 00:50:25" at bounding box center [286, 448] width 128 height 7
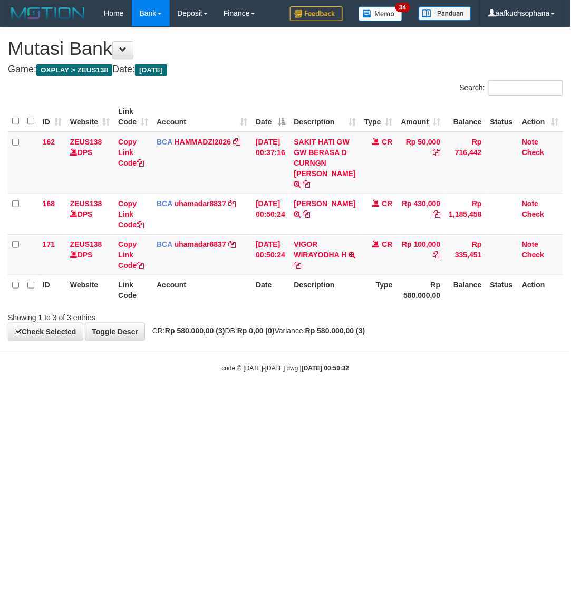
drag, startPoint x: 199, startPoint y: 438, endPoint x: 72, endPoint y: 404, distance: 131.8
click at [194, 399] on html "Toggle navigation Home Bank Account List Load By Website Group [OXPLAY] ZEUS138…" at bounding box center [285, 199] width 571 height 399
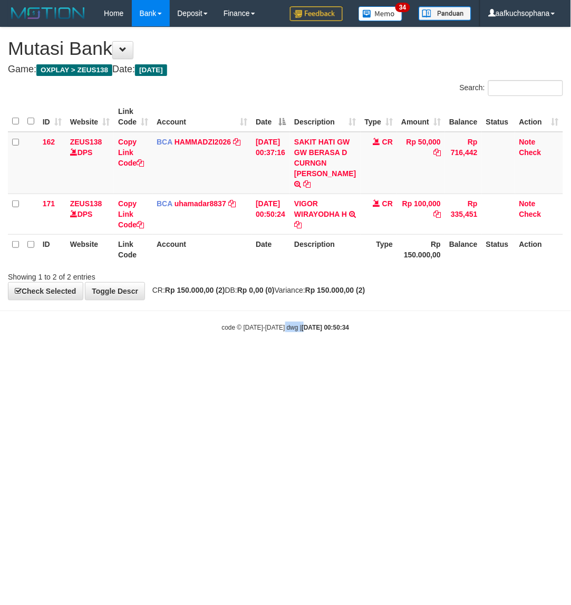
drag, startPoint x: 294, startPoint y: 418, endPoint x: 286, endPoint y: 417, distance: 7.9
click at [292, 359] on html "Toggle navigation Home Bank Account List Load By Website Group [OXPLAY] ZEUS138…" at bounding box center [285, 179] width 571 height 359
click at [258, 359] on html "Toggle navigation Home Bank Account List Load By Website Group [OXPLAY] ZEUS138…" at bounding box center [285, 179] width 571 height 359
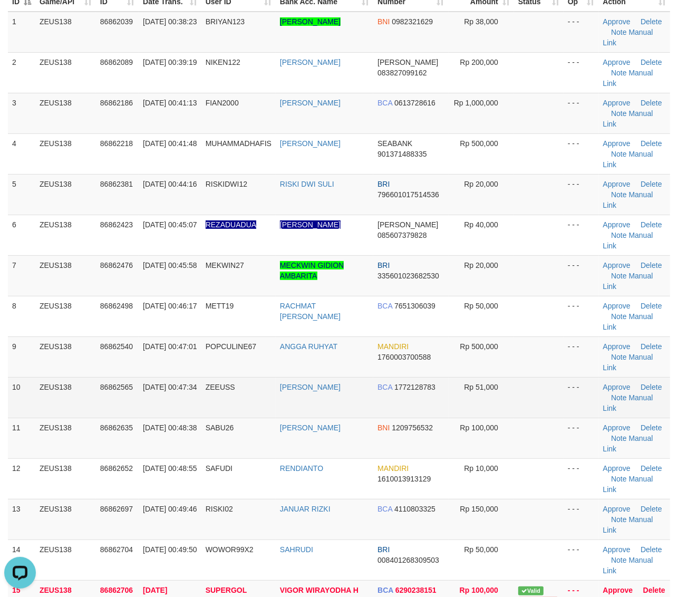
click at [580, 377] on td "- - -" at bounding box center [581, 397] width 35 height 41
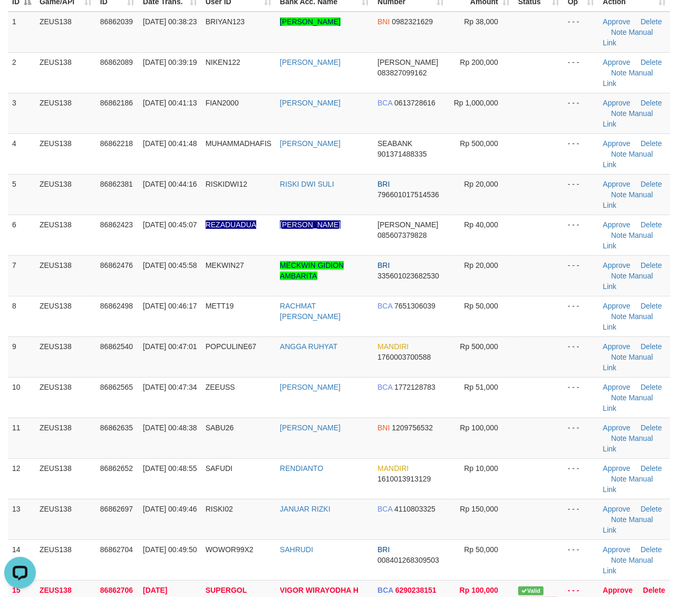
scroll to position [462, 0]
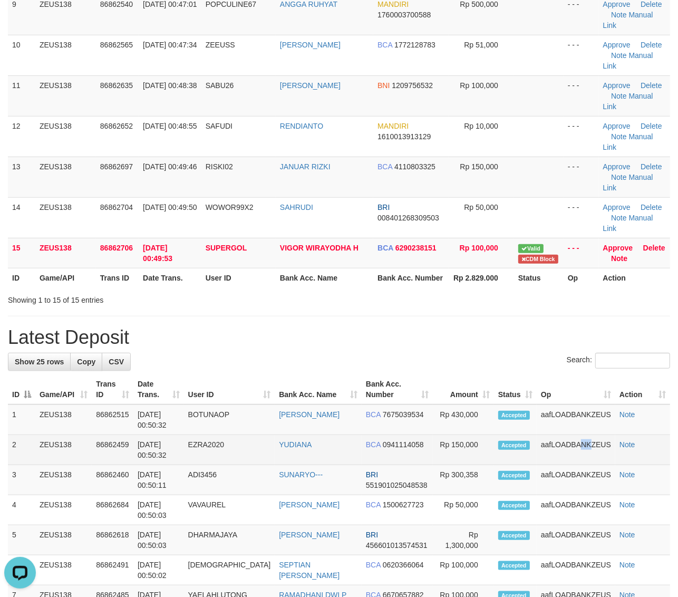
drag, startPoint x: 552, startPoint y: 302, endPoint x: 547, endPoint y: 304, distance: 5.5
click at [547, 435] on td "aafLOADBANKZEUS" at bounding box center [576, 450] width 79 height 30
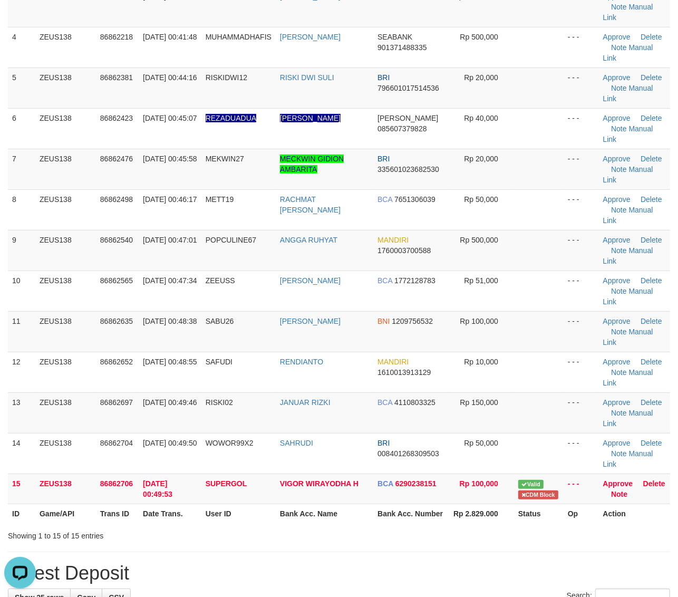
scroll to position [199, 0]
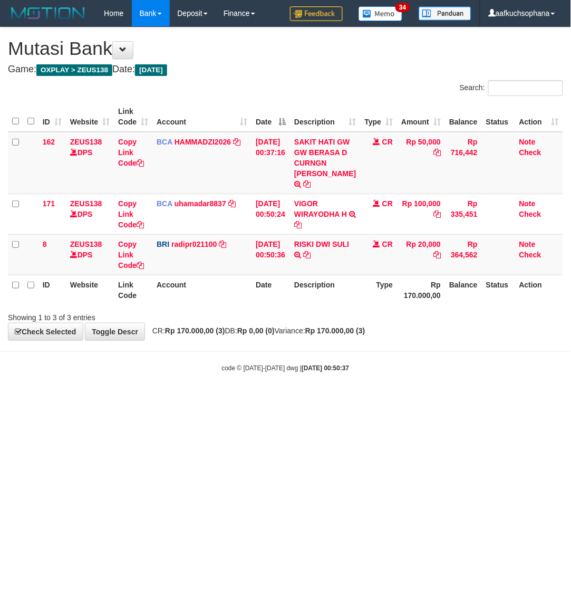
drag, startPoint x: 149, startPoint y: 481, endPoint x: 251, endPoint y: 336, distance: 177.9
click at [149, 399] on html "Toggle navigation Home Bank Account List Load By Website Group [OXPLAY] ZEUS138…" at bounding box center [285, 199] width 571 height 399
drag, startPoint x: 175, startPoint y: 489, endPoint x: 170, endPoint y: 486, distance: 6.0
click at [175, 399] on html "Toggle navigation Home Bank Account List Load By Website Group [OXPLAY] ZEUS138…" at bounding box center [285, 199] width 571 height 399
drag, startPoint x: 141, startPoint y: 470, endPoint x: 138, endPoint y: 463, distance: 7.5
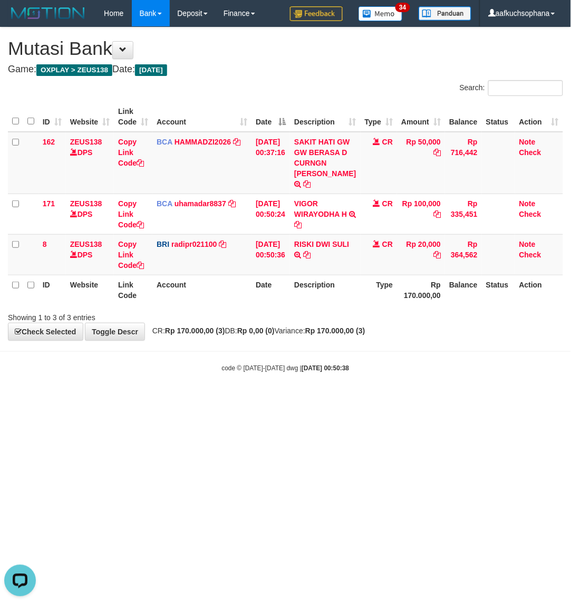
click at [142, 399] on html "Toggle navigation Home Bank Account List Load By Website Group [OXPLAY] ZEUS138…" at bounding box center [285, 199] width 571 height 399
drag, startPoint x: 206, startPoint y: 436, endPoint x: 210, endPoint y: 442, distance: 6.9
click at [210, 399] on html "Toggle navigation Home Bank Account List Load By Website Group [OXPLAY] ZEUS138…" at bounding box center [285, 199] width 571 height 399
click at [261, 399] on html "Toggle navigation Home Bank Account List Load By Website Group [OXPLAY] ZEUS138…" at bounding box center [285, 199] width 571 height 399
click at [254, 399] on html "Toggle navigation Home Bank Account List Load By Website Group [OXPLAY] ZEUS138…" at bounding box center [285, 199] width 571 height 399
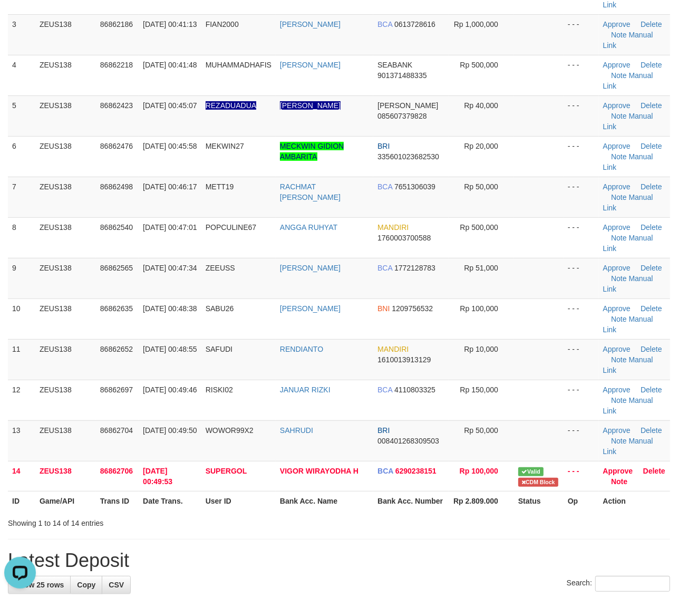
click at [543, 550] on h1 "Latest Deposit" at bounding box center [339, 560] width 662 height 21
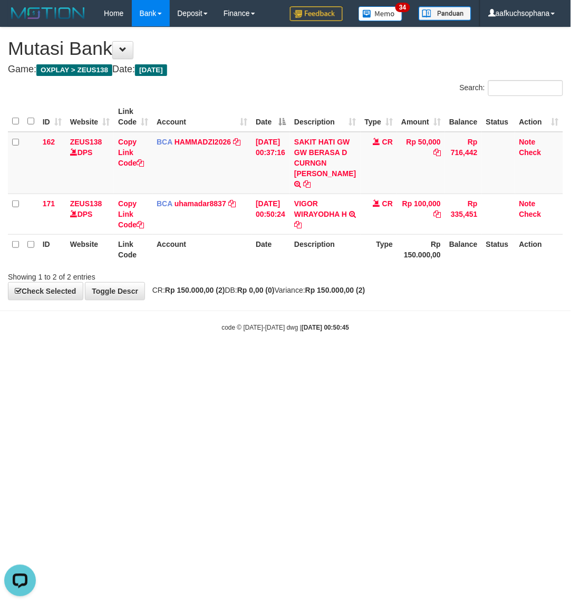
click at [140, 359] on html "Toggle navigation Home Bank Account List Load By Website Group [OXPLAY] ZEUS138…" at bounding box center [285, 179] width 571 height 359
drag, startPoint x: 217, startPoint y: 430, endPoint x: 208, endPoint y: 430, distance: 8.4
click at [214, 359] on html "Toggle navigation Home Bank Account List Load By Website Group [OXPLAY] ZEUS138…" at bounding box center [285, 179] width 571 height 359
click at [207, 359] on html "Toggle navigation Home Bank Account List Load By Website Group [OXPLAY] ZEUS138…" at bounding box center [285, 179] width 571 height 359
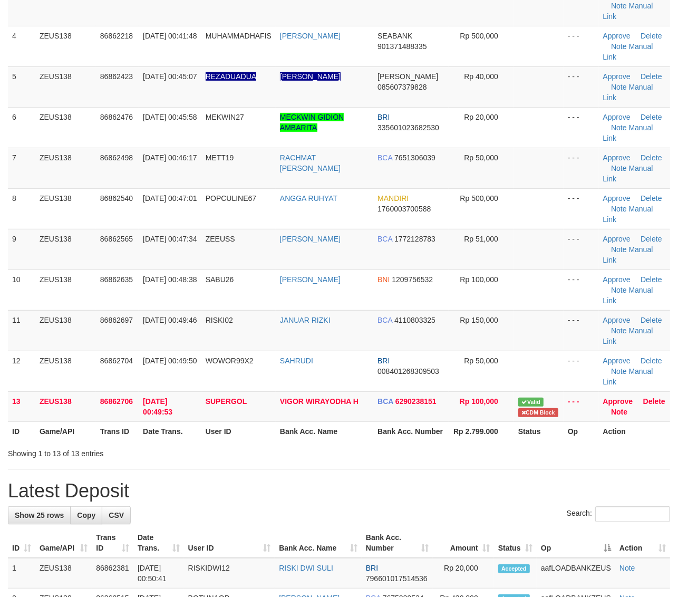
scroll to position [199, 0]
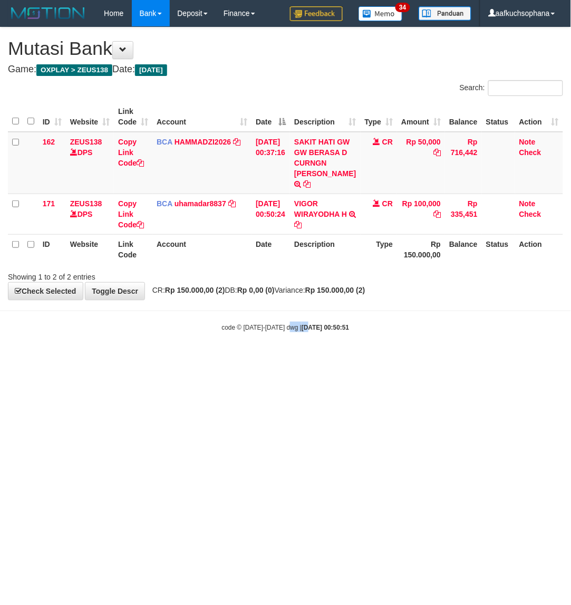
drag, startPoint x: 298, startPoint y: 427, endPoint x: 290, endPoint y: 428, distance: 8.0
click at [297, 359] on html "Toggle navigation Home Bank Account List Load By Website Group [OXPLAY] ZEUS138…" at bounding box center [285, 179] width 571 height 359
click at [264, 359] on html "Toggle navigation Home Bank Account List Load By Website Group [OXPLAY] ZEUS138…" at bounding box center [285, 179] width 571 height 359
click at [314, 359] on html "Toggle navigation Home Bank Account List Load By Website Group [OXPLAY] ZEUS138…" at bounding box center [285, 179] width 571 height 359
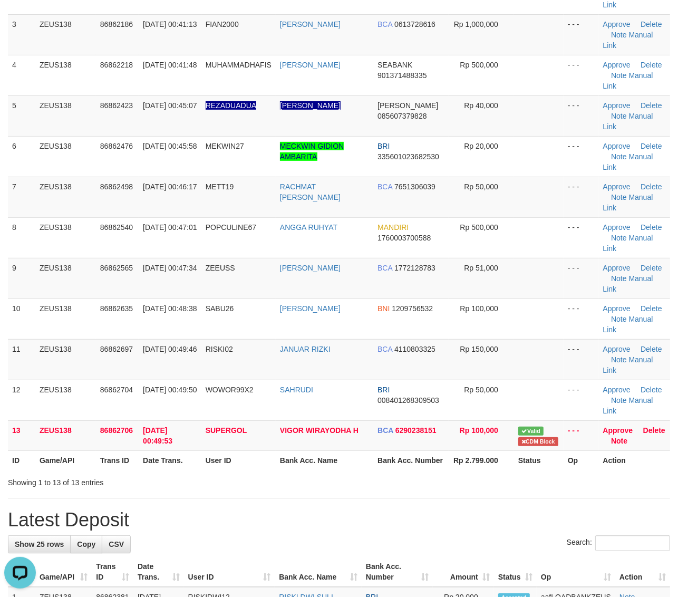
drag, startPoint x: 508, startPoint y: 373, endPoint x: 684, endPoint y: 386, distance: 176.6
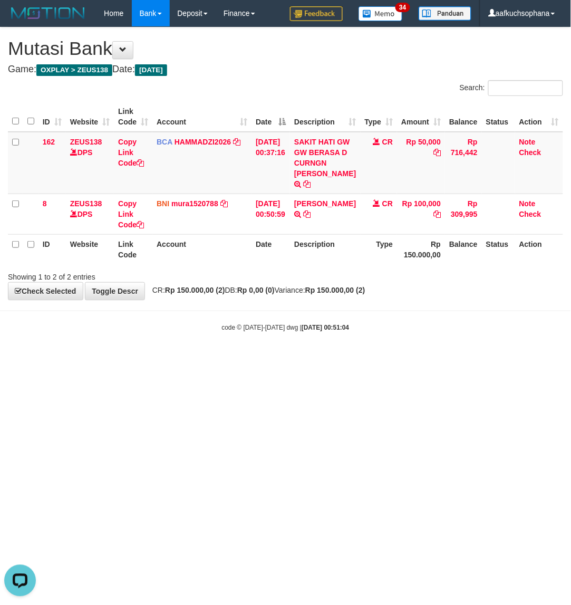
click at [197, 359] on html "Toggle navigation Home Bank Account List Load By Website Group [OXPLAY] ZEUS138…" at bounding box center [285, 179] width 571 height 359
drag, startPoint x: 96, startPoint y: 433, endPoint x: 101, endPoint y: 438, distance: 7.1
click at [99, 359] on html "Toggle navigation Home Bank Account List Load By Website Group [OXPLAY] ZEUS138…" at bounding box center [285, 179] width 571 height 359
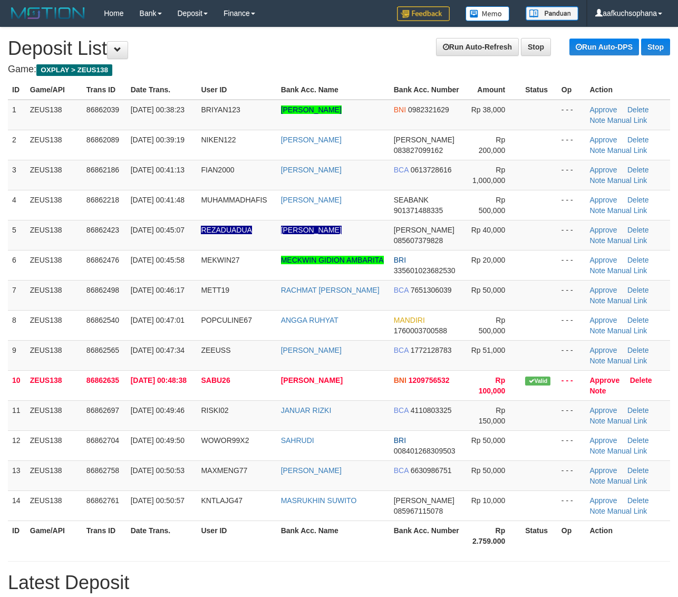
scroll to position [199, 0]
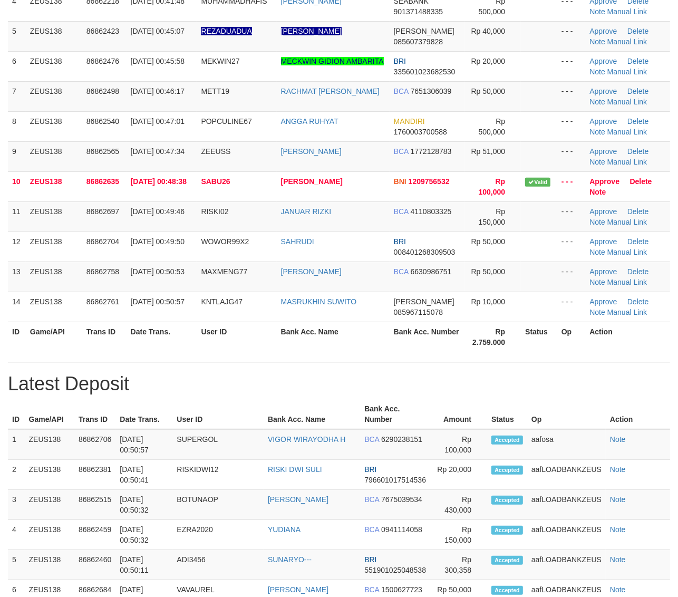
click at [572, 345] on th "Op" at bounding box center [571, 337] width 28 height 30
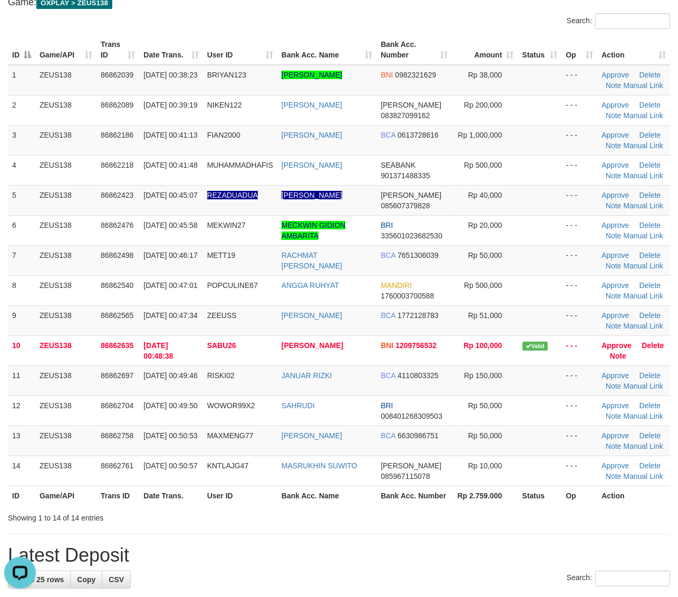
scroll to position [0, 0]
click at [567, 457] on td "- - -" at bounding box center [579, 471] width 36 height 30
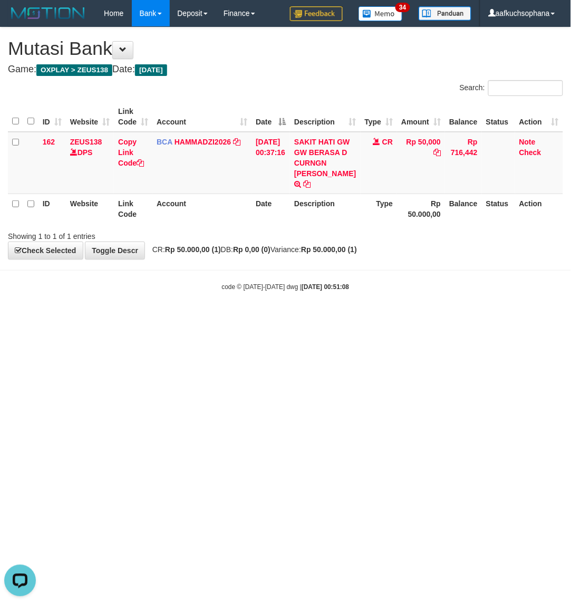
click at [157, 318] on html "Toggle navigation Home Bank Account List Load By Website Group [OXPLAY] ZEUS138…" at bounding box center [285, 159] width 571 height 318
click at [235, 318] on html "Toggle navigation Home Bank Account List Load By Website Group [OXPLAY] ZEUS138…" at bounding box center [285, 159] width 571 height 318
click at [240, 318] on html "Toggle navigation Home Bank Account List Load By Website Group [OXPLAY] ZEUS138…" at bounding box center [285, 159] width 571 height 318
click at [135, 318] on html "Toggle navigation Home Bank Account List Load By Website Group [OXPLAY] ZEUS138…" at bounding box center [285, 159] width 571 height 318
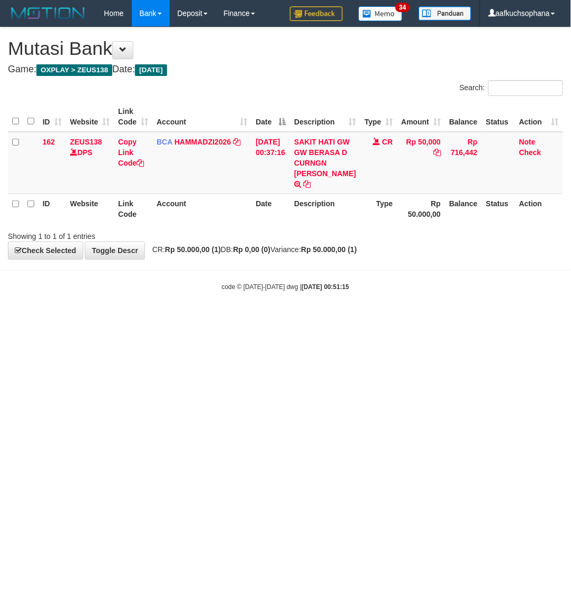
click at [171, 318] on html "Toggle navigation Home Bank Account List Load By Website Group [OXPLAY] ZEUS138…" at bounding box center [285, 159] width 571 height 318
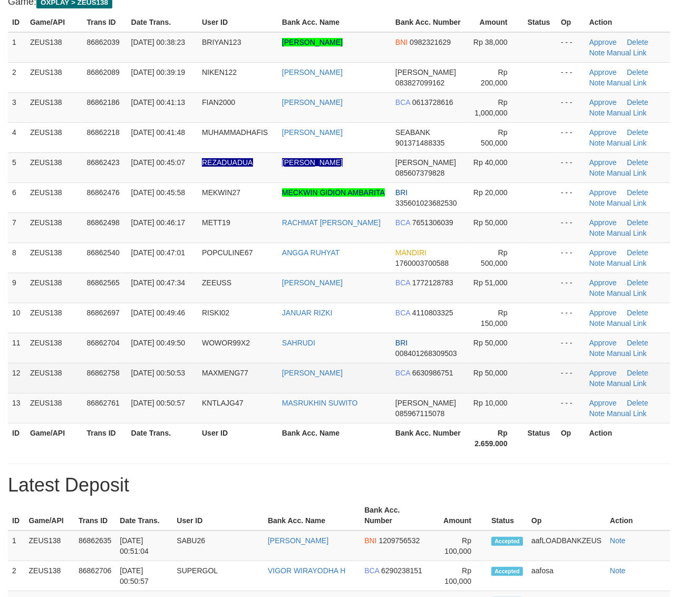
scroll to position [67, 0]
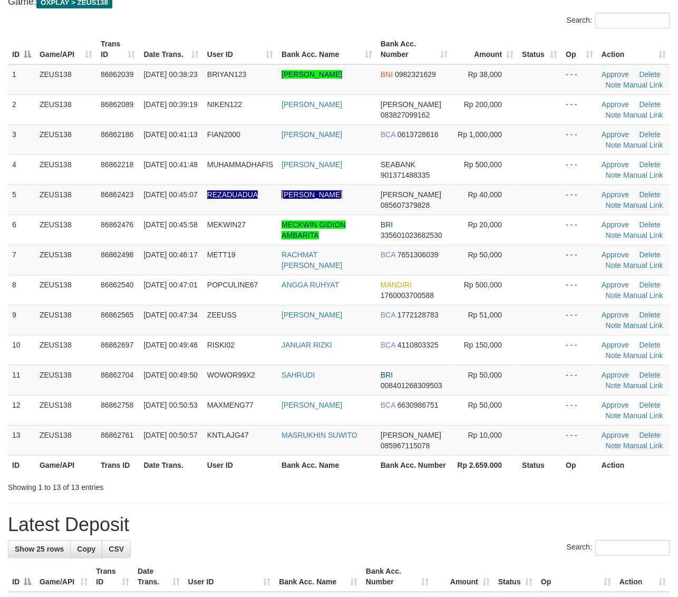
click at [522, 404] on td at bounding box center [540, 410] width 44 height 30
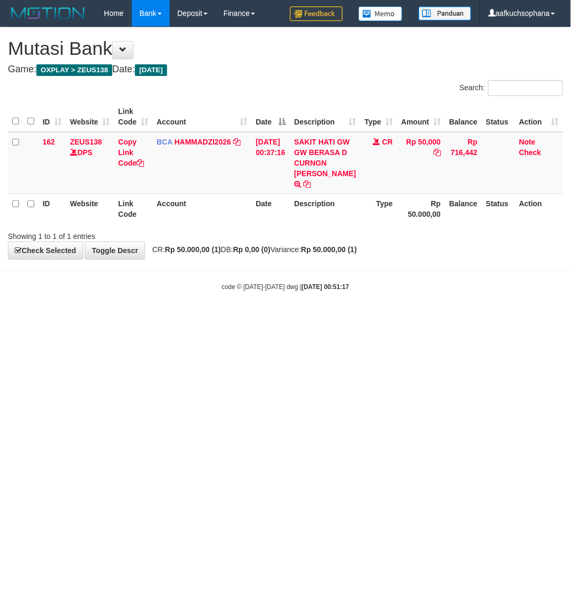
click at [238, 318] on html "Toggle navigation Home Bank Account List Load By Website Group [OXPLAY] ZEUS138…" at bounding box center [285, 159] width 571 height 318
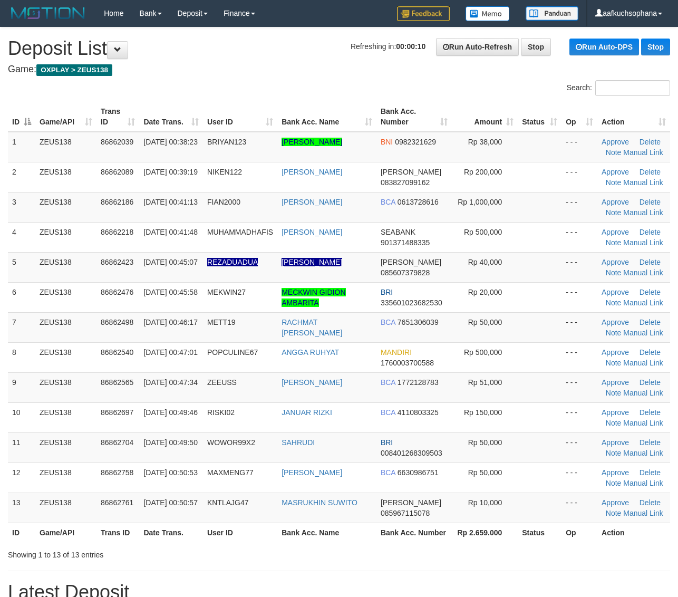
scroll to position [69, 0]
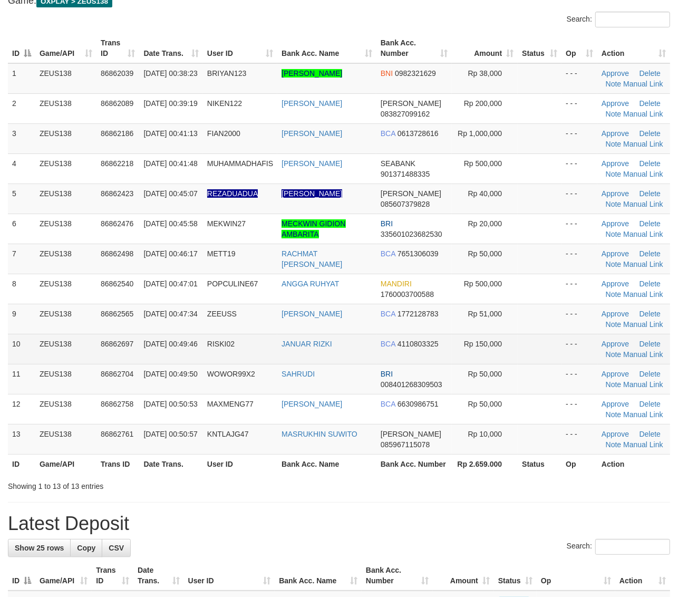
click at [559, 350] on td at bounding box center [540, 349] width 44 height 30
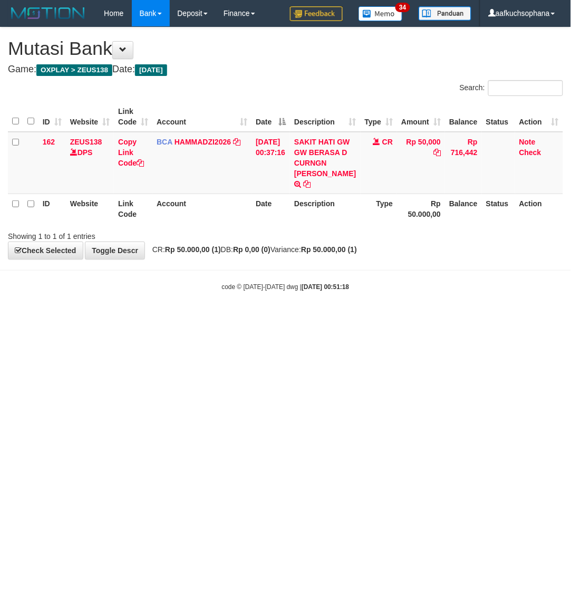
click at [112, 318] on html "Toggle navigation Home Bank Account List Load By Website Group [OXPLAY] ZEUS138…" at bounding box center [285, 159] width 571 height 318
click at [252, 318] on html "Toggle navigation Home Bank Account List Load By Website Group [OXPLAY] ZEUS138…" at bounding box center [285, 159] width 571 height 318
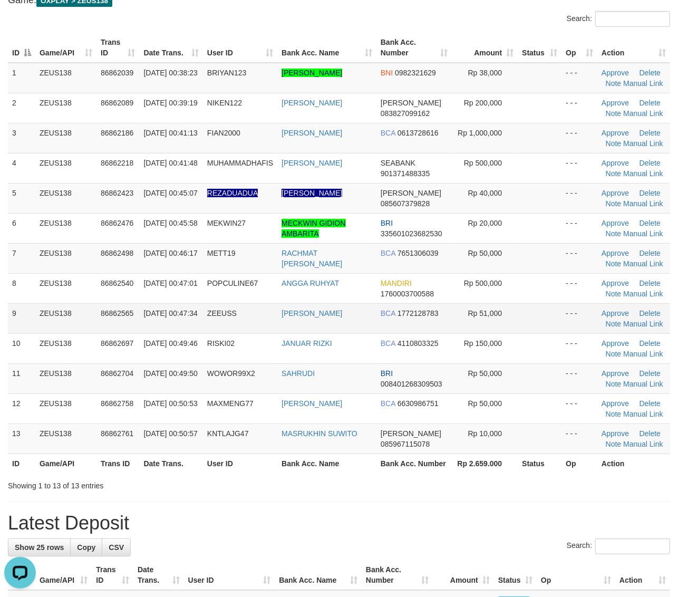
click at [547, 307] on td at bounding box center [540, 318] width 44 height 30
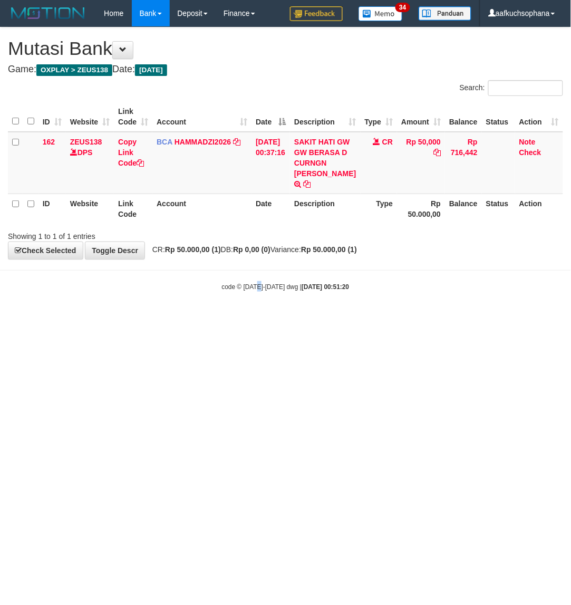
click at [264, 318] on html "Toggle navigation Home Bank Account List Load By Website Group [OXPLAY] ZEUS138…" at bounding box center [285, 159] width 571 height 318
drag, startPoint x: 406, startPoint y: 414, endPoint x: 566, endPoint y: 391, distance: 161.4
click at [470, 318] on html "Toggle navigation Home Bank Account List Load By Website Group [OXPLAY] ZEUS138…" at bounding box center [285, 159] width 571 height 318
drag, startPoint x: 265, startPoint y: 359, endPoint x: 62, endPoint y: 351, distance: 203.1
click at [248, 318] on html "Toggle navigation Home Bank Account List Load By Website Group [OXPLAY] ZEUS138…" at bounding box center [285, 159] width 571 height 318
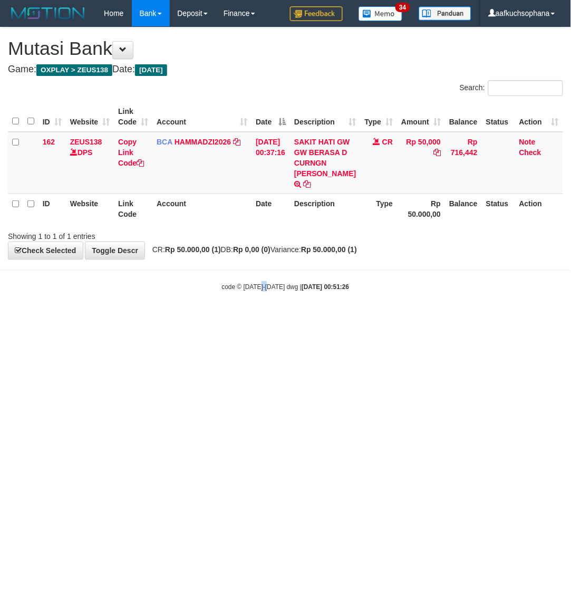
drag, startPoint x: 269, startPoint y: 400, endPoint x: 267, endPoint y: 416, distance: 16.9
click at [269, 318] on html "Toggle navigation Home Bank Account List Load By Website Group [OXPLAY] ZEUS138…" at bounding box center [285, 159] width 571 height 318
click at [267, 318] on html "Toggle navigation Home Bank Account List Load By Website Group [OXPLAY] ZEUS138…" at bounding box center [285, 159] width 571 height 318
click at [269, 318] on html "Toggle navigation Home Bank Account List Load By Website Group [OXPLAY] ZEUS138…" at bounding box center [285, 159] width 571 height 318
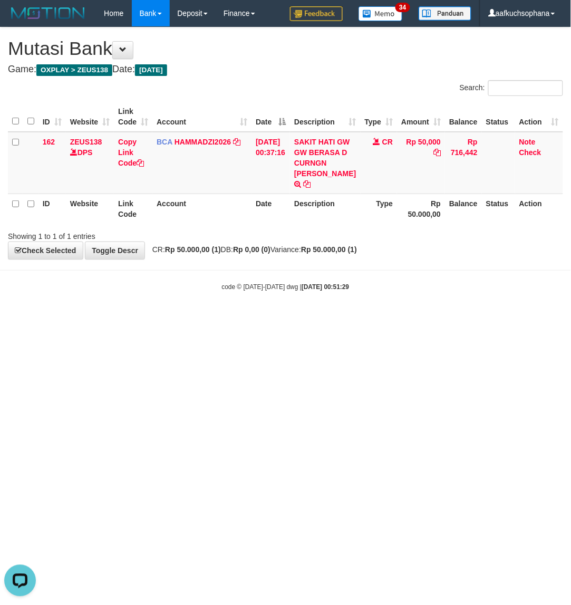
drag, startPoint x: 272, startPoint y: 391, endPoint x: 569, endPoint y: 250, distance: 329.2
click at [273, 318] on html "Toggle navigation Home Bank Account List Load By Website Group [OXPLAY] ZEUS138…" at bounding box center [285, 159] width 571 height 318
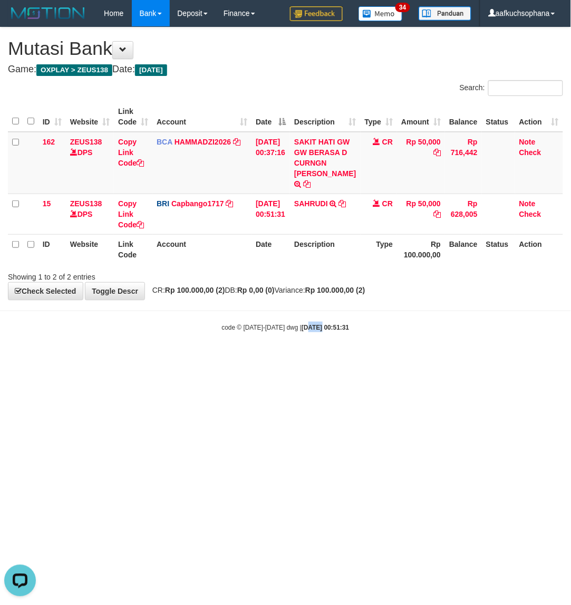
drag, startPoint x: 299, startPoint y: 410, endPoint x: 457, endPoint y: 265, distance: 214.2
click at [323, 359] on html "Toggle navigation Home Bank Account List Load By Website Group [OXPLAY] ZEUS138…" at bounding box center [285, 179] width 571 height 359
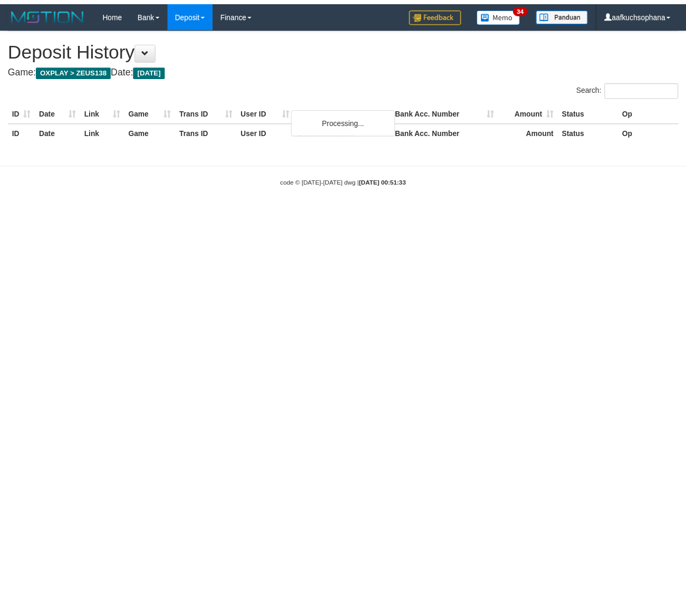
scroll to position [25, 0]
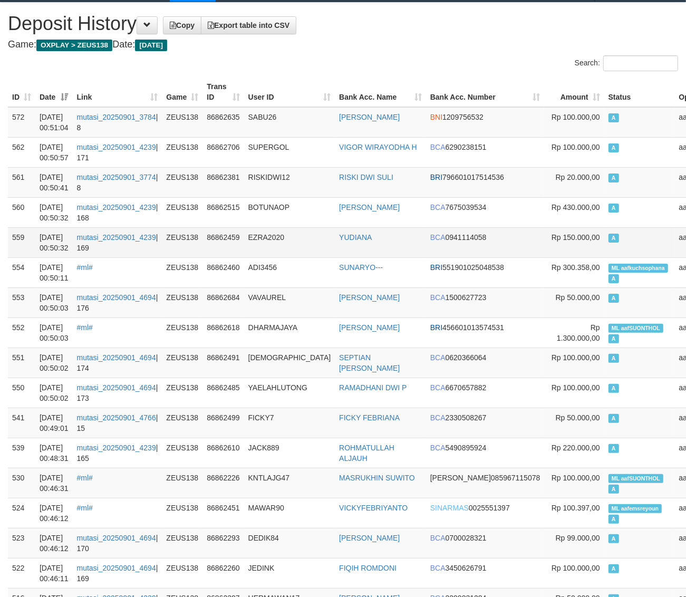
click at [604, 256] on td "A" at bounding box center [639, 242] width 71 height 30
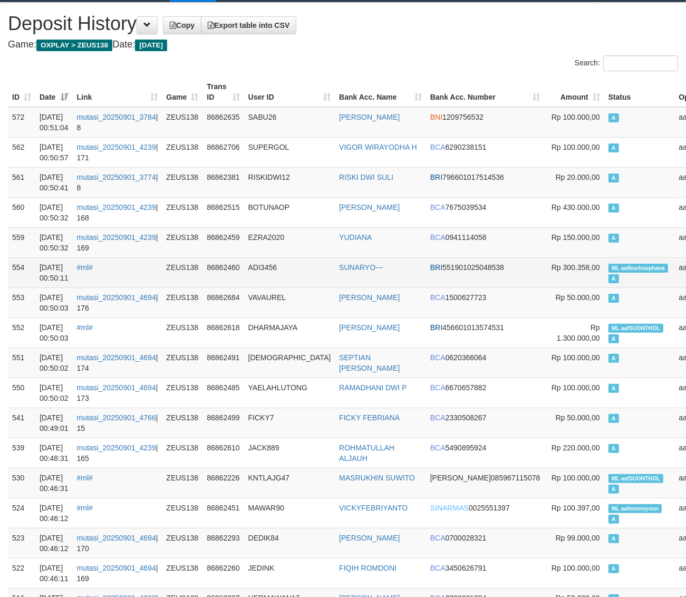
click at [608, 267] on span "ML aafkuchsophana" at bounding box center [638, 268] width 60 height 9
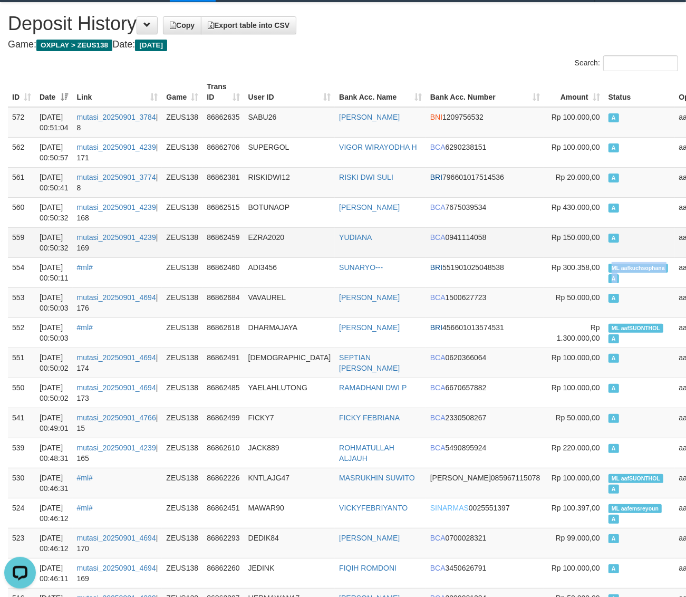
copy td "ML aafkuchsophana A"
click at [604, 237] on td "A" at bounding box center [639, 242] width 71 height 30
click at [460, 31] on h1 "Deposit History Copy Export table into CSV" at bounding box center [343, 23] width 670 height 21
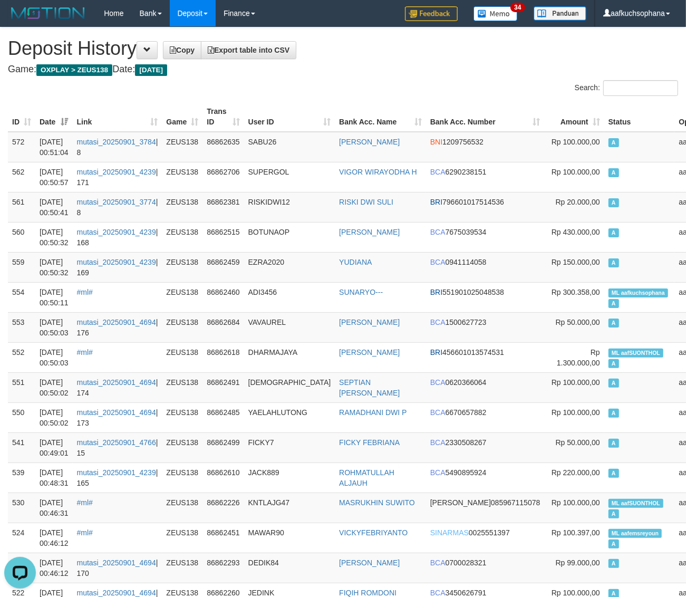
drag, startPoint x: 409, startPoint y: 96, endPoint x: 348, endPoint y: 107, distance: 61.6
click at [409, 95] on div "Search:" at bounding box center [514, 89] width 327 height 18
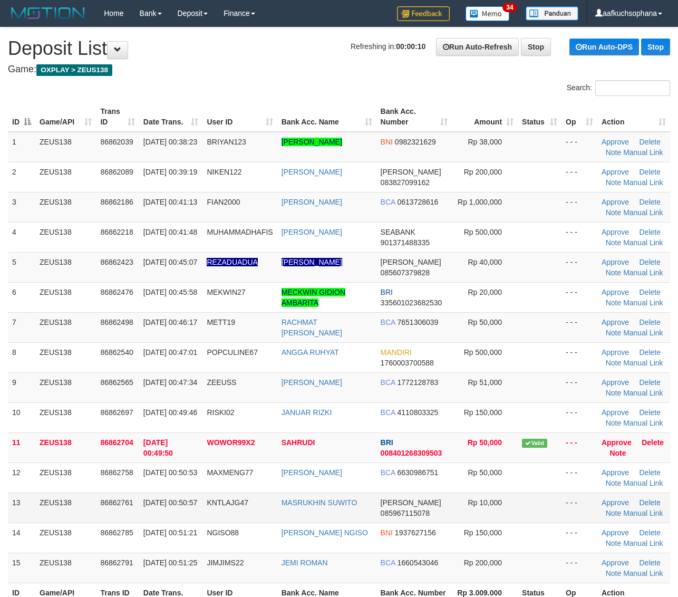
scroll to position [70, 0]
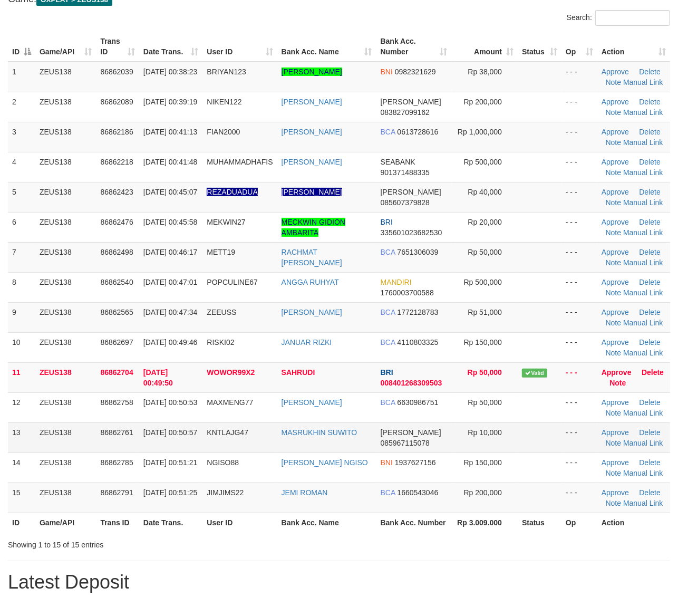
drag, startPoint x: 534, startPoint y: 437, endPoint x: 621, endPoint y: 428, distance: 87.5
click at [554, 433] on td at bounding box center [540, 437] width 44 height 30
drag, startPoint x: 535, startPoint y: 259, endPoint x: 684, endPoint y: 296, distance: 153.7
click at [539, 260] on td at bounding box center [540, 257] width 44 height 30
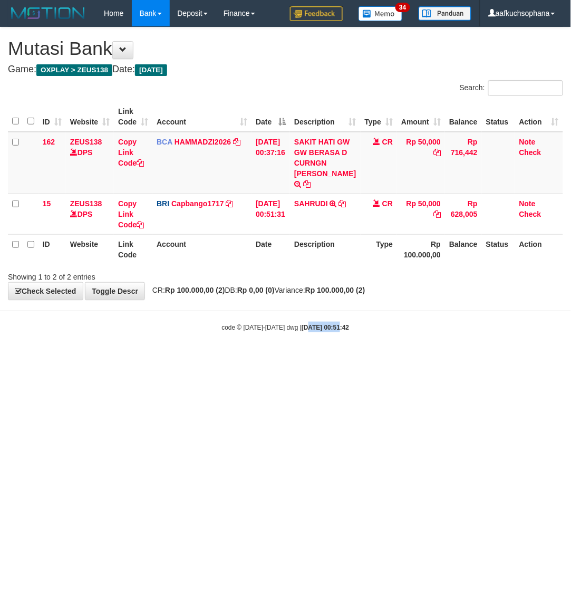
drag, startPoint x: 327, startPoint y: 457, endPoint x: 318, endPoint y: 455, distance: 9.6
click at [323, 359] on html "Toggle navigation Home Bank Account List Load By Website Group [OXPLAY] ZEUS138…" at bounding box center [285, 179] width 571 height 359
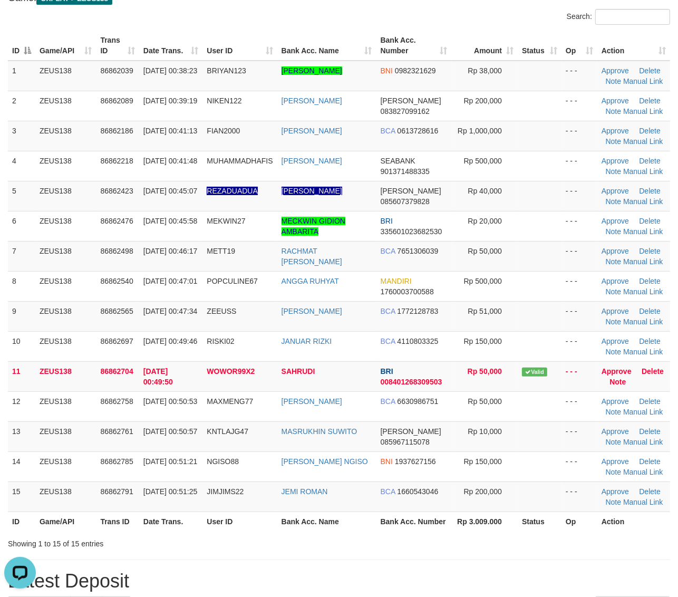
drag, startPoint x: 541, startPoint y: 453, endPoint x: 687, endPoint y: 432, distance: 147.0
click at [556, 449] on tbody "1 ZEUS138 86862039 [DATE] 00:38:23 BRIYAN123 [PERSON_NAME] BNI 0982321629 Rp 38…" at bounding box center [339, 286] width 662 height 451
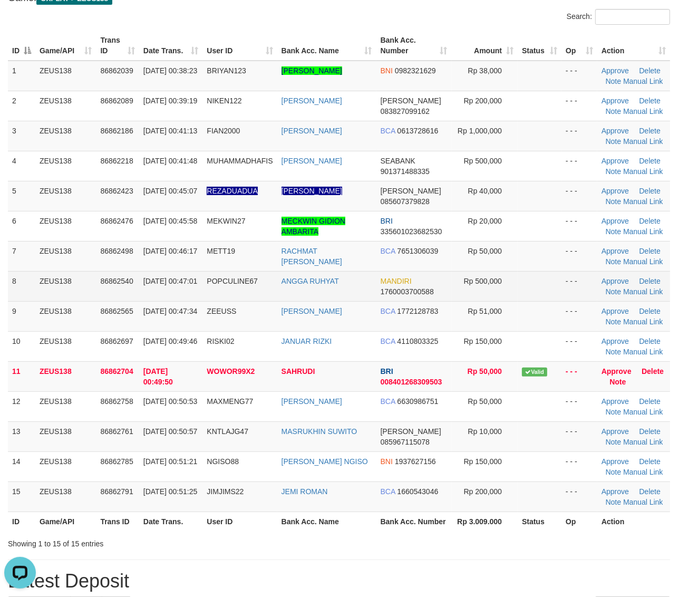
drag, startPoint x: 530, startPoint y: 276, endPoint x: 549, endPoint y: 278, distance: 19.2
click at [535, 277] on td at bounding box center [540, 286] width 44 height 30
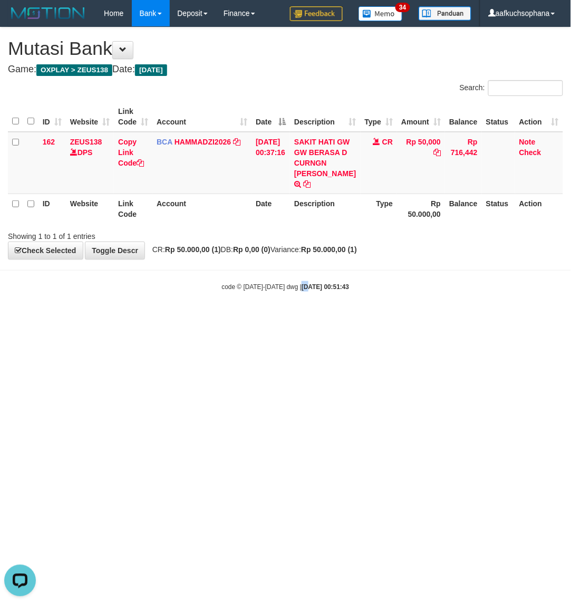
drag, startPoint x: 294, startPoint y: 414, endPoint x: 280, endPoint y: 415, distance: 13.7
click at [286, 318] on html "Toggle navigation Home Bank Account List Load By Website Group [OXPLAY] ZEUS138…" at bounding box center [285, 159] width 571 height 318
click at [276, 318] on html "Toggle navigation Home Bank Account List Load By Website Group [OXPLAY] ZEUS138…" at bounding box center [285, 159] width 571 height 318
click at [272, 318] on html "Toggle navigation Home Bank Account List Load By Website Group [OXPLAY] ZEUS138…" at bounding box center [285, 159] width 571 height 318
click at [305, 318] on html "Toggle navigation Home Bank Account List Load By Website Group [OXPLAY] ZEUS138…" at bounding box center [285, 159] width 571 height 318
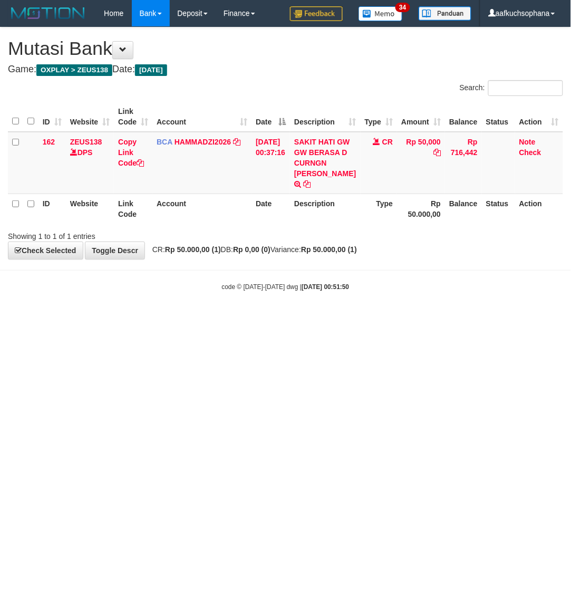
click at [179, 318] on html "Toggle navigation Home Bank Account List Load By Website Group [OXPLAY] ZEUS138…" at bounding box center [285, 159] width 571 height 318
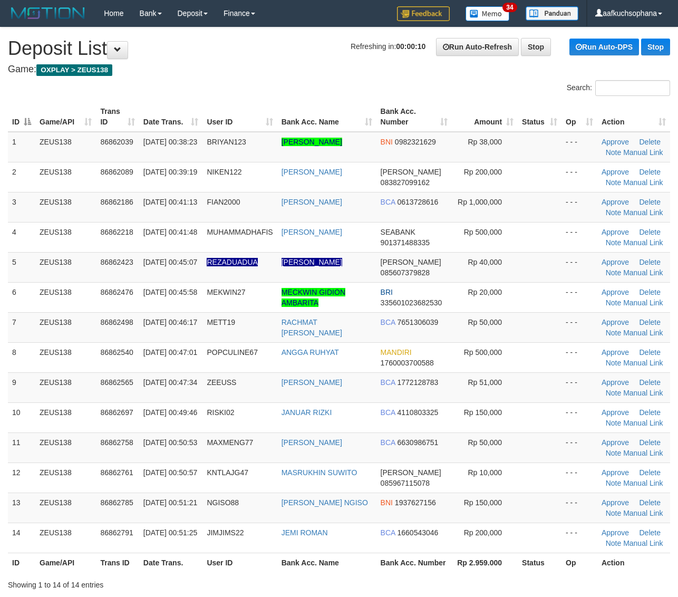
click at [520, 342] on td at bounding box center [540, 357] width 44 height 30
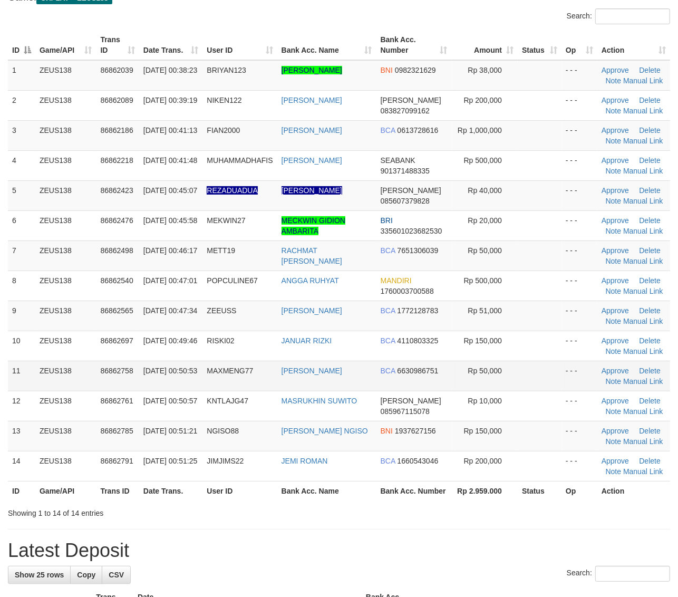
click at [549, 365] on td at bounding box center [540, 376] width 44 height 30
click at [557, 322] on td at bounding box center [540, 316] width 44 height 30
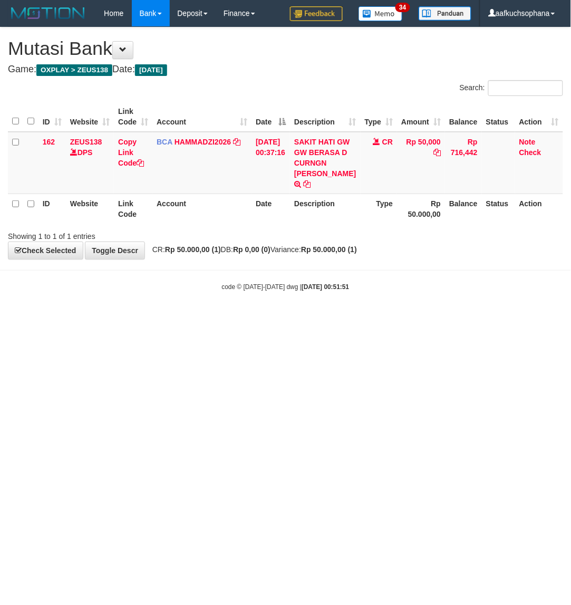
click at [139, 318] on html "Toggle navigation Home Bank Account List Load By Website Group [OXPLAY] ZEUS138…" at bounding box center [285, 159] width 571 height 318
click at [284, 318] on html "Toggle navigation Home Bank Account List Load By Website Group [OXPLAY] ZEUS138…" at bounding box center [285, 159] width 571 height 318
click at [233, 318] on html "Toggle navigation Home Bank Account List Load By Website Group [OXPLAY] ZEUS138…" at bounding box center [285, 159] width 571 height 318
drag, startPoint x: 127, startPoint y: 351, endPoint x: 130, endPoint y: 367, distance: 17.2
click at [130, 318] on html "Toggle navigation Home Bank Account List Load By Website Group [OXPLAY] ZEUS138…" at bounding box center [285, 159] width 571 height 318
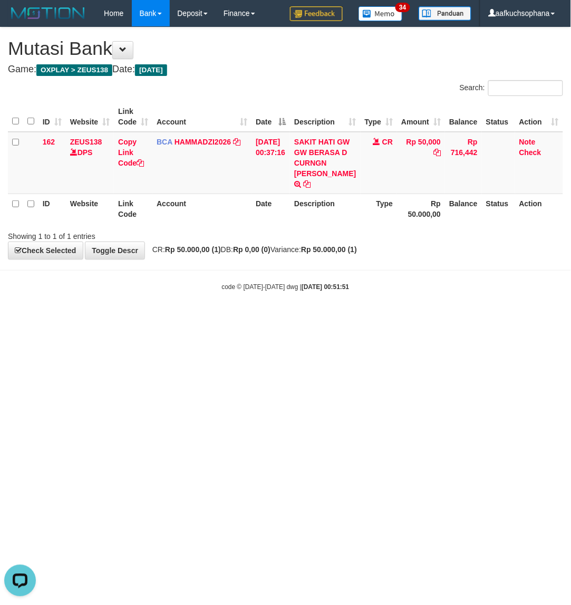
click at [125, 318] on html "Toggle navigation Home Bank Account List Load By Website Group [OXPLAY] ZEUS138…" at bounding box center [285, 159] width 571 height 318
click at [132, 318] on html "Toggle navigation Home Bank Account List Load By Website Group [OXPLAY] ZEUS138…" at bounding box center [285, 159] width 571 height 318
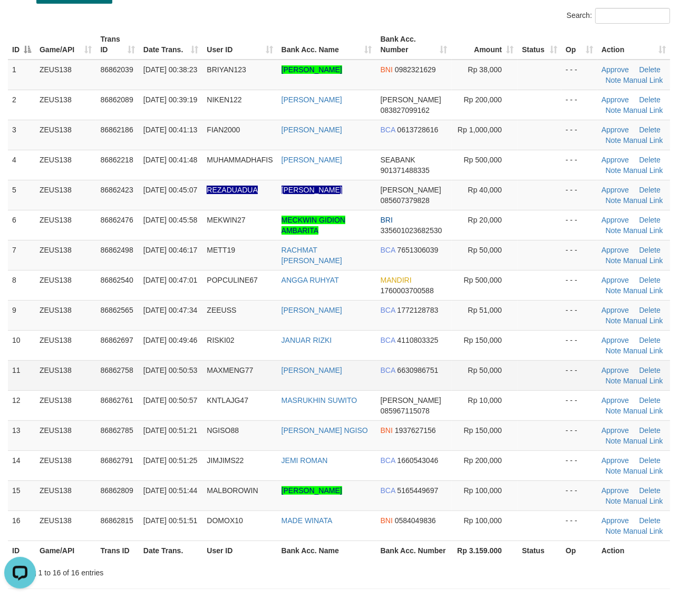
click at [542, 365] on td at bounding box center [540, 375] width 44 height 30
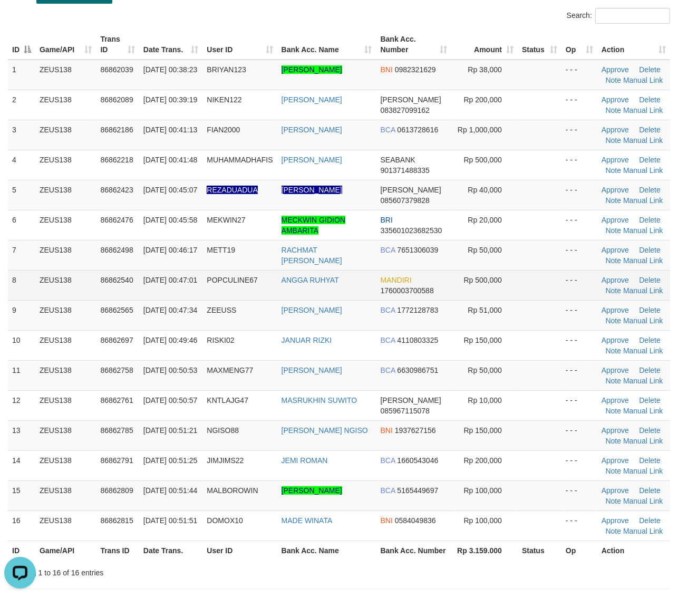
drag, startPoint x: 542, startPoint y: 277, endPoint x: 681, endPoint y: 305, distance: 141.4
click at [544, 277] on td at bounding box center [540, 285] width 44 height 30
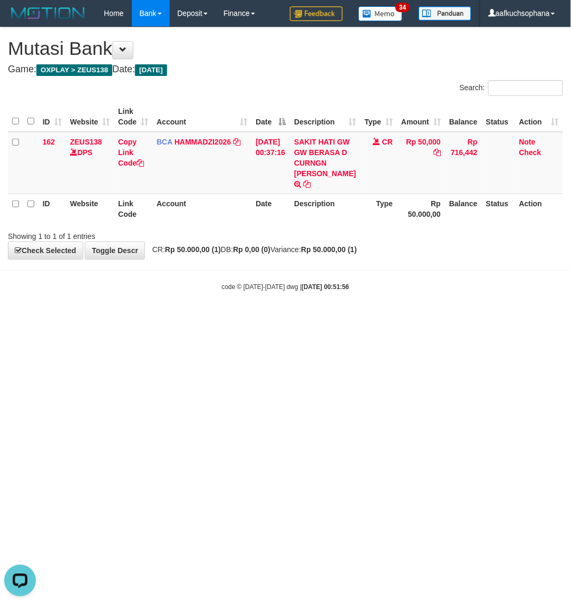
click at [348, 318] on html "Toggle navigation Home Bank Account List Load By Website Group [OXPLAY] ZEUS138…" at bounding box center [285, 159] width 571 height 318
drag, startPoint x: 327, startPoint y: 359, endPoint x: 321, endPoint y: 361, distance: 7.3
click at [321, 318] on html "Toggle navigation Home Bank Account List Load By Website Group [OXPLAY] ZEUS138…" at bounding box center [285, 159] width 571 height 318
drag, startPoint x: 0, startPoint y: 0, endPoint x: 150, endPoint y: 382, distance: 410.7
click at [209, 318] on html "Toggle navigation Home Bank Account List Load By Website Group [OXPLAY] ZEUS138…" at bounding box center [285, 159] width 571 height 318
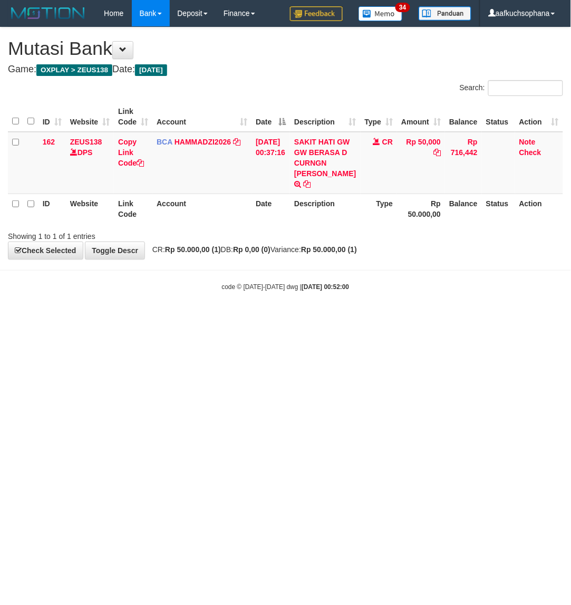
click at [143, 318] on html "Toggle navigation Home Bank Account List Load By Website Group [OXPLAY] ZEUS138…" at bounding box center [285, 159] width 571 height 318
drag, startPoint x: 162, startPoint y: 396, endPoint x: 122, endPoint y: 340, distance: 68.5
click at [168, 318] on html "Toggle navigation Home Bank Account List Load By Website Group [OXPLAY] ZEUS138…" at bounding box center [285, 159] width 571 height 318
drag, startPoint x: 309, startPoint y: 374, endPoint x: 301, endPoint y: 377, distance: 8.8
click at [302, 318] on html "Toggle navigation Home Bank Account List Load By Website Group [OXPLAY] ZEUS138…" at bounding box center [285, 159] width 571 height 318
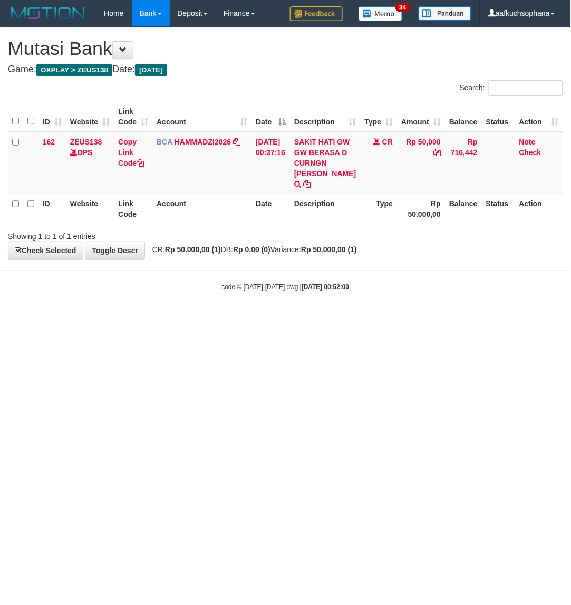
click at [280, 318] on html "Toggle navigation Home Bank Account List Load By Website Group [OXPLAY] ZEUS138…" at bounding box center [285, 159] width 571 height 318
drag, startPoint x: 201, startPoint y: 389, endPoint x: 165, endPoint y: 381, distance: 36.8
click at [194, 318] on html "Toggle navigation Home Bank Account List Load By Website Group [OXPLAY] ZEUS138…" at bounding box center [285, 159] width 571 height 318
drag, startPoint x: 230, startPoint y: 402, endPoint x: 233, endPoint y: 407, distance: 5.9
click at [233, 318] on html "Toggle navigation Home Bank Account List Load By Website Group [OXPLAY] ZEUS138…" at bounding box center [285, 159] width 571 height 318
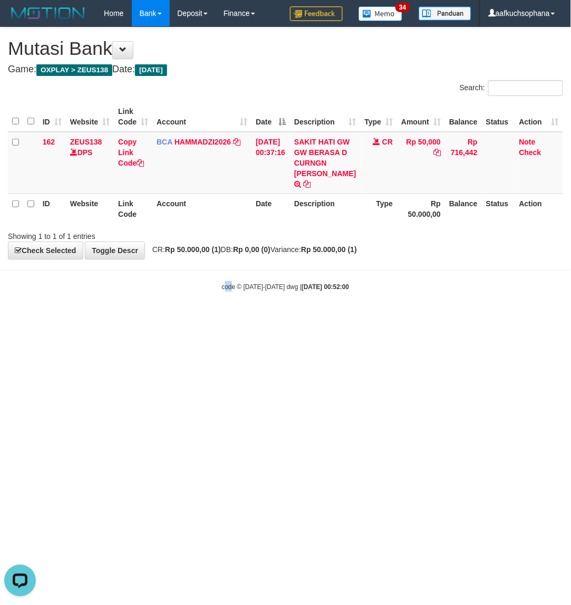
click at [226, 318] on html "Toggle navigation Home Bank Account List Load By Website Group [OXPLAY] ZEUS138…" at bounding box center [285, 159] width 571 height 318
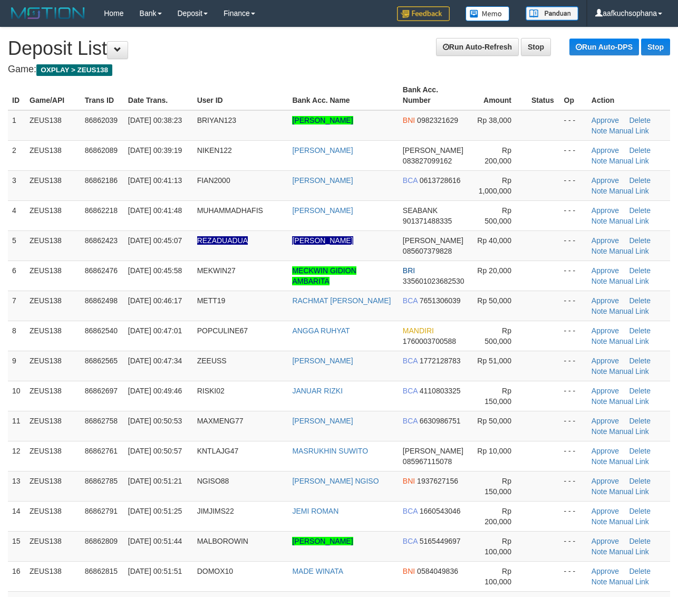
scroll to position [73, 0]
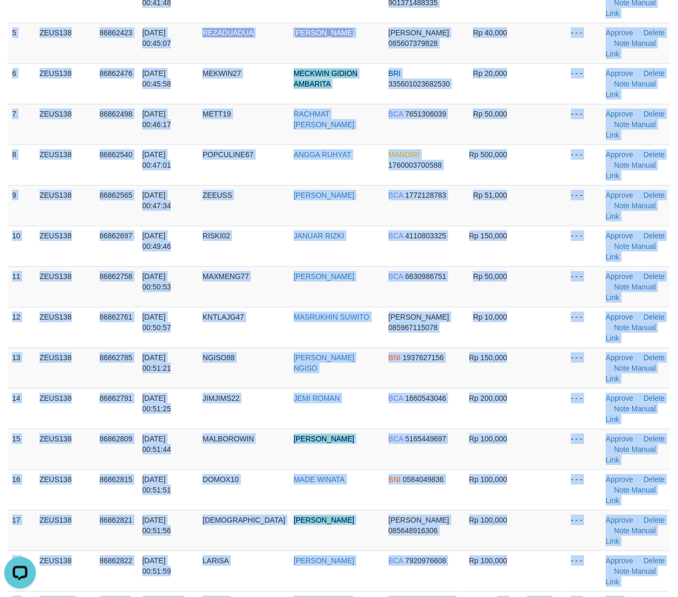
click at [612, 424] on div "ID Game/API Trans ID Date Trans. User ID Bank Acc. Name Bank Acc. Number Amount…" at bounding box center [339, 225] width 678 height 797
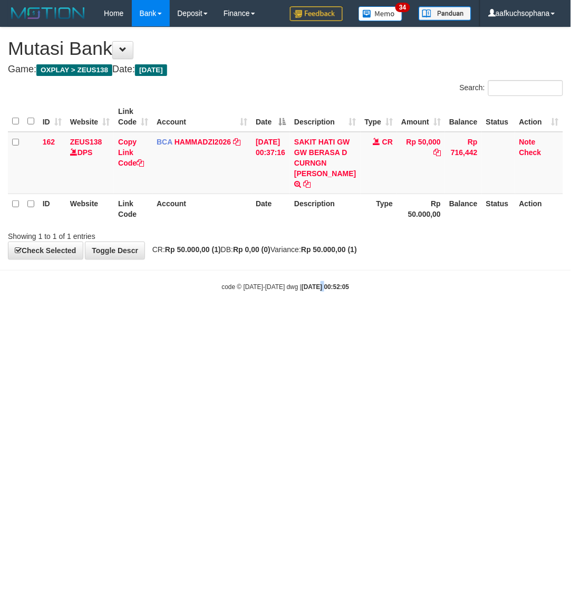
drag, startPoint x: 310, startPoint y: 428, endPoint x: 308, endPoint y: 433, distance: 5.5
click at [313, 318] on html "Toggle navigation Home Bank Account List Load By Website Group [OXPLAY] ZEUS138…" at bounding box center [285, 159] width 571 height 318
click at [253, 318] on html "Toggle navigation Home Bank Account List Load By Website Group [OXPLAY] ZEUS138…" at bounding box center [285, 159] width 571 height 318
click at [231, 318] on html "Toggle navigation Home Bank Account List Load By Website Group [OXPLAY] ZEUS138…" at bounding box center [285, 159] width 571 height 318
click at [164, 318] on html "Toggle navigation Home Bank Account List Load By Website Group [OXPLAY] ZEUS138…" at bounding box center [285, 159] width 571 height 318
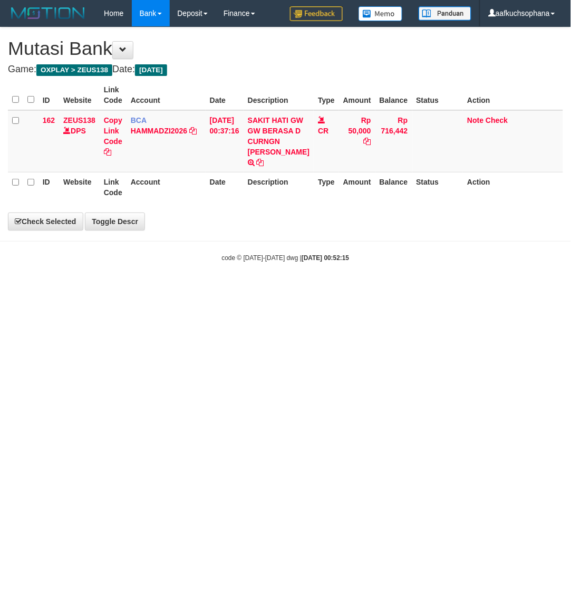
click at [293, 289] on html "Toggle navigation Home Bank Account List Load By Website Group [OXPLAY] ZEUS138…" at bounding box center [285, 144] width 571 height 289
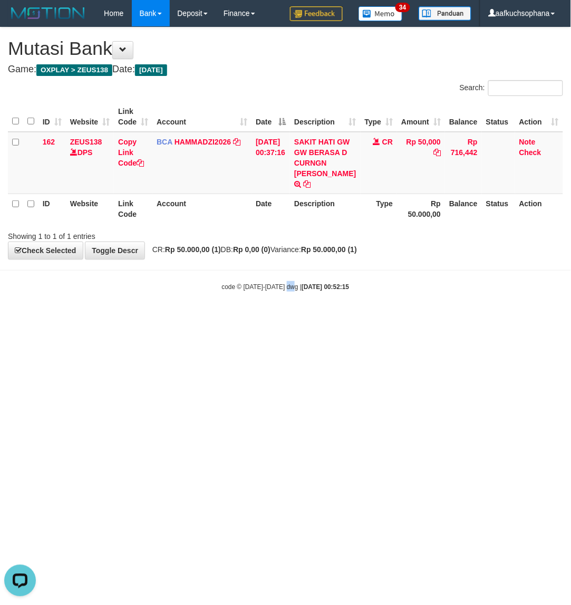
click at [291, 318] on html "Toggle navigation Home Bank Account List Load By Website Group [OXPLAY] ZEUS138…" at bounding box center [285, 159] width 571 height 318
click at [239, 318] on html "Toggle navigation Home Bank Account List Load By Website Group [OXPLAY] ZEUS138…" at bounding box center [285, 159] width 571 height 318
drag, startPoint x: 413, startPoint y: 425, endPoint x: 402, endPoint y: 426, distance: 10.6
click at [402, 318] on html "Toggle navigation Home Bank Account List Load By Website Group [OXPLAY] ZEUS138…" at bounding box center [285, 159] width 571 height 318
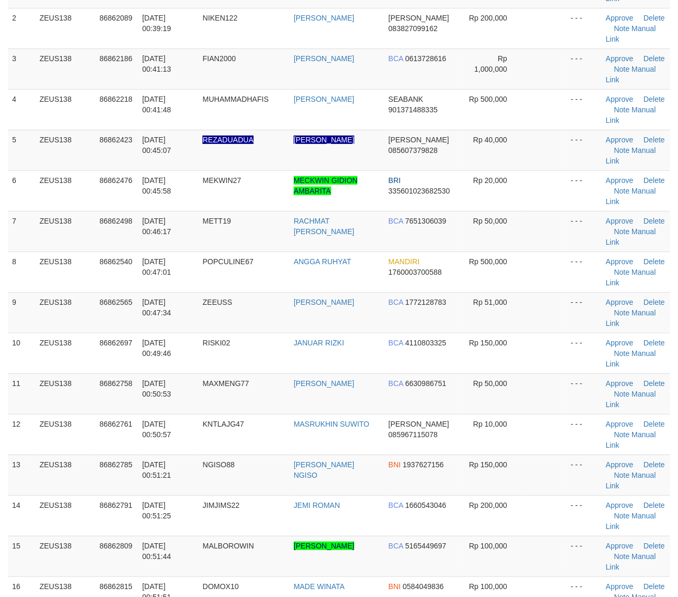
scroll to position [264, 0]
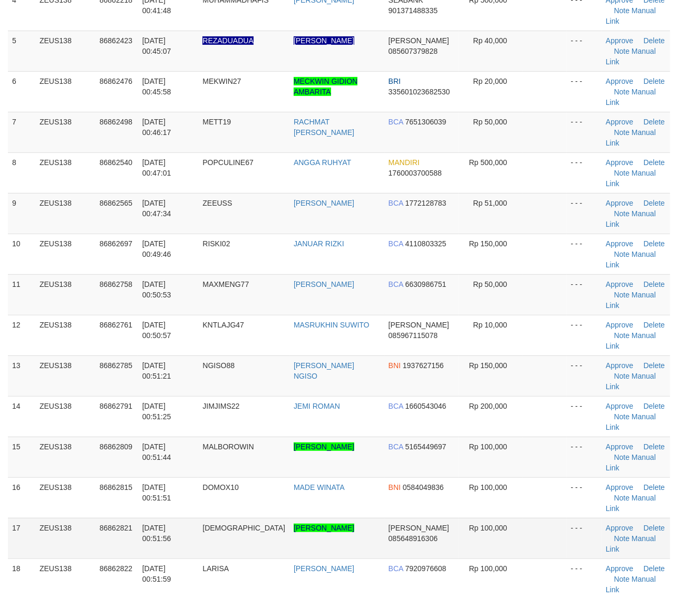
click at [538, 518] on td at bounding box center [545, 538] width 44 height 41
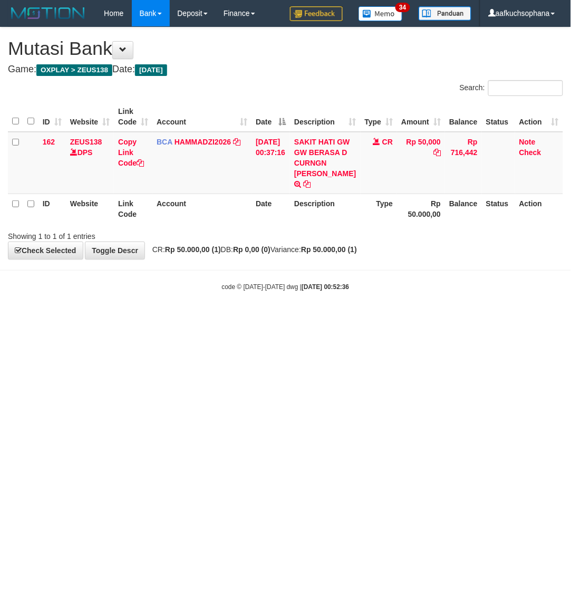
click at [161, 318] on html "Toggle navigation Home Bank Account List Load By Website Group [OXPLAY] ZEUS138…" at bounding box center [285, 159] width 571 height 318
click at [264, 318] on html "Toggle navigation Home Bank Account List Load By Website Group [OXPLAY] ZEUS138…" at bounding box center [285, 159] width 571 height 318
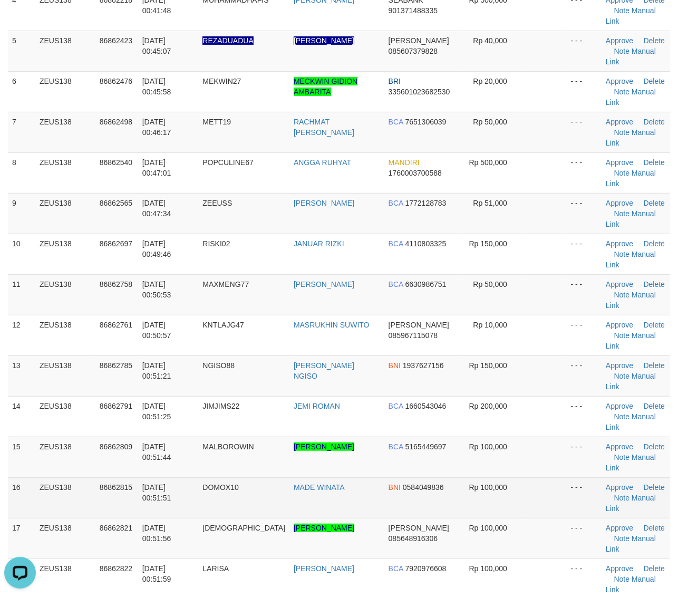
click at [567, 477] on td "- - -" at bounding box center [584, 497] width 35 height 41
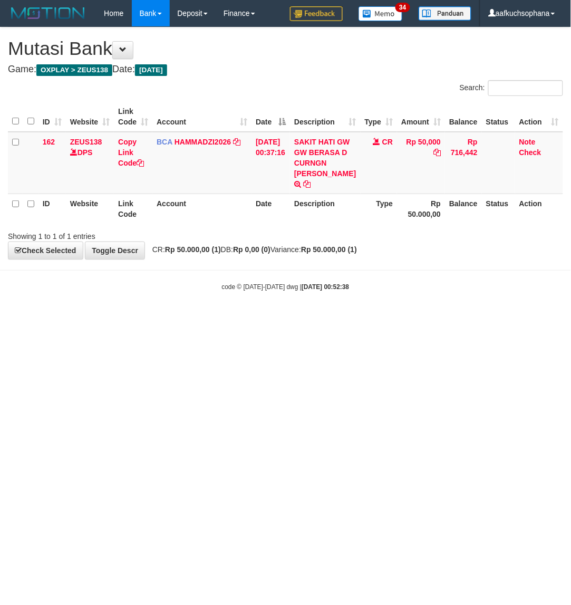
click at [321, 318] on html "Toggle navigation Home Bank Account List Load By Website Group [OXPLAY] ZEUS138…" at bounding box center [285, 159] width 571 height 318
click at [286, 318] on html "Toggle navigation Home Bank Account List Load By Website Group [OXPLAY] ZEUS138…" at bounding box center [285, 159] width 571 height 318
drag, startPoint x: 352, startPoint y: 406, endPoint x: 343, endPoint y: 406, distance: 9.0
click at [348, 318] on html "Toggle navigation Home Bank Account List Load By Website Group [OXPLAY] ZEUS138…" at bounding box center [285, 159] width 571 height 318
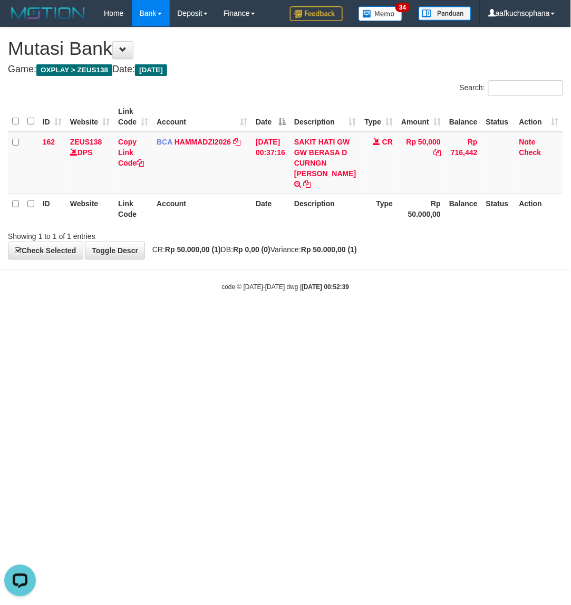
click at [343, 318] on html "Toggle navigation Home Bank Account List Load By Website Group [OXPLAY] ZEUS138…" at bounding box center [285, 159] width 571 height 318
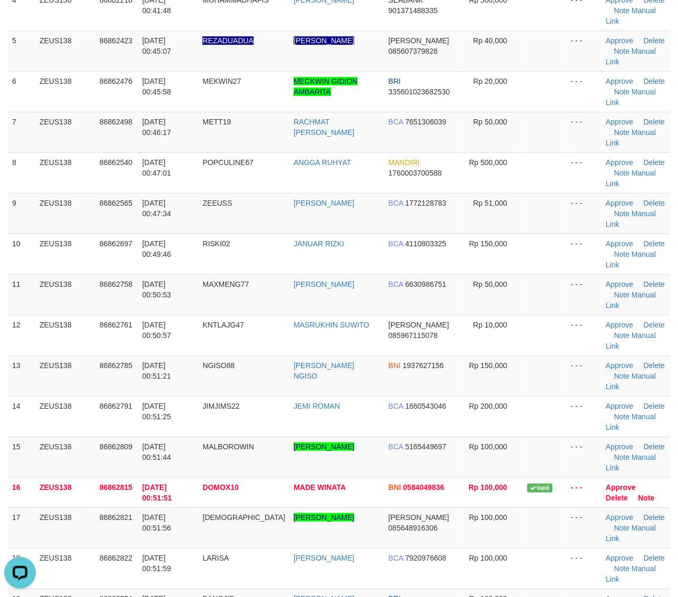
drag, startPoint x: 546, startPoint y: 546, endPoint x: 683, endPoint y: 525, distance: 138.7
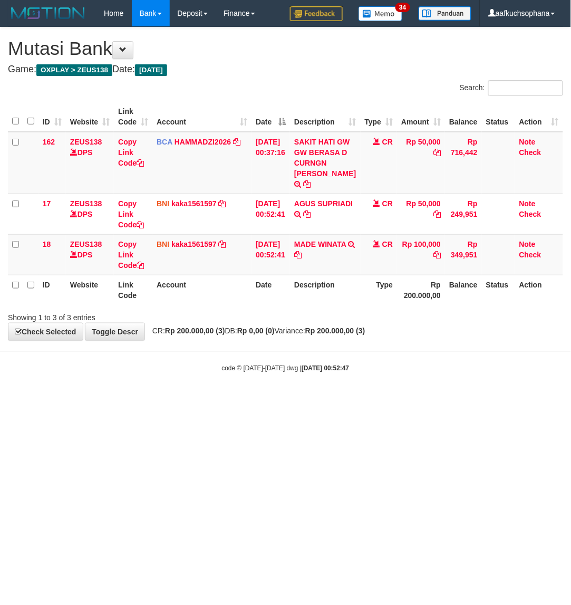
drag, startPoint x: 304, startPoint y: 459, endPoint x: 298, endPoint y: 459, distance: 5.8
click at [304, 399] on html "Toggle navigation Home Bank Account List Load By Website Group [OXPLAY] ZEUS138…" at bounding box center [285, 199] width 571 height 399
drag, startPoint x: 298, startPoint y: 459, endPoint x: 287, endPoint y: 453, distance: 12.3
click at [298, 399] on html "Toggle navigation Home Bank Account List Load By Website Group [OXPLAY] ZEUS138…" at bounding box center [285, 199] width 571 height 399
click at [233, 399] on html "Toggle navigation Home Bank Account List Load By Website Group [OXPLAY] ZEUS138…" at bounding box center [285, 199] width 571 height 399
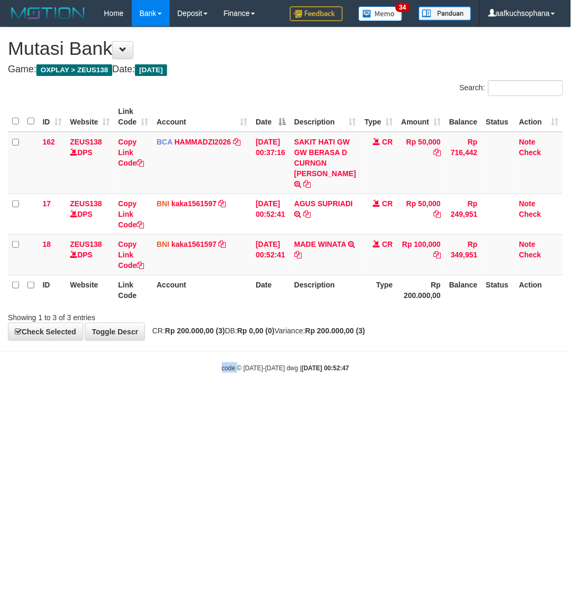
click at [235, 399] on html "Toggle navigation Home Bank Account List Load By Website Group [OXPLAY] ZEUS138…" at bounding box center [285, 199] width 571 height 399
click at [194, 399] on html "Toggle navigation Home Bank Account List Load By Website Group [OXPLAY] ZEUS138…" at bounding box center [285, 199] width 571 height 399
click at [203, 399] on html "Toggle navigation Home Bank Account List Load By Website Group [OXPLAY] ZEUS138…" at bounding box center [285, 199] width 571 height 399
drag, startPoint x: 182, startPoint y: 453, endPoint x: 119, endPoint y: 504, distance: 81.4
click at [164, 399] on html "Toggle navigation Home Bank Account List Load By Website Group [OXPLAY] ZEUS138…" at bounding box center [285, 199] width 571 height 399
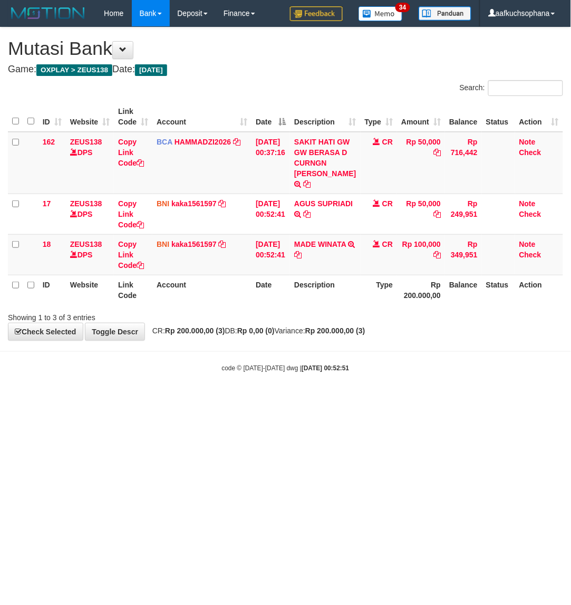
click at [304, 399] on html "Toggle navigation Home Bank Account List Load By Website Group [OXPLAY] ZEUS138…" at bounding box center [285, 199] width 571 height 399
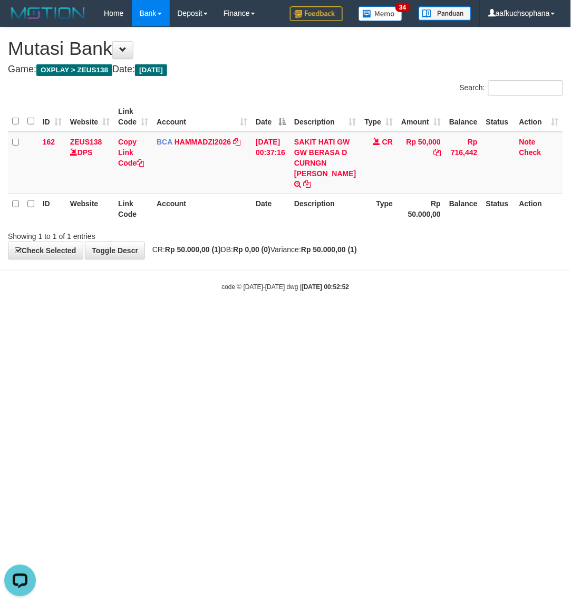
click at [244, 318] on html "Toggle navigation Home Bank Account List Load By Website Group [OXPLAY] ZEUS138…" at bounding box center [285, 159] width 571 height 318
click at [234, 318] on html "Toggle navigation Home Bank Account List Load By Website Group [OXPLAY] ZEUS138…" at bounding box center [285, 159] width 571 height 318
click at [295, 318] on html "Toggle navigation Home Bank Account List Load By Website Group [OXPLAY] ZEUS138…" at bounding box center [285, 159] width 571 height 318
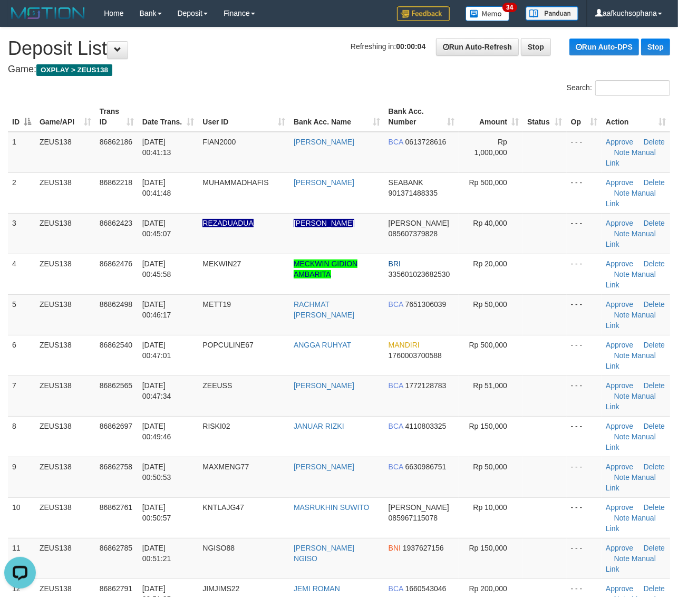
drag, startPoint x: 563, startPoint y: 293, endPoint x: 684, endPoint y: 310, distance: 122.9
click at [570, 335] on td "- - -" at bounding box center [584, 355] width 35 height 41
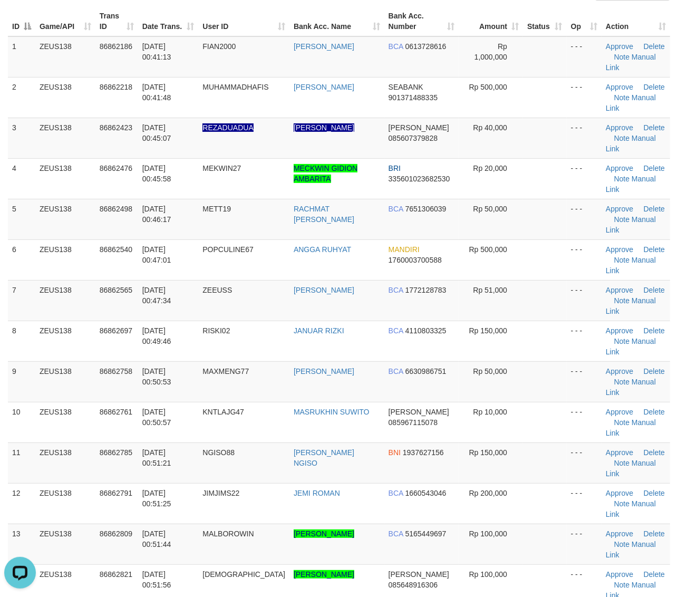
scroll to position [198, 0]
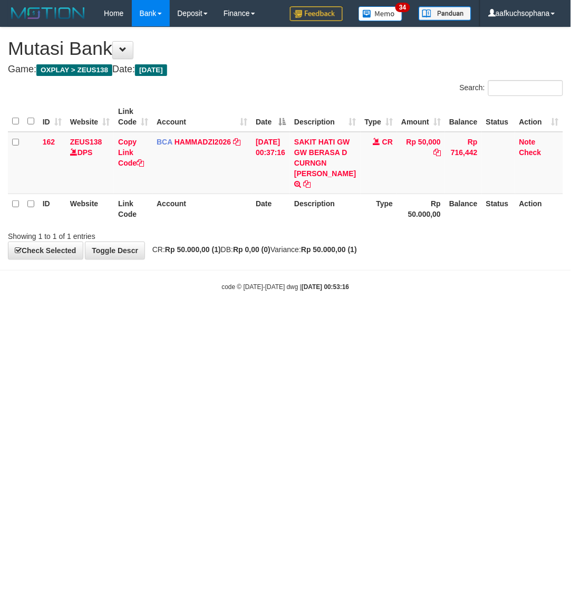
drag, startPoint x: 342, startPoint y: 405, endPoint x: 336, endPoint y: 404, distance: 5.8
click at [336, 318] on html "Toggle navigation Home Bank Account List Load By Website Group [OXPLAY] ZEUS138…" at bounding box center [285, 159] width 571 height 318
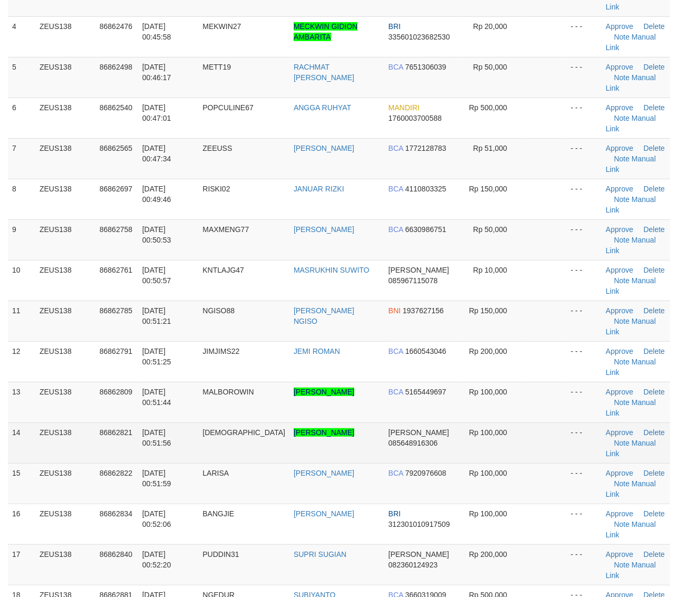
click at [544, 422] on td at bounding box center [545, 442] width 44 height 41
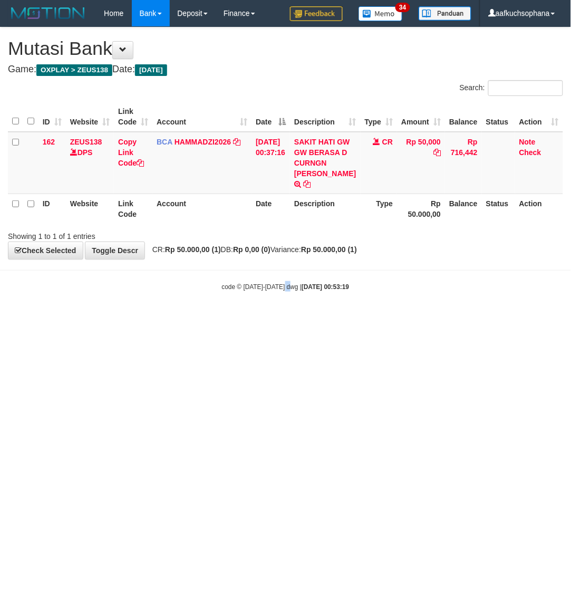
click at [289, 318] on html "Toggle navigation Home Bank Account List Load By Website Group [OXPLAY] ZEUS138…" at bounding box center [285, 159] width 571 height 318
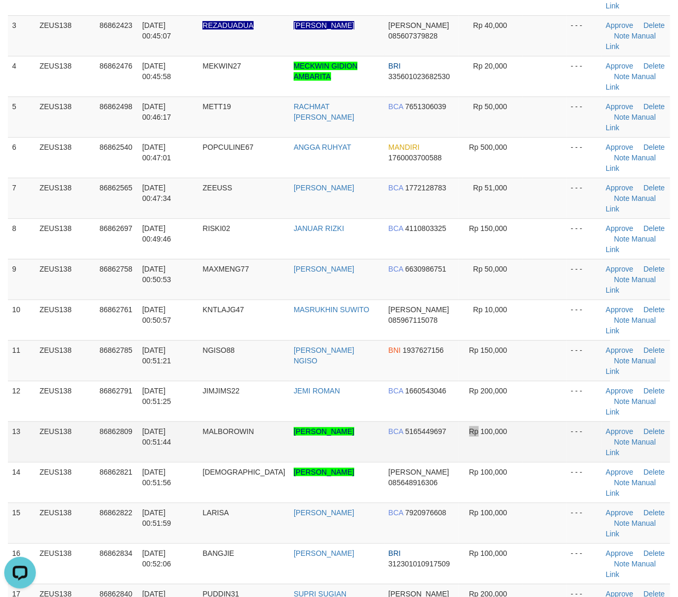
click at [461, 421] on td "Rp 100,000" at bounding box center [491, 441] width 64 height 41
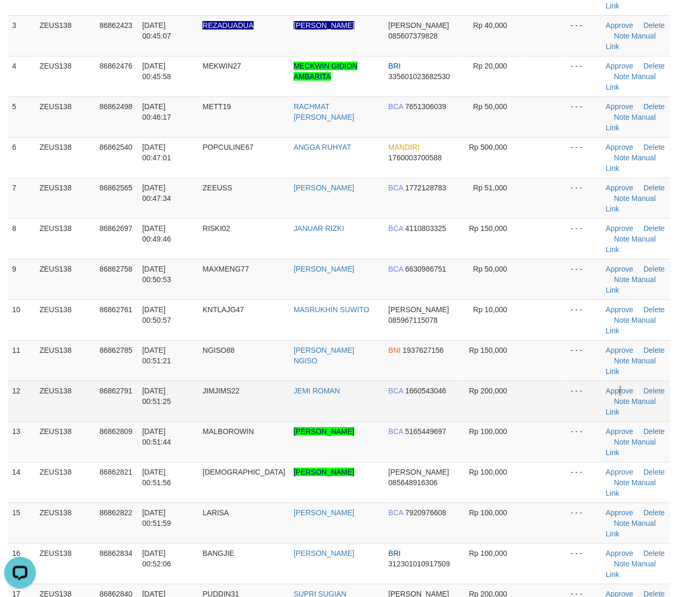
click at [615, 381] on td "Approve Delete Note Manual Link" at bounding box center [636, 401] width 69 height 41
click at [556, 381] on td at bounding box center [545, 401] width 44 height 41
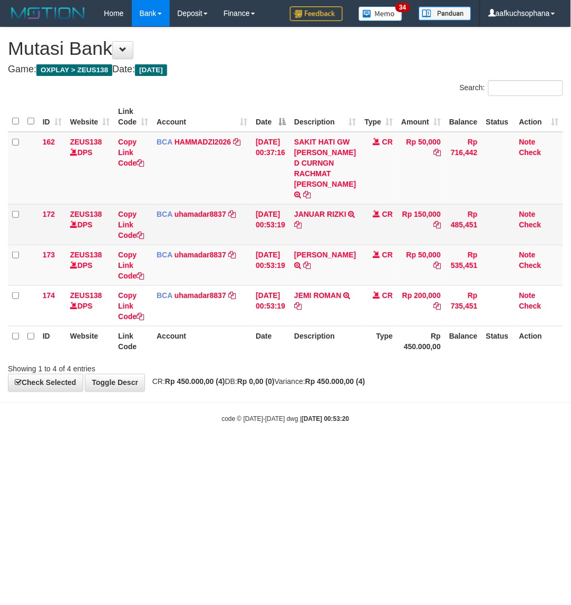
click at [315, 240] on td "JANUAR RIZKI TRSF E-BANKING CR 0109/FTSCY/WS95031 150000.00JANUAR RIZKI" at bounding box center [325, 224] width 70 height 41
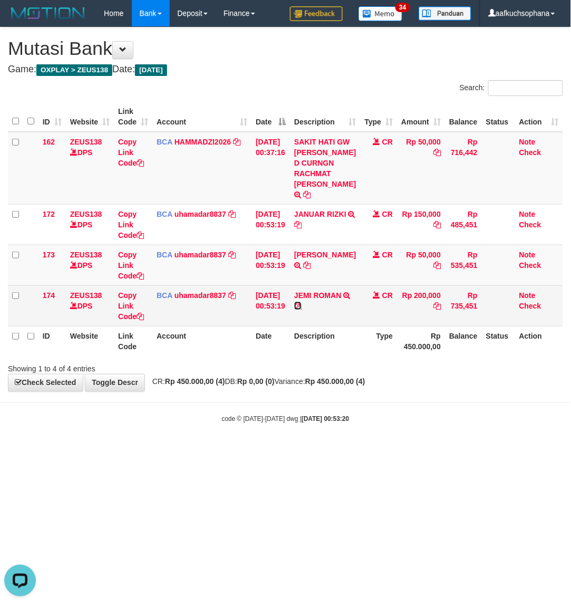
click at [302, 309] on icon at bounding box center [297, 305] width 7 height 7
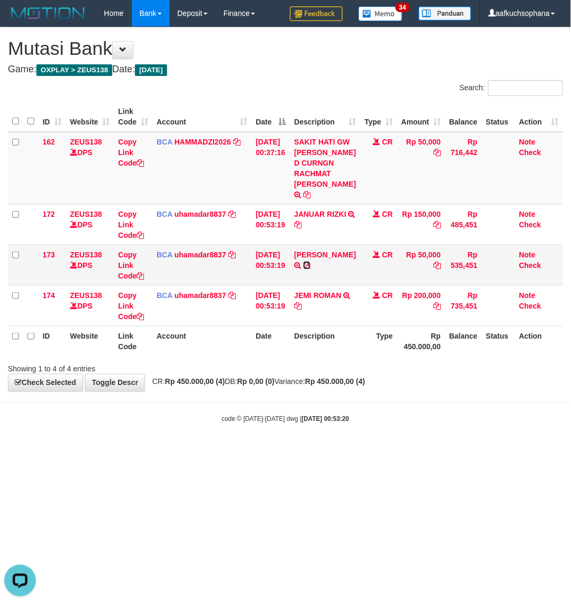
click at [307, 269] on icon at bounding box center [306, 264] width 7 height 7
drag, startPoint x: 248, startPoint y: 394, endPoint x: 236, endPoint y: 404, distance: 15.4
click at [241, 391] on div "**********" at bounding box center [285, 209] width 571 height 364
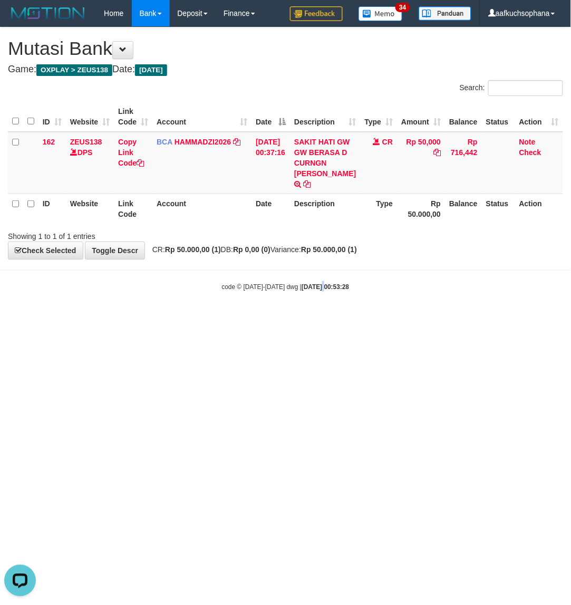
click at [315, 318] on html "Toggle navigation Home Bank Account List Load By Website Group [OXPLAY] ZEUS138…" at bounding box center [285, 159] width 571 height 318
click at [313, 318] on html "Toggle navigation Home Bank Account List Load By Website Group [OXPLAY] ZEUS138…" at bounding box center [285, 159] width 571 height 318
drag, startPoint x: 312, startPoint y: 480, endPoint x: 345, endPoint y: 461, distance: 38.0
click at [319, 318] on html "Toggle navigation Home Bank Account List Load By Website Group [OXPLAY] ZEUS138…" at bounding box center [285, 159] width 571 height 318
click at [256, 318] on html "Toggle navigation Home Bank Account List Load By Website Group [OXPLAY] ZEUS138…" at bounding box center [285, 159] width 571 height 318
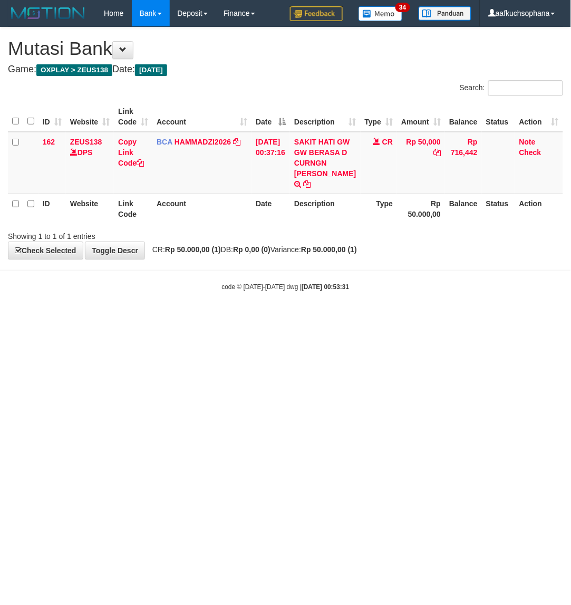
click at [207, 318] on body "Toggle navigation Home Bank Account List Load By Website Group [OXPLAY] ZEUS138…" at bounding box center [285, 159] width 571 height 318
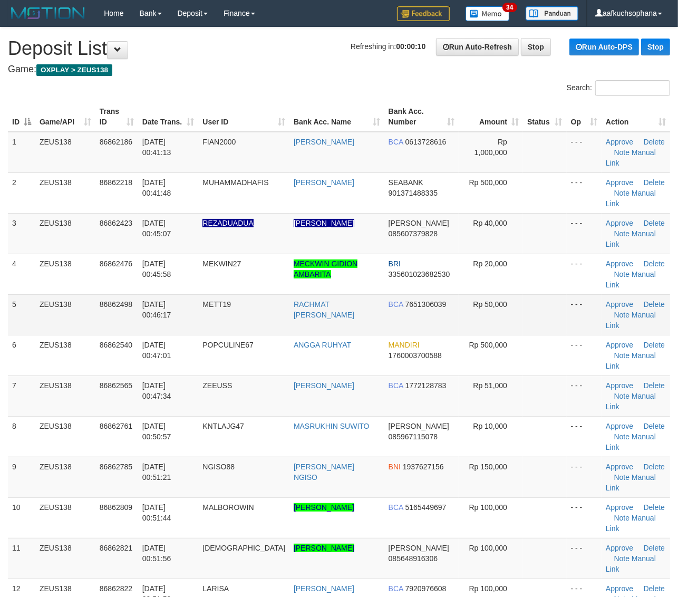
click at [551, 294] on td at bounding box center [545, 314] width 44 height 41
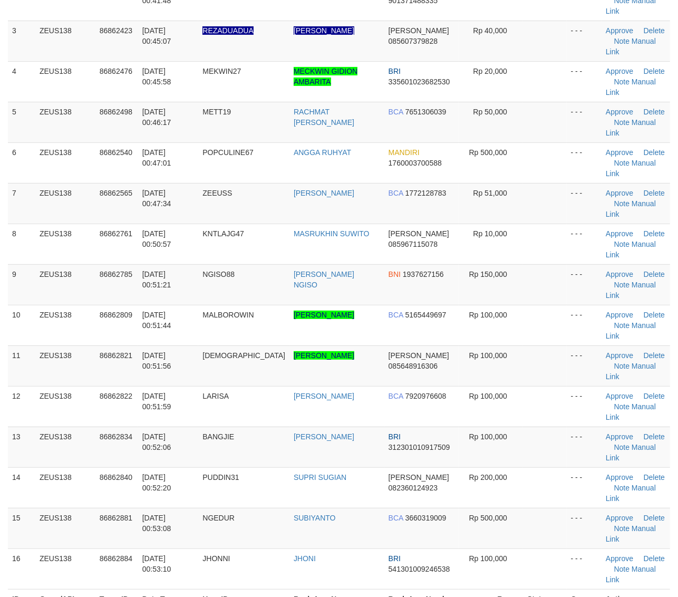
scroll to position [198, 0]
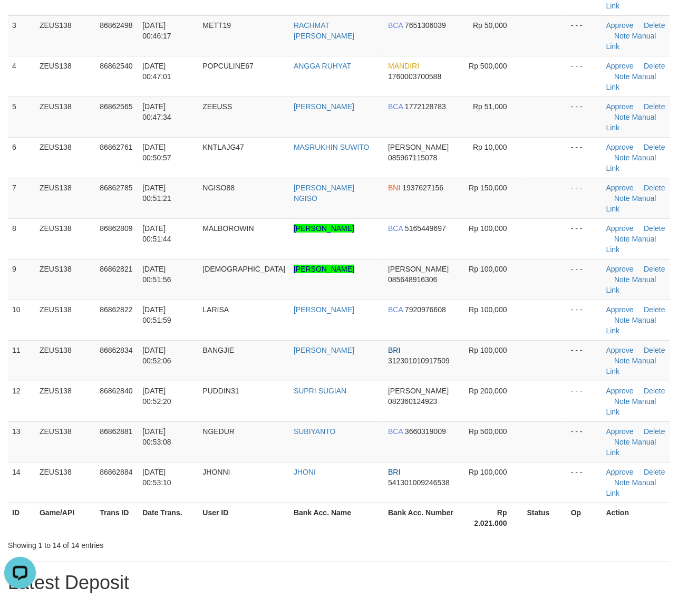
drag, startPoint x: 522, startPoint y: 273, endPoint x: 686, endPoint y: 292, distance: 165.5
click at [523, 381] on td at bounding box center [545, 401] width 44 height 41
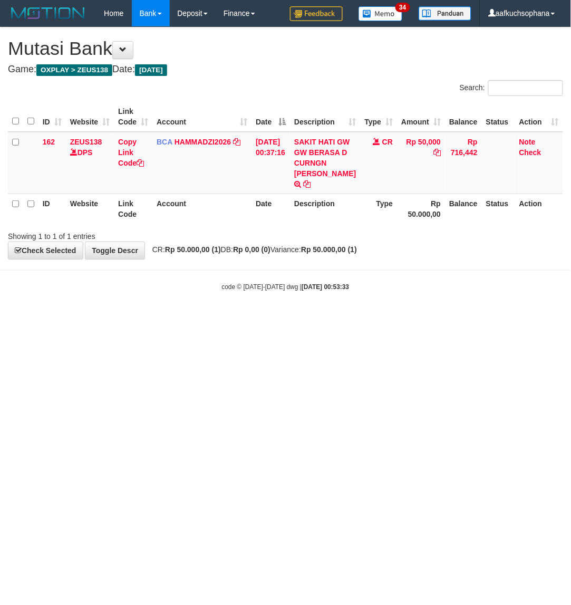
click at [222, 318] on html "Toggle navigation Home Bank Account List Load By Website Group [OXPLAY] ZEUS138…" at bounding box center [285, 159] width 571 height 318
drag, startPoint x: 196, startPoint y: 399, endPoint x: 183, endPoint y: 396, distance: 12.4
click at [193, 318] on html "Toggle navigation Home Bank Account List Load By Website Group [OXPLAY] ZEUS138…" at bounding box center [285, 159] width 571 height 318
click at [310, 318] on html "Toggle navigation Home Bank Account List Load By Website Group [OXPLAY] ZEUS138…" at bounding box center [285, 159] width 571 height 318
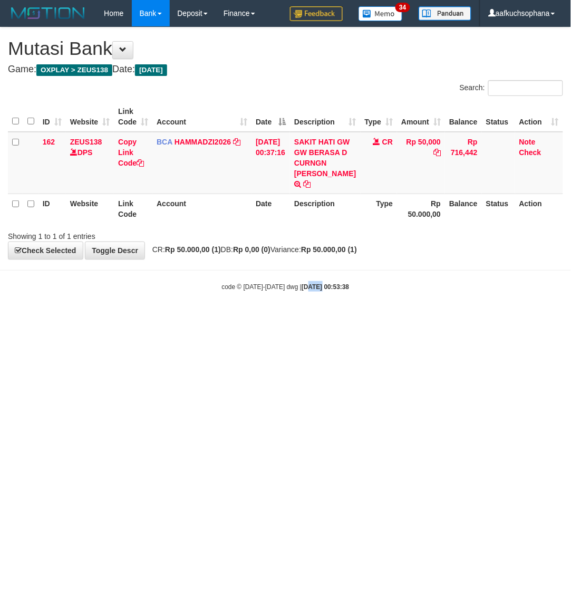
click at [310, 318] on html "Toggle navigation Home Bank Account List Load By Website Group [OXPLAY] ZEUS138…" at bounding box center [285, 159] width 571 height 318
drag, startPoint x: 254, startPoint y: 310, endPoint x: 262, endPoint y: 317, distance: 10.9
click at [261, 317] on body "Toggle navigation Home Bank Account List Load By Website Group [OXPLAY] ZEUS138…" at bounding box center [285, 159] width 571 height 318
click at [304, 318] on html "Toggle navigation Home Bank Account List Load By Website Group [OXPLAY] ZEUS138…" at bounding box center [285, 159] width 571 height 318
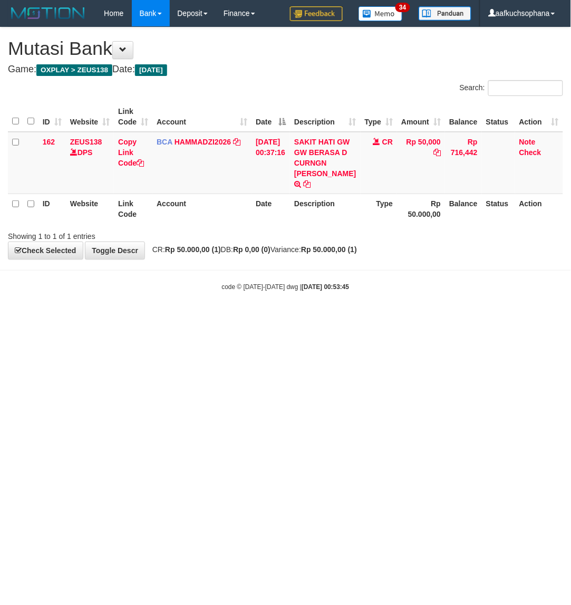
drag, startPoint x: 188, startPoint y: 448, endPoint x: 518, endPoint y: 312, distance: 357.2
click at [191, 318] on html "Toggle navigation Home Bank Account List Load By Website Group [OXPLAY] ZEUS138…" at bounding box center [285, 159] width 571 height 318
drag, startPoint x: 254, startPoint y: 386, endPoint x: 256, endPoint y: 399, distance: 12.8
click at [256, 318] on html "Toggle navigation Home Bank Account List Load By Website Group [OXPLAY] ZEUS138…" at bounding box center [285, 159] width 571 height 318
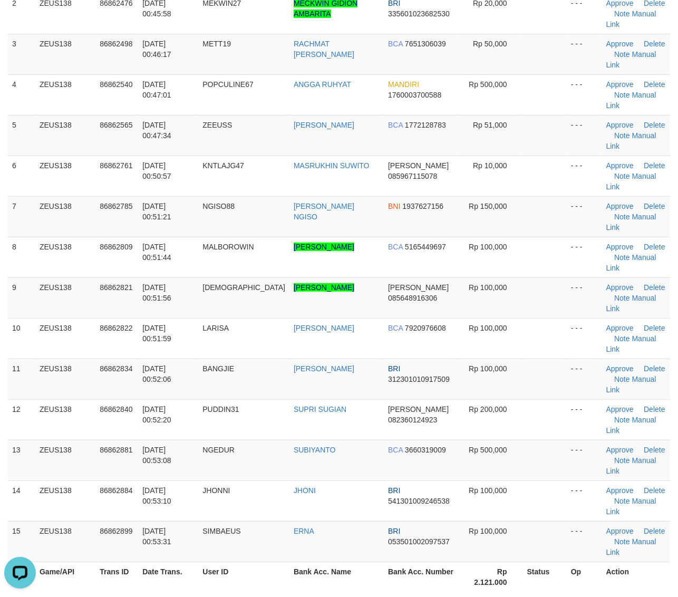
scroll to position [198, 0]
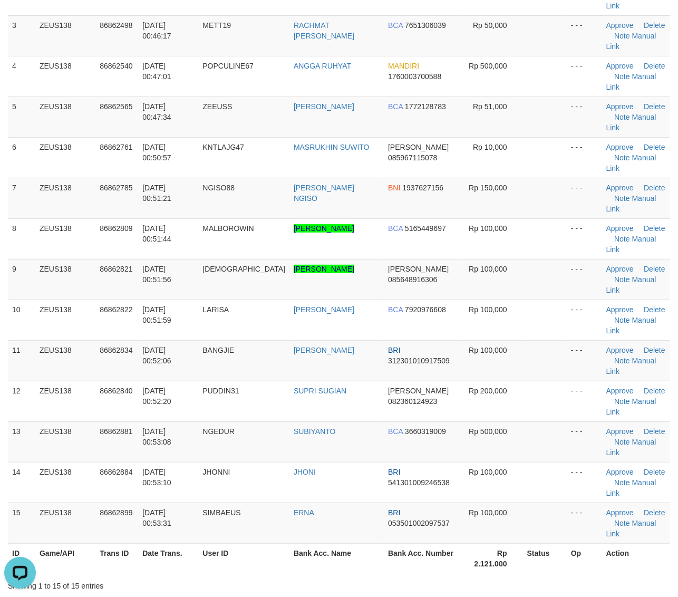
drag, startPoint x: 444, startPoint y: 431, endPoint x: 686, endPoint y: 405, distance: 243.4
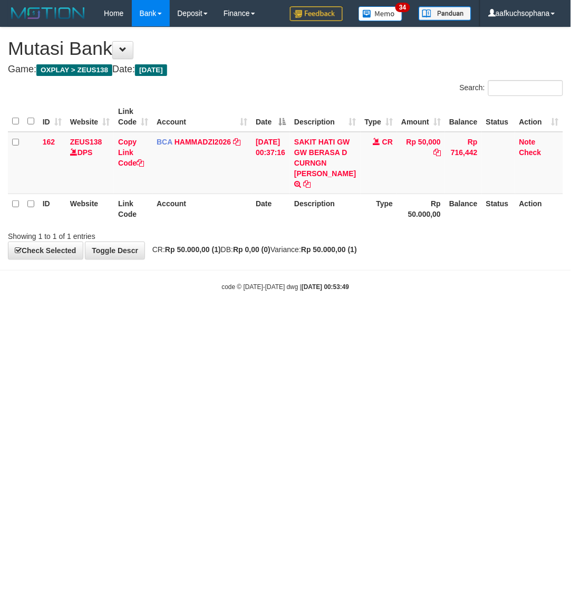
drag, startPoint x: 101, startPoint y: 436, endPoint x: 90, endPoint y: 437, distance: 11.6
click at [98, 318] on html "Toggle navigation Home Bank Account List Load By Website Group [OXPLAY] ZEUS138…" at bounding box center [285, 159] width 571 height 318
drag, startPoint x: 265, startPoint y: 419, endPoint x: 259, endPoint y: 415, distance: 6.9
click at [259, 318] on html "Toggle navigation Home Bank Account List Load By Website Group [OXPLAY] ZEUS138…" at bounding box center [285, 159] width 571 height 318
click at [273, 318] on html "Toggle navigation Home Bank Account List Load By Website Group [OXPLAY] ZEUS138…" at bounding box center [285, 159] width 571 height 318
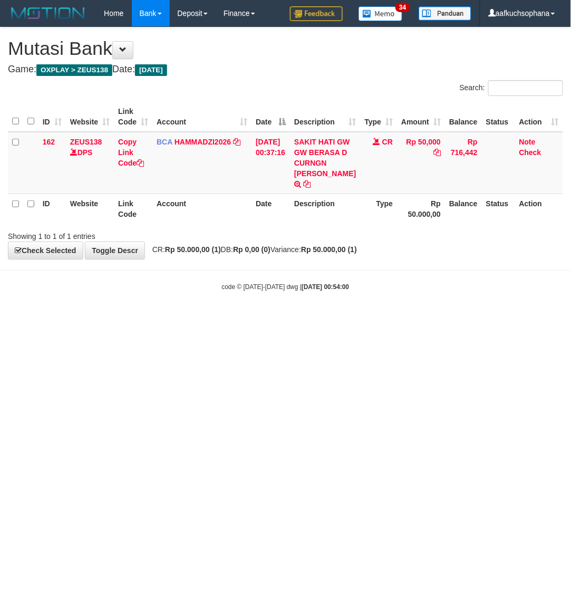
drag, startPoint x: 138, startPoint y: 418, endPoint x: 152, endPoint y: 423, distance: 14.5
click at [154, 318] on html "Toggle navigation Home Bank Account List Load By Website Group [OXPLAY] ZEUS138…" at bounding box center [285, 159] width 571 height 318
click at [149, 318] on html "Toggle navigation Home Bank Account List Load By Website Group [OXPLAY] ZEUS138…" at bounding box center [285, 159] width 571 height 318
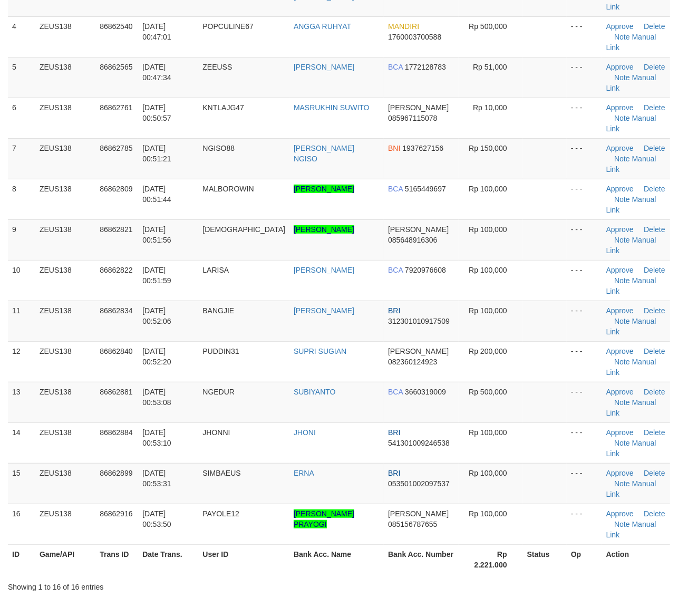
scroll to position [198, 0]
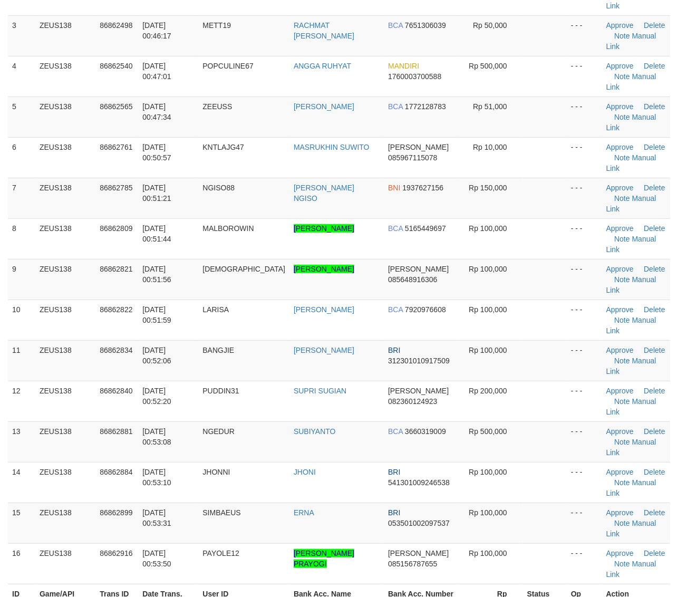
drag, startPoint x: 594, startPoint y: 416, endPoint x: 610, endPoint y: 417, distance: 16.4
click at [594, 584] on th "Op" at bounding box center [584, 599] width 35 height 30
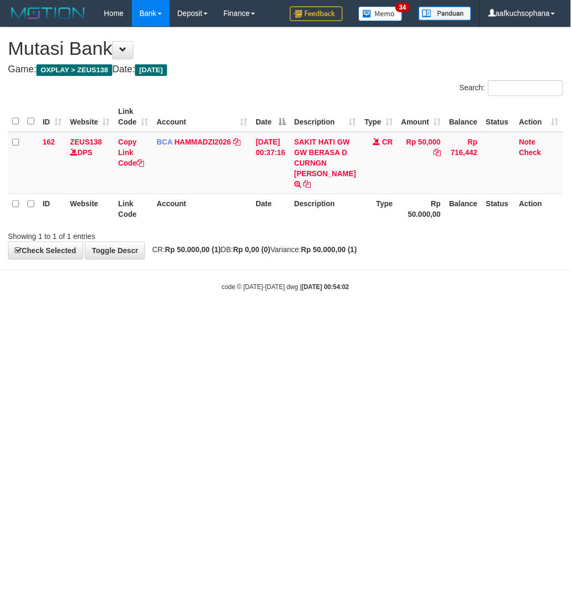
click at [165, 318] on html "Toggle navigation Home Bank Account List Load By Website Group [OXPLAY] ZEUS138…" at bounding box center [285, 159] width 571 height 318
